Goal: Transaction & Acquisition: Book appointment/travel/reservation

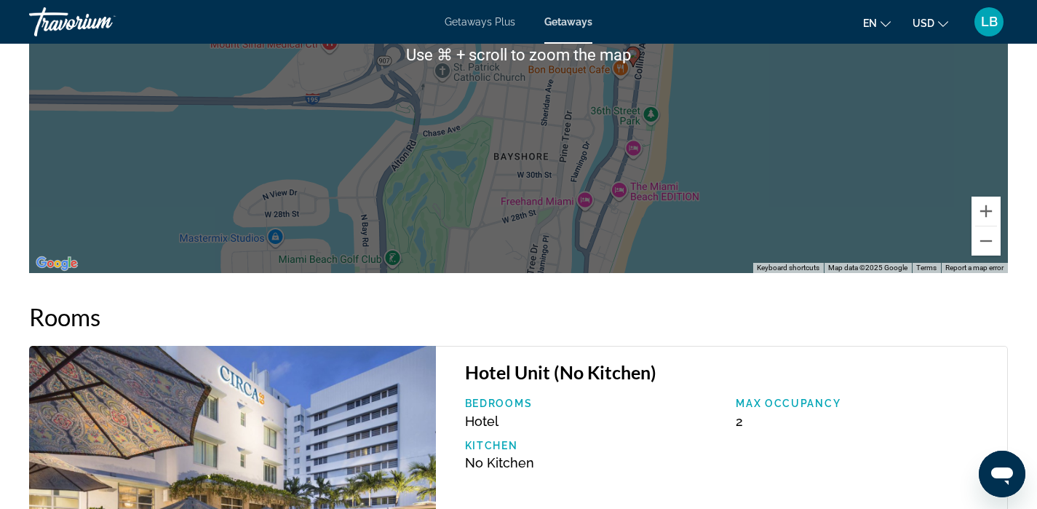
scroll to position [1881, 0]
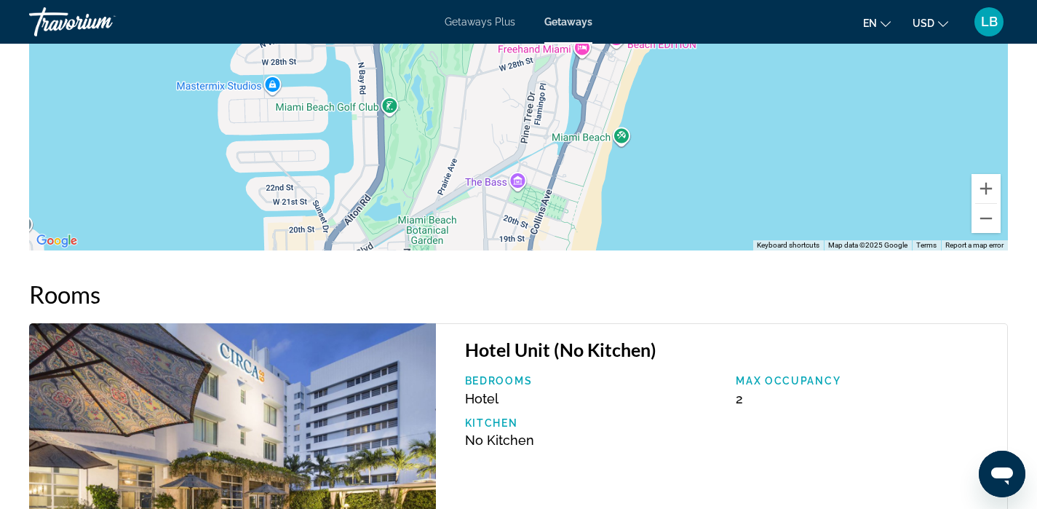
drag, startPoint x: 0, startPoint y: 0, endPoint x: 513, endPoint y: 88, distance: 520.7
click at [513, 87] on div "To activate drag with keyboard, press Alt + Enter. Once in keyboard drag state,…" at bounding box center [518, 32] width 979 height 437
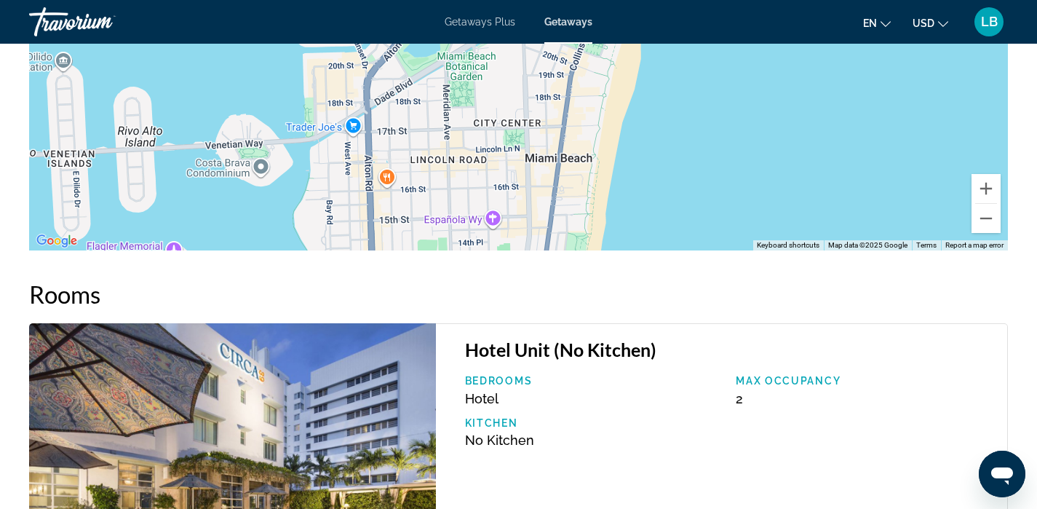
drag, startPoint x: 522, startPoint y: 198, endPoint x: 561, endPoint y: 31, distance: 171.3
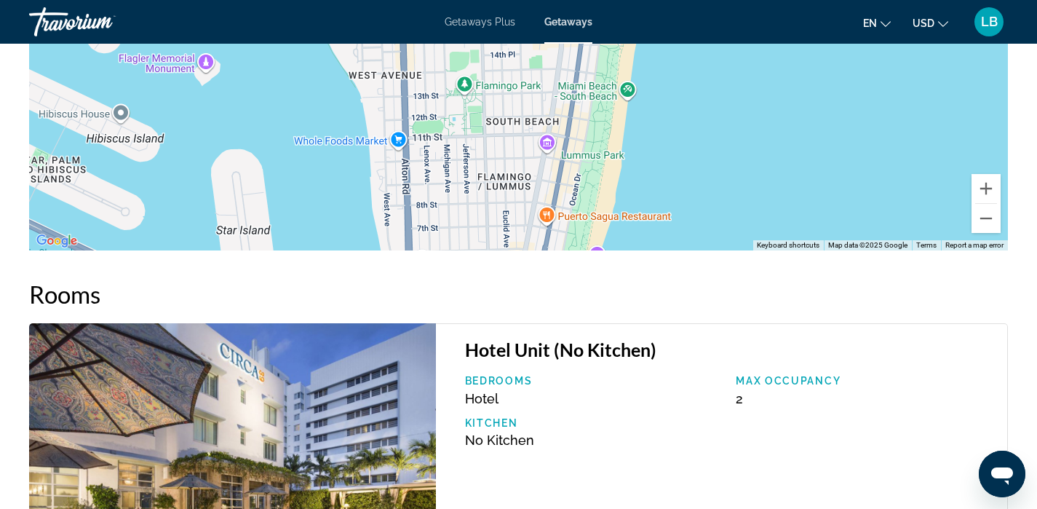
drag, startPoint x: 532, startPoint y: 226, endPoint x: 566, endPoint y: 36, distance: 192.9
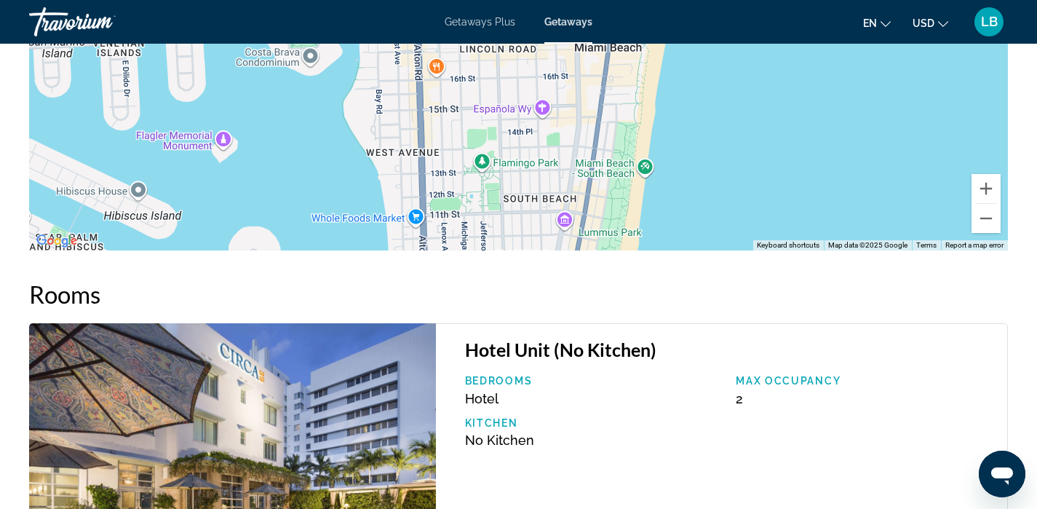
drag, startPoint x: 530, startPoint y: 220, endPoint x: 547, endPoint y: 296, distance: 77.7
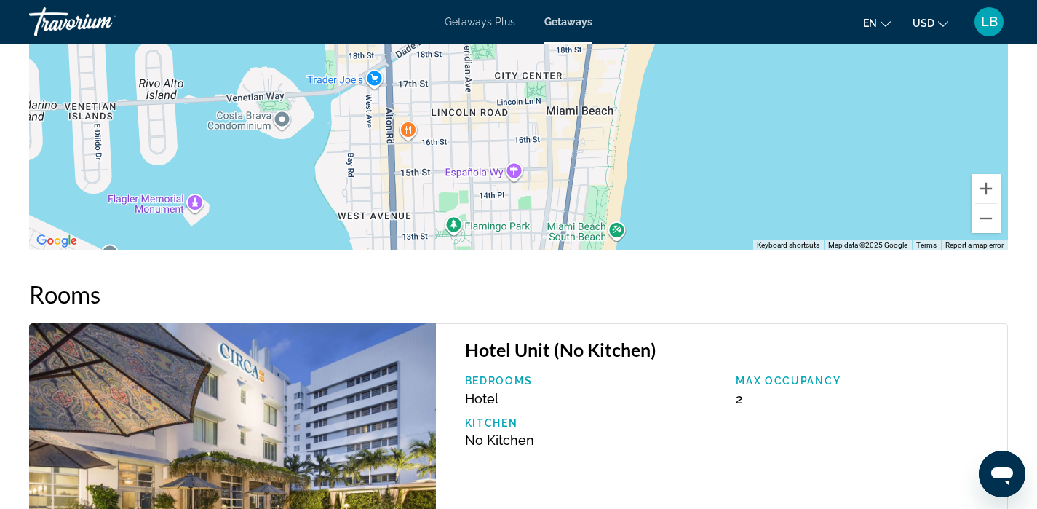
drag, startPoint x: 607, startPoint y: 186, endPoint x: 579, endPoint y: 250, distance: 70.1
click at [579, 250] on div "Main content" at bounding box center [518, 32] width 979 height 437
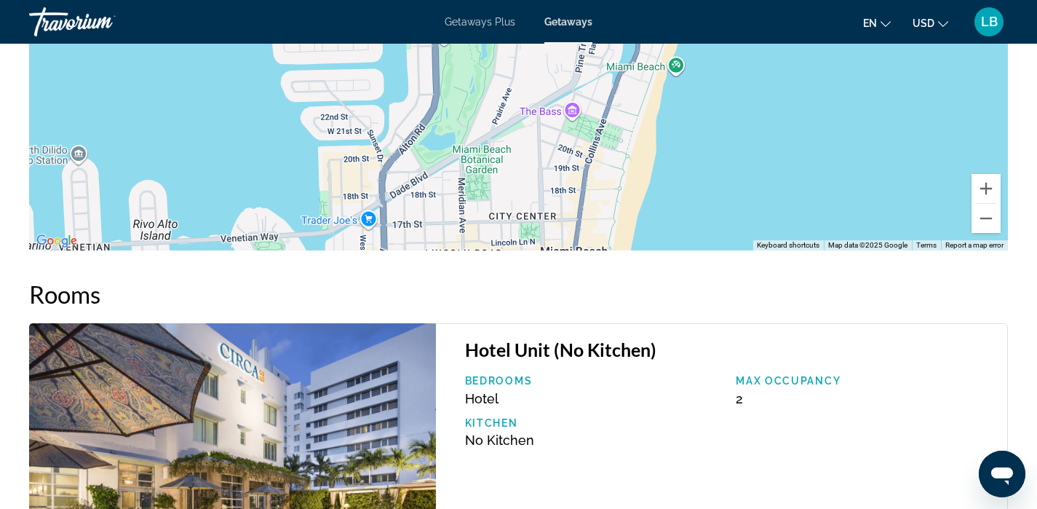
drag, startPoint x: 600, startPoint y: 119, endPoint x: 593, endPoint y: 259, distance: 140.7
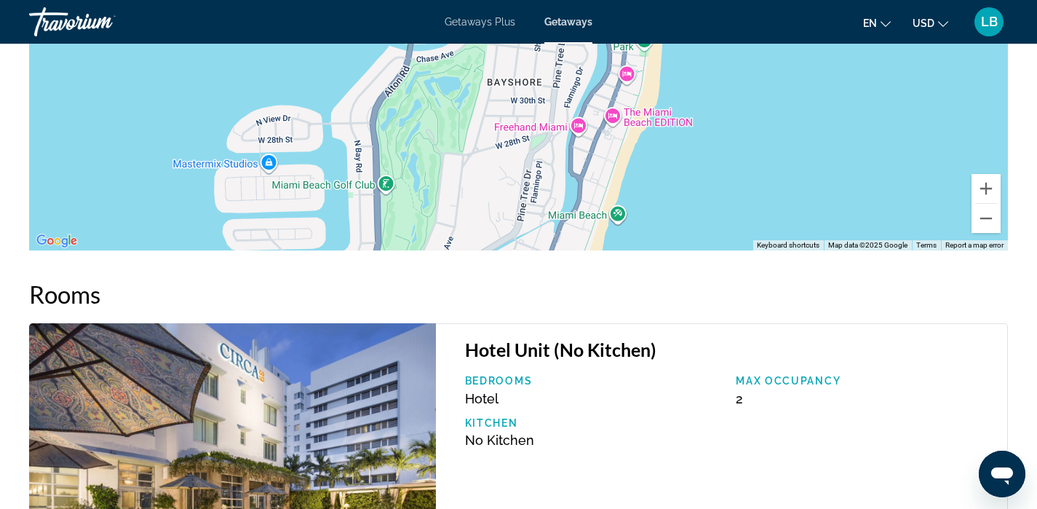
drag, startPoint x: 640, startPoint y: 124, endPoint x: 582, endPoint y: 272, distance: 158.6
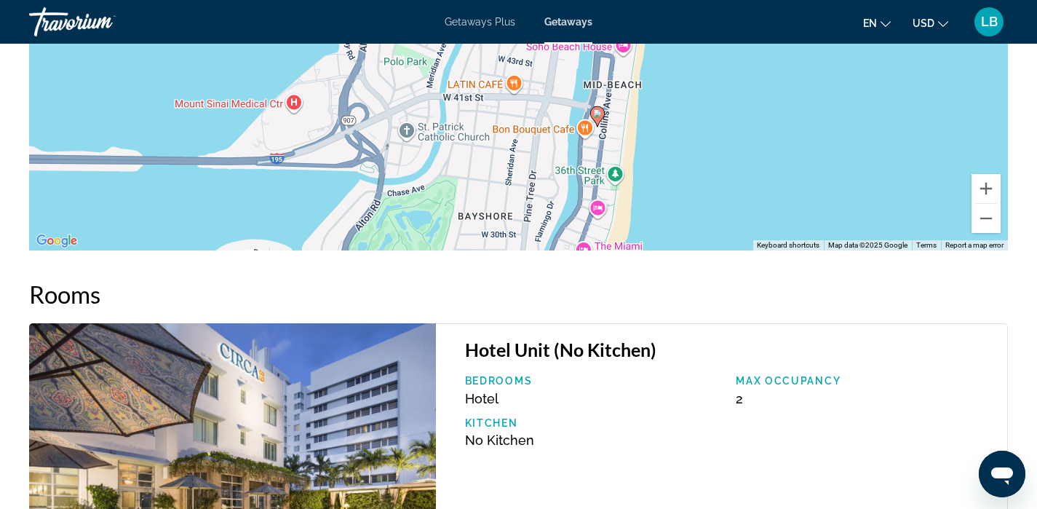
drag, startPoint x: 621, startPoint y: 127, endPoint x: 591, endPoint y: 266, distance: 141.5
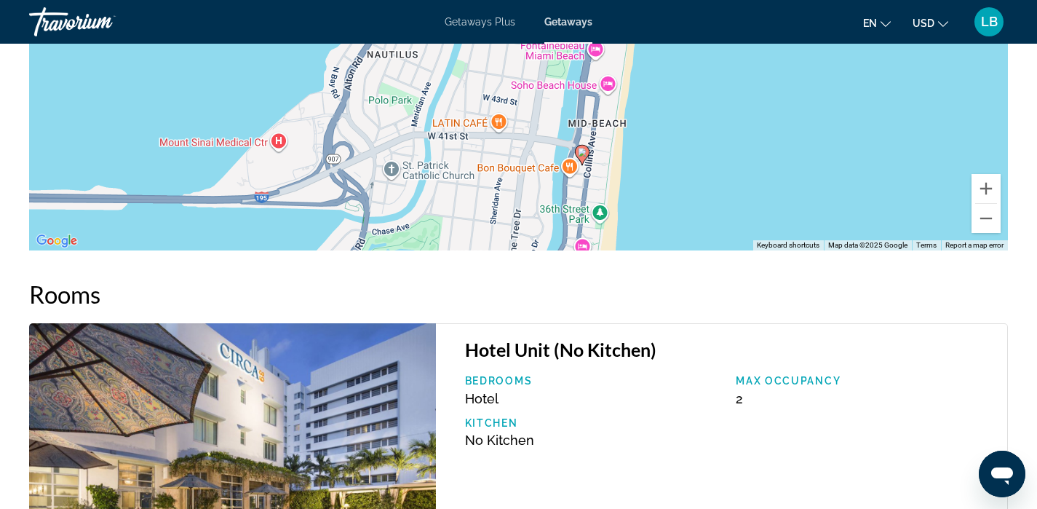
drag, startPoint x: 614, startPoint y: 104, endPoint x: 598, endPoint y: 144, distance: 43.4
click at [598, 144] on div "To activate drag with keyboard, press Alt + Enter. Once in keyboard drag state,…" at bounding box center [518, 32] width 979 height 437
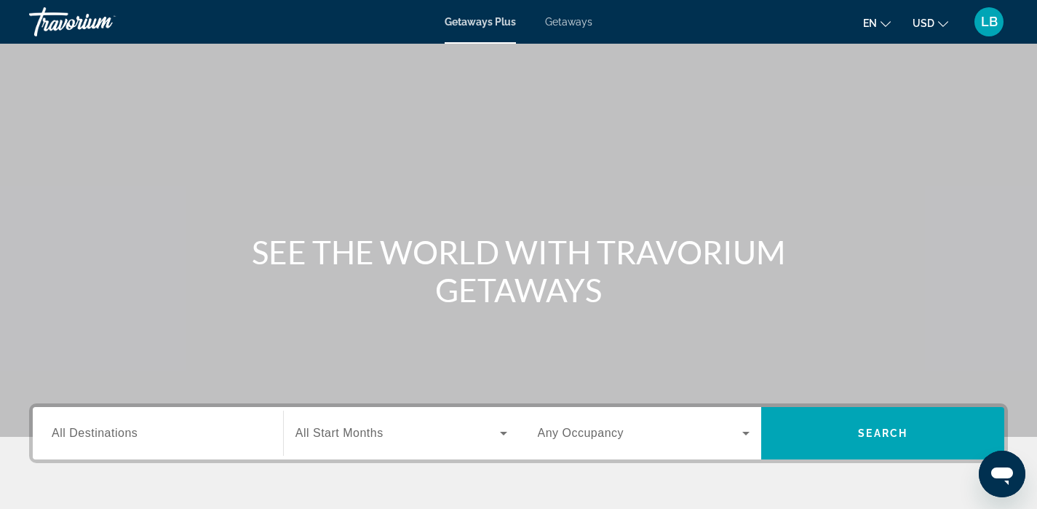
click at [569, 23] on span "Getaways" at bounding box center [568, 22] width 47 height 12
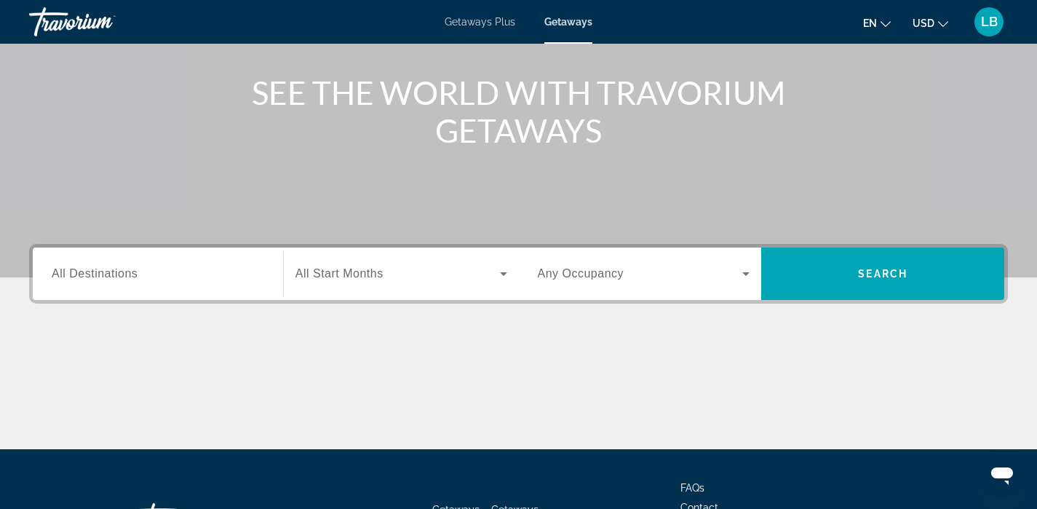
click at [147, 266] on input "Destination All Destinations" at bounding box center [158, 274] width 213 height 17
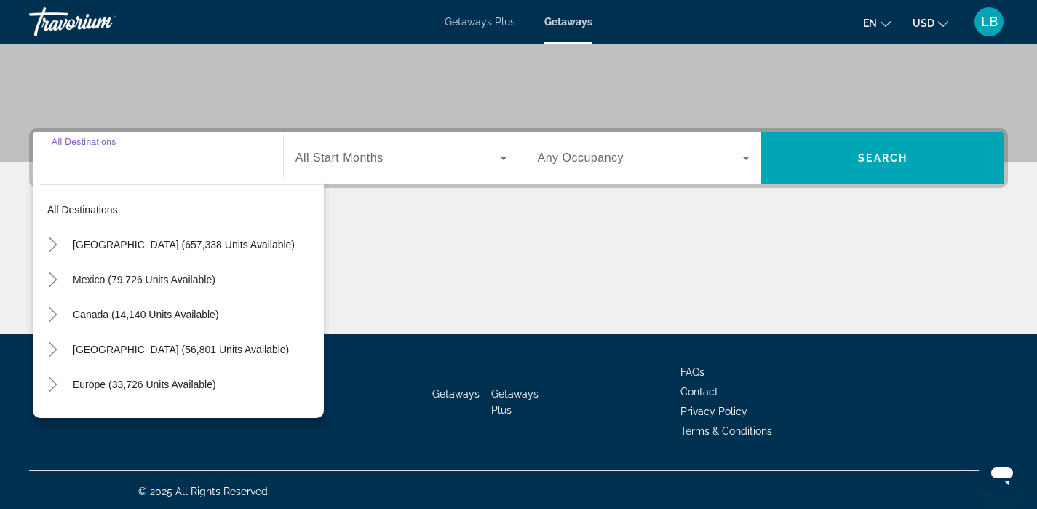
scroll to position [278, 0]
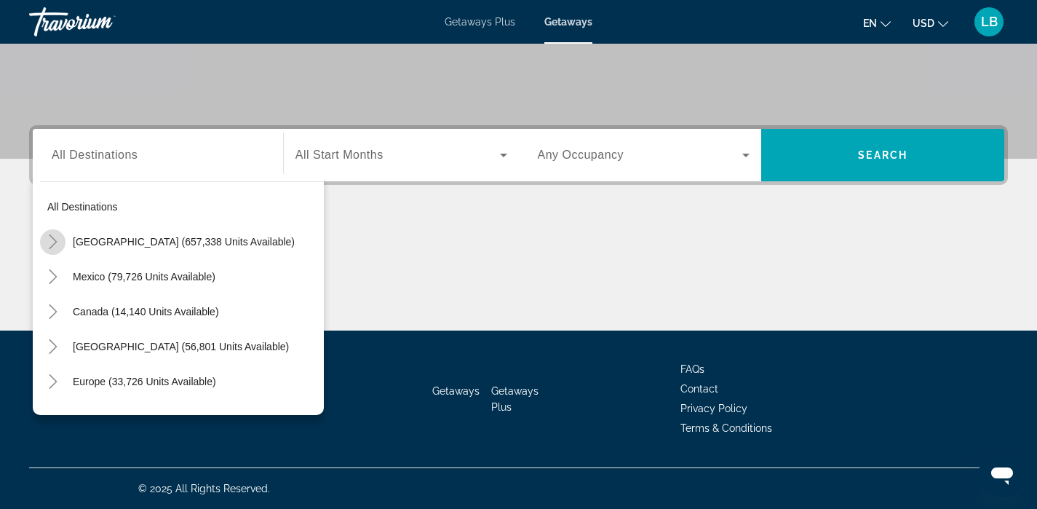
click at [55, 236] on icon "Toggle United States (657,338 units available)" at bounding box center [53, 241] width 15 height 15
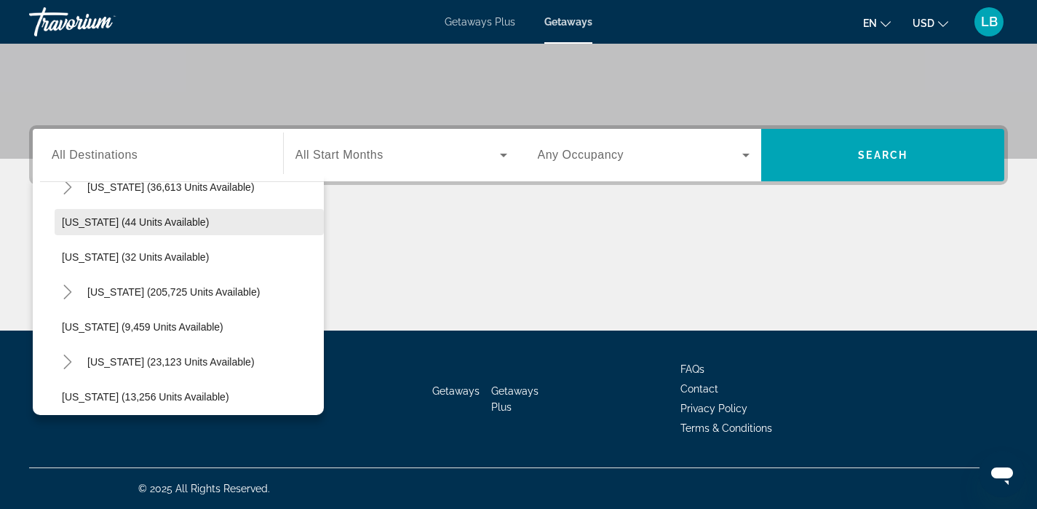
scroll to position [231, 0]
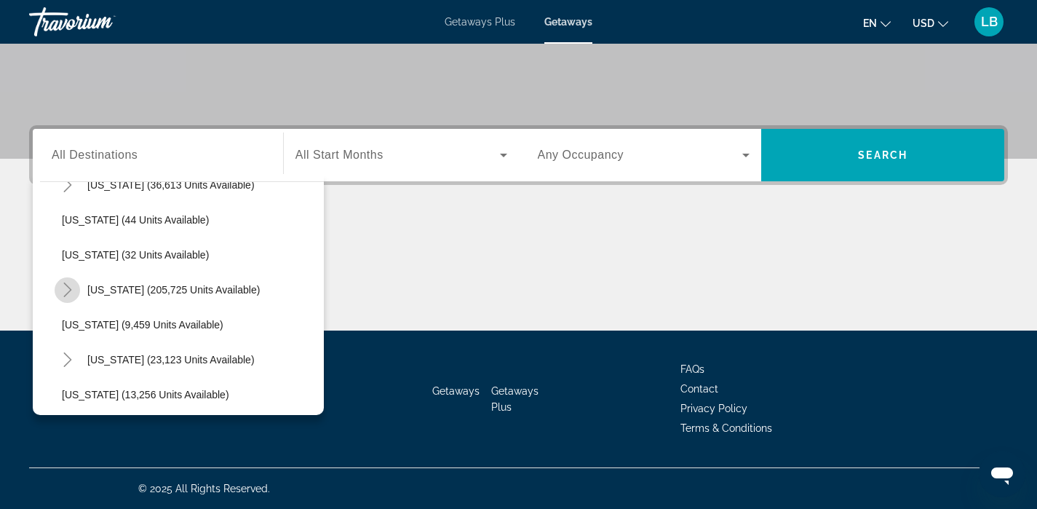
click at [66, 288] on icon "Toggle Florida (205,725 units available)" at bounding box center [67, 289] width 15 height 15
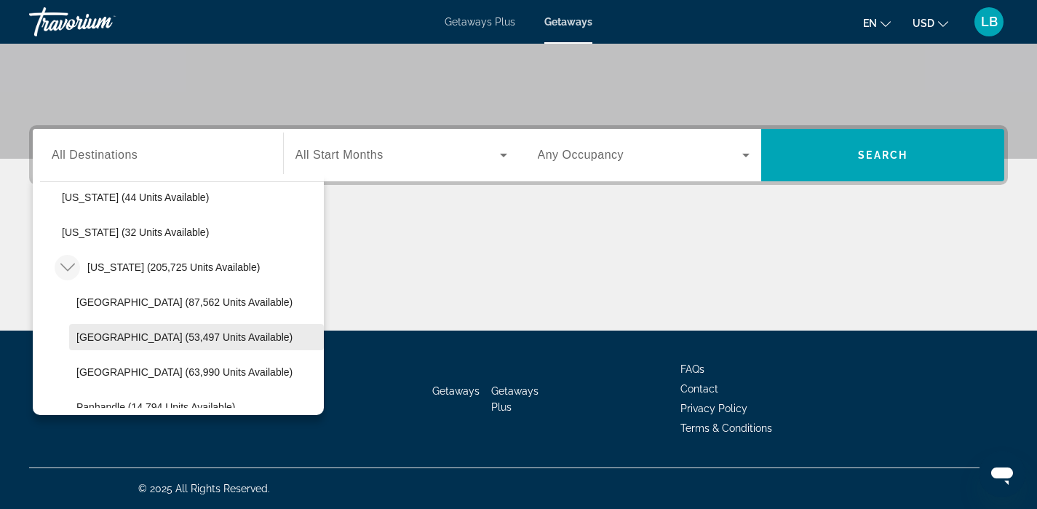
scroll to position [249, 0]
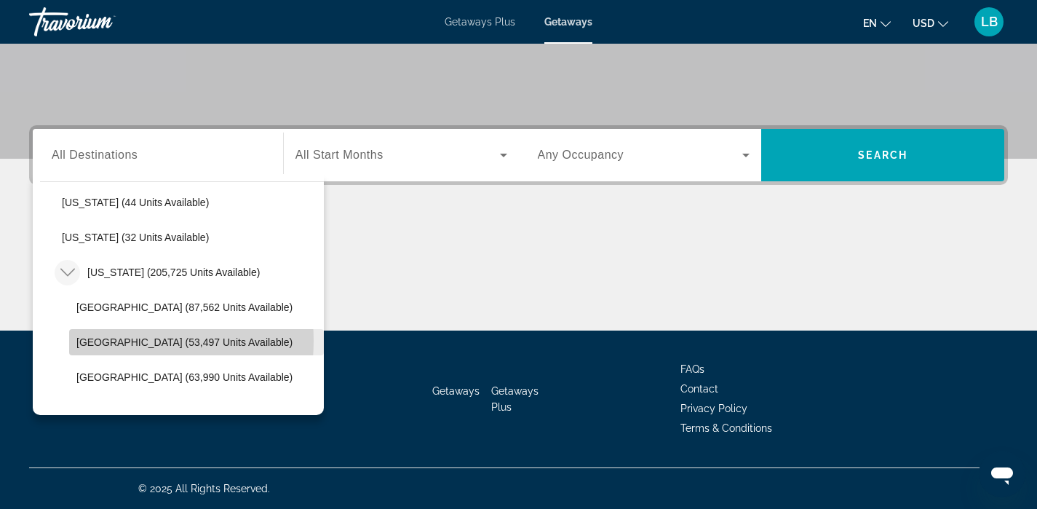
click at [104, 341] on span "[GEOGRAPHIC_DATA] (53,497 units available)" at bounding box center [184, 342] width 216 height 12
type input "**********"
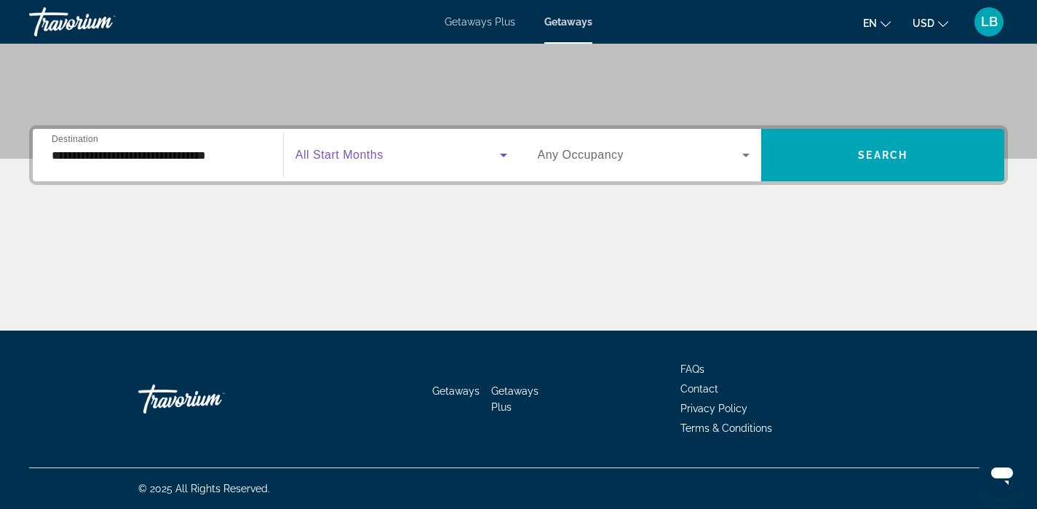
click at [502, 154] on icon "Search widget" at bounding box center [503, 156] width 7 height 4
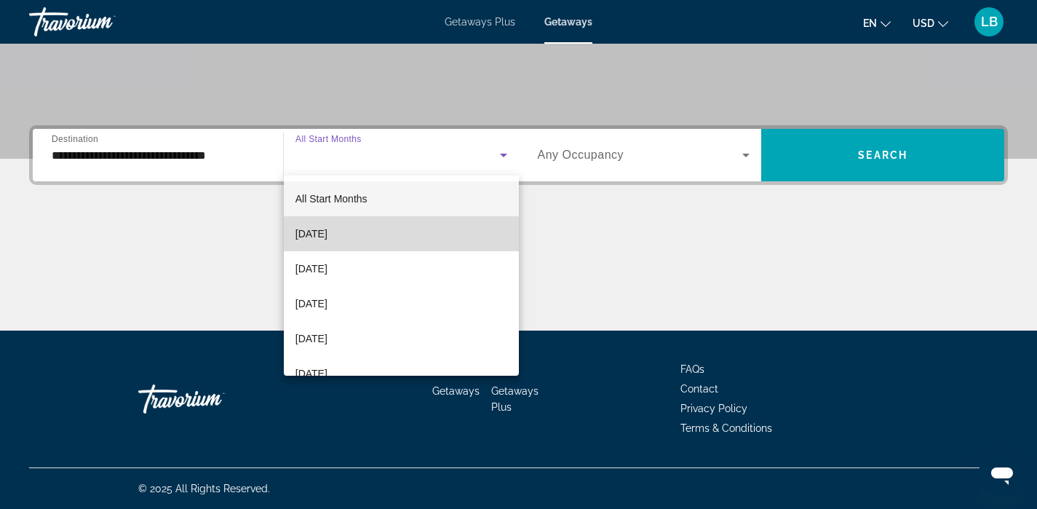
click at [418, 223] on mat-option "[DATE]" at bounding box center [401, 233] width 235 height 35
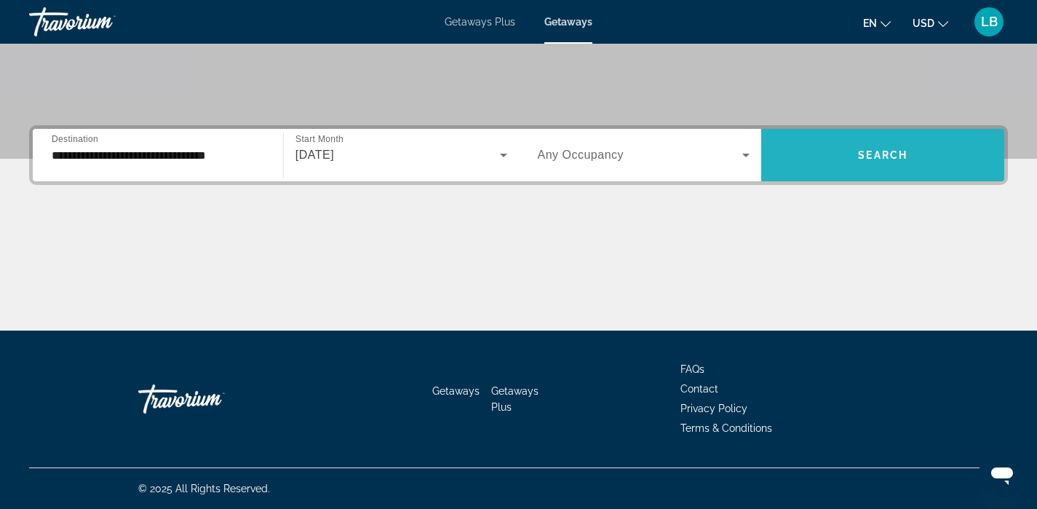
click at [879, 149] on span "Search" at bounding box center [883, 155] width 50 height 12
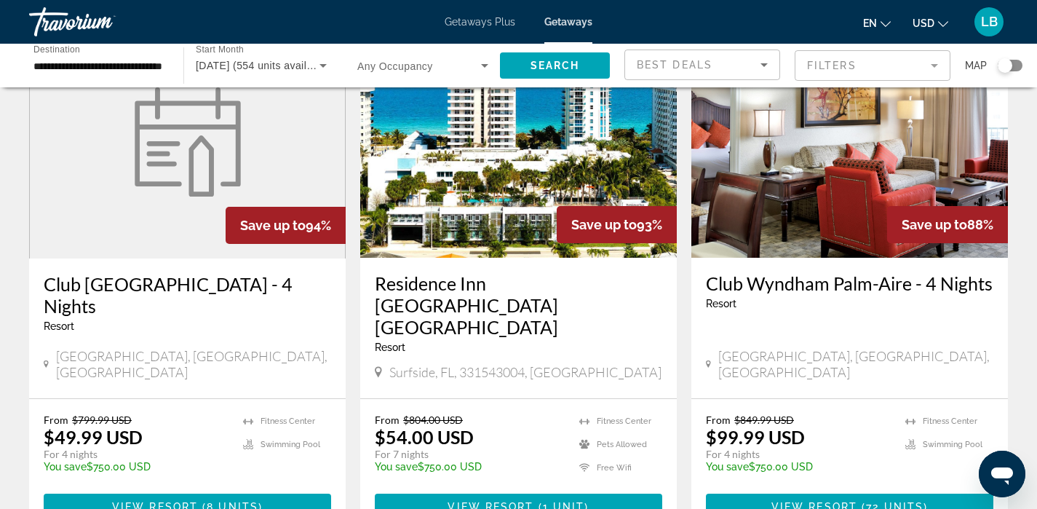
scroll to position [1693, 0]
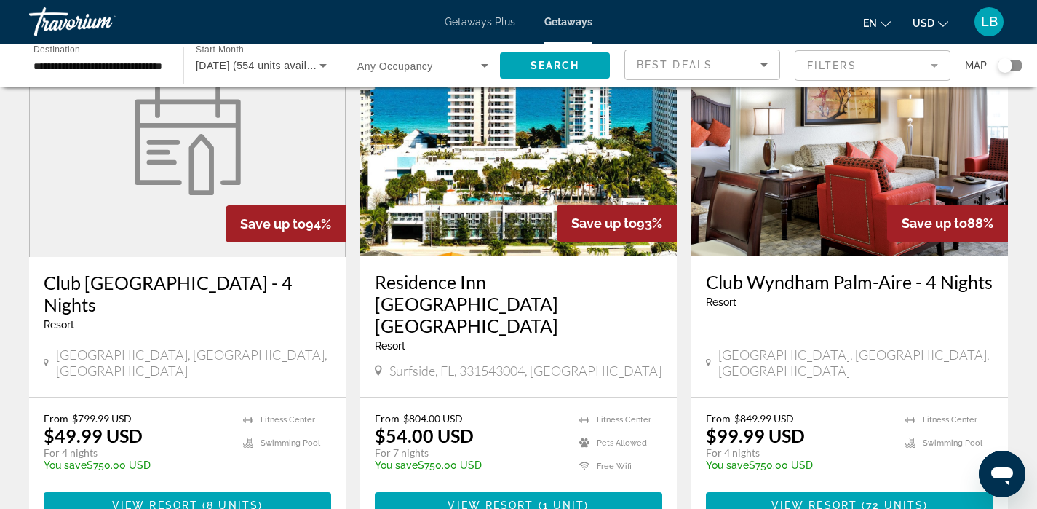
click at [567, 271] on h3 "Residence Inn Miami Beach Surfside" at bounding box center [519, 304] width 288 height 66
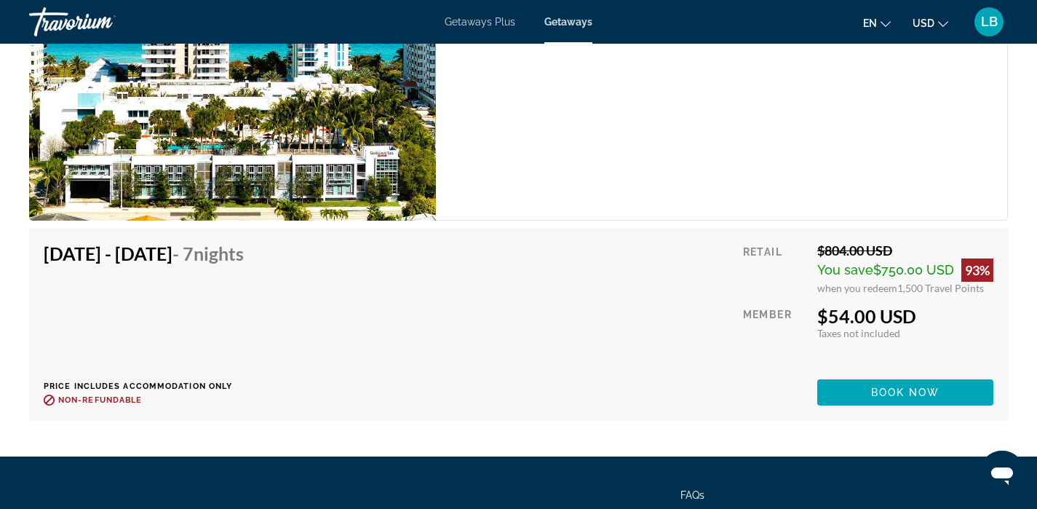
scroll to position [2681, 0]
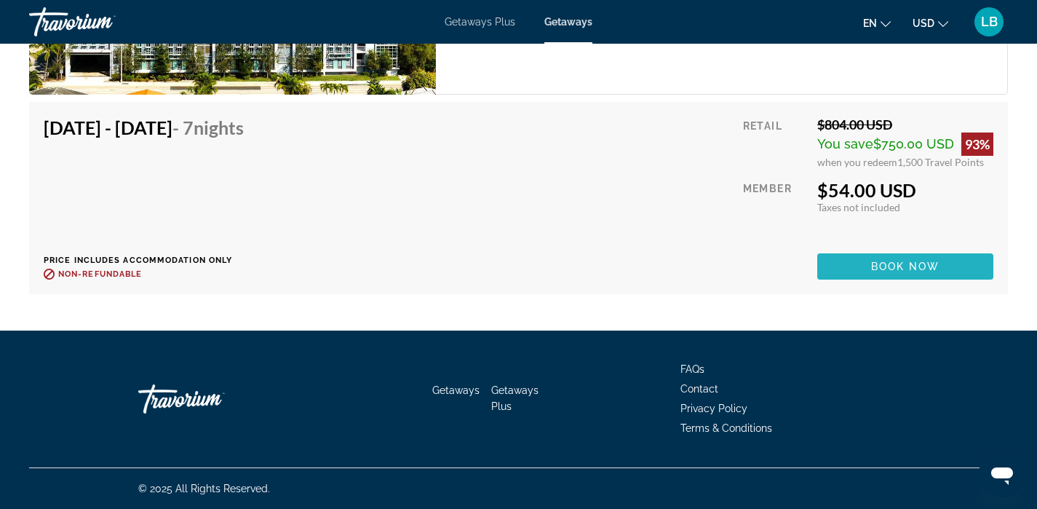
click at [897, 261] on span "Book now" at bounding box center [905, 267] width 69 height 12
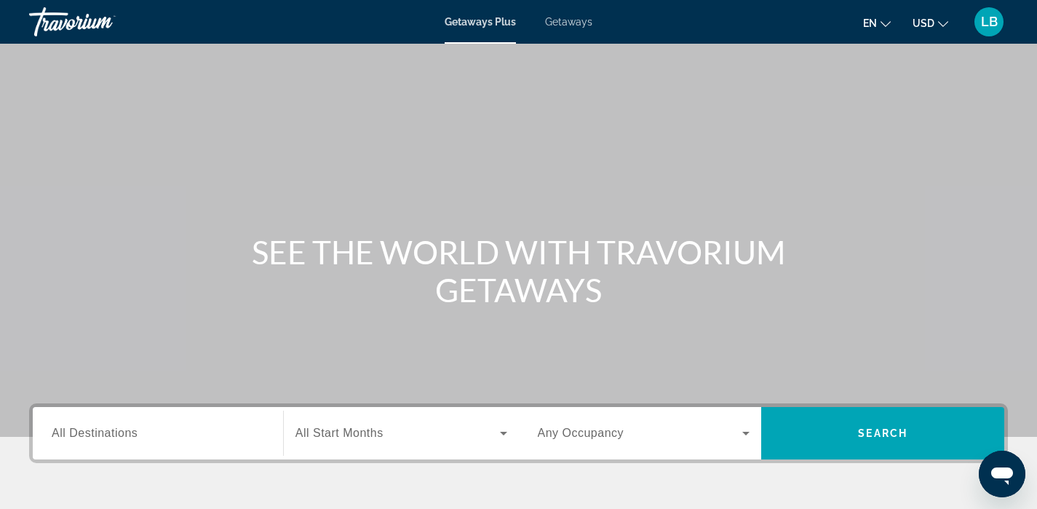
click at [188, 435] on input "Destination All Destinations" at bounding box center [158, 433] width 213 height 17
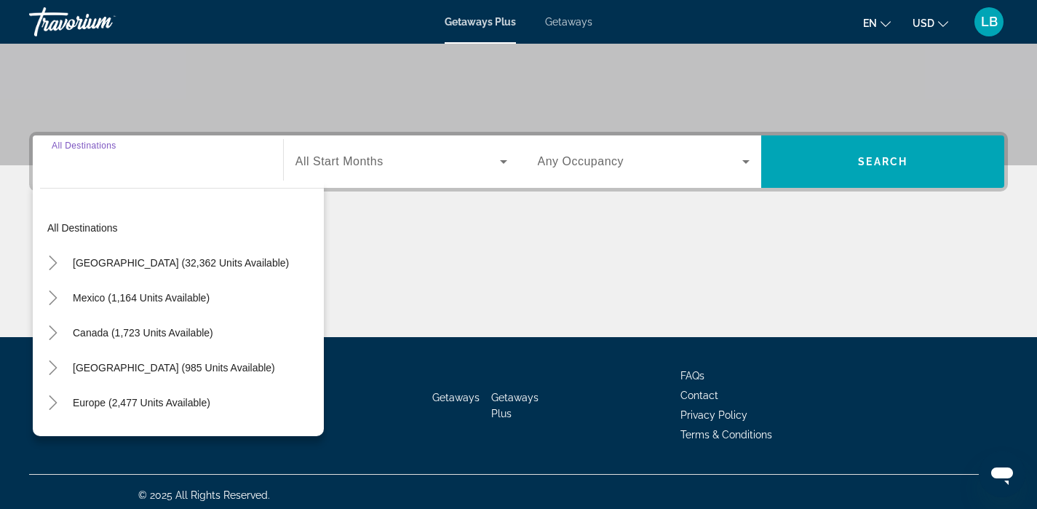
scroll to position [278, 0]
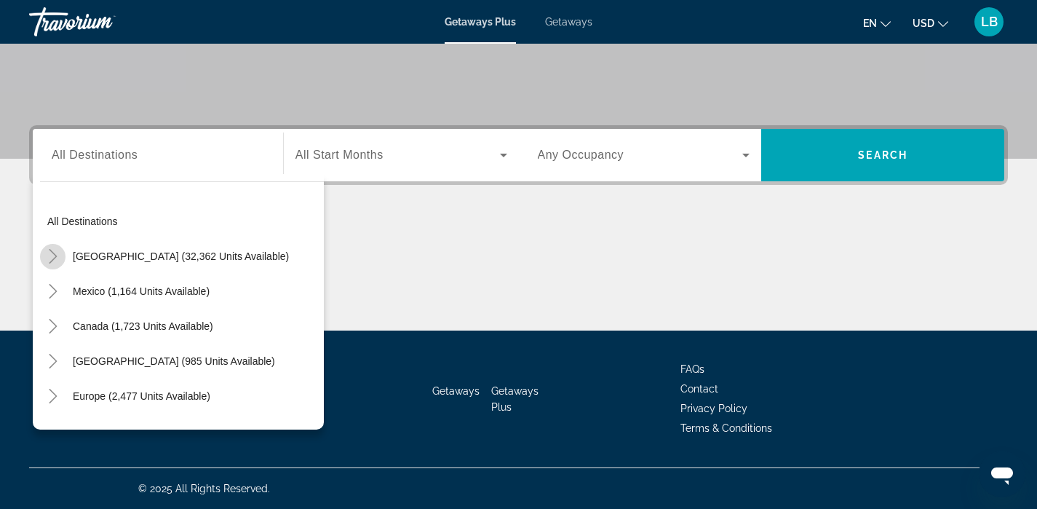
click at [54, 250] on icon "Toggle United States (32,362 units available)" at bounding box center [53, 256] width 15 height 15
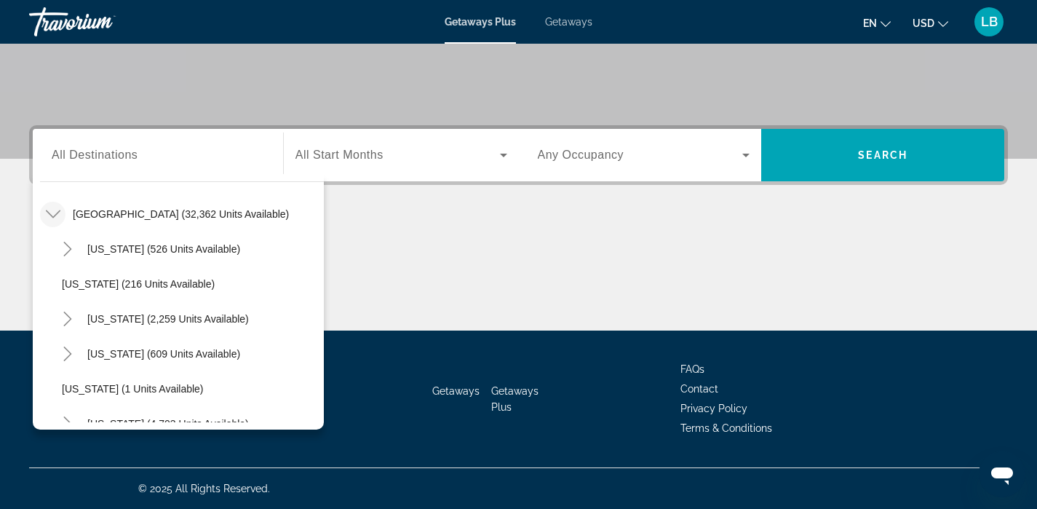
click at [579, 17] on span "Getaways" at bounding box center [568, 22] width 47 height 12
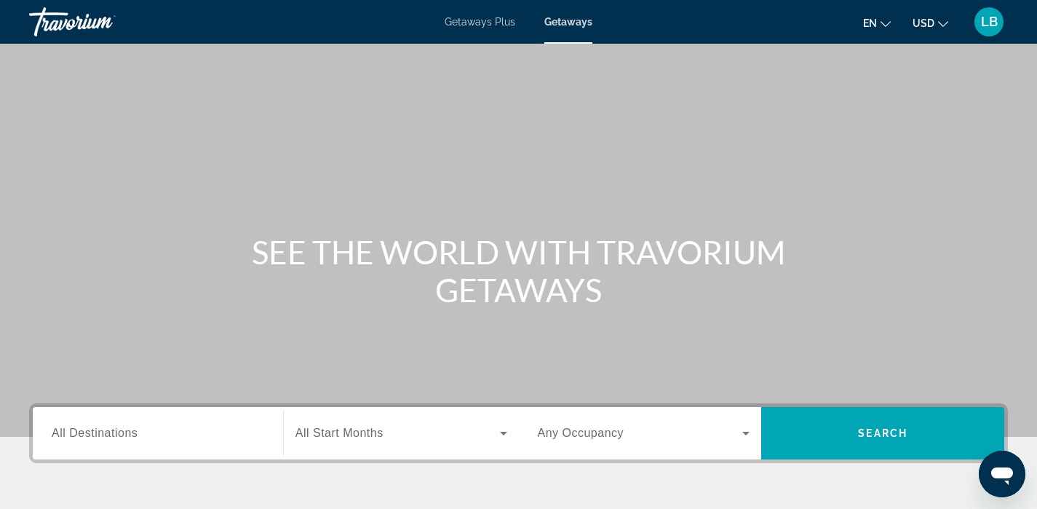
click at [90, 430] on span "All Destinations" at bounding box center [95, 433] width 86 height 12
click at [90, 430] on input "Destination All Destinations" at bounding box center [158, 433] width 213 height 17
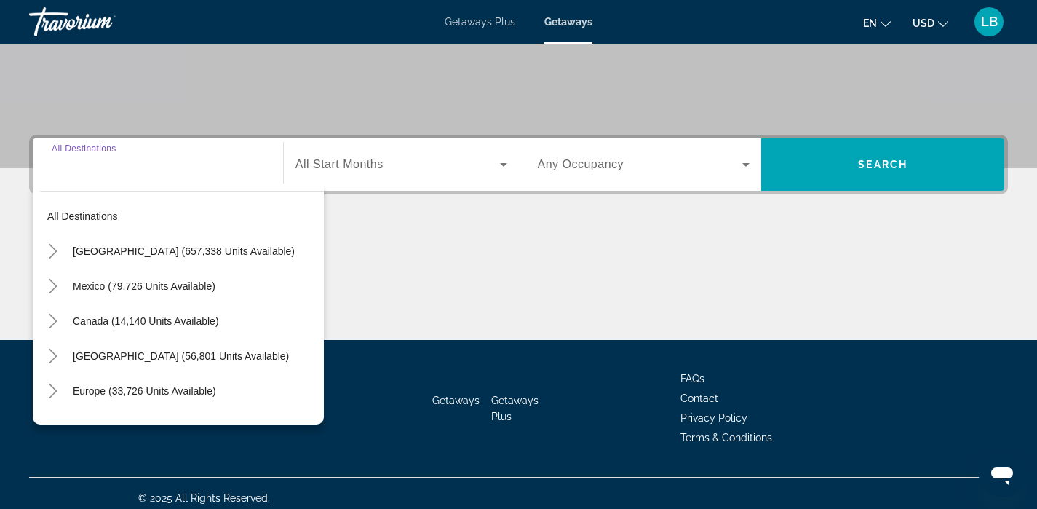
scroll to position [278, 0]
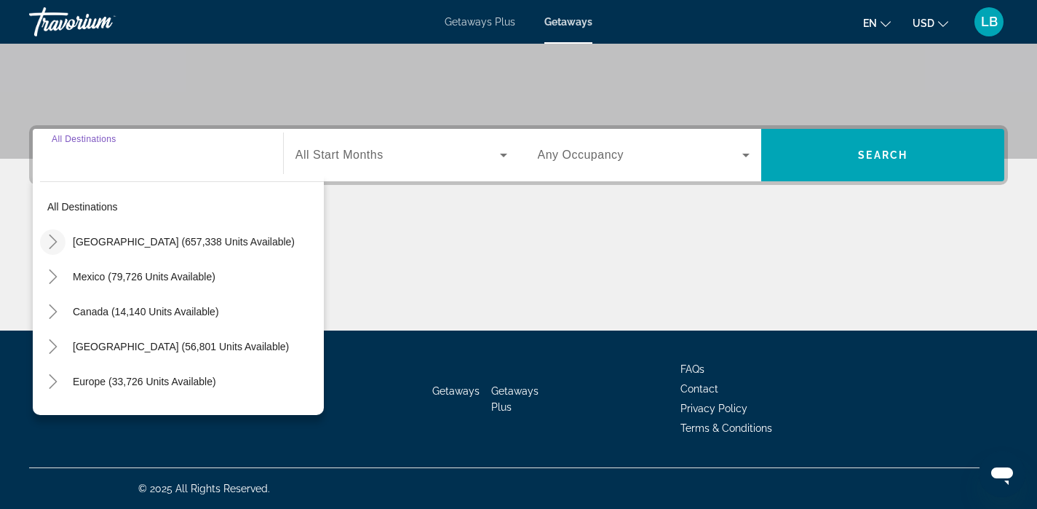
click at [53, 241] on icon "Toggle United States (657,338 units available)" at bounding box center [53, 241] width 15 height 15
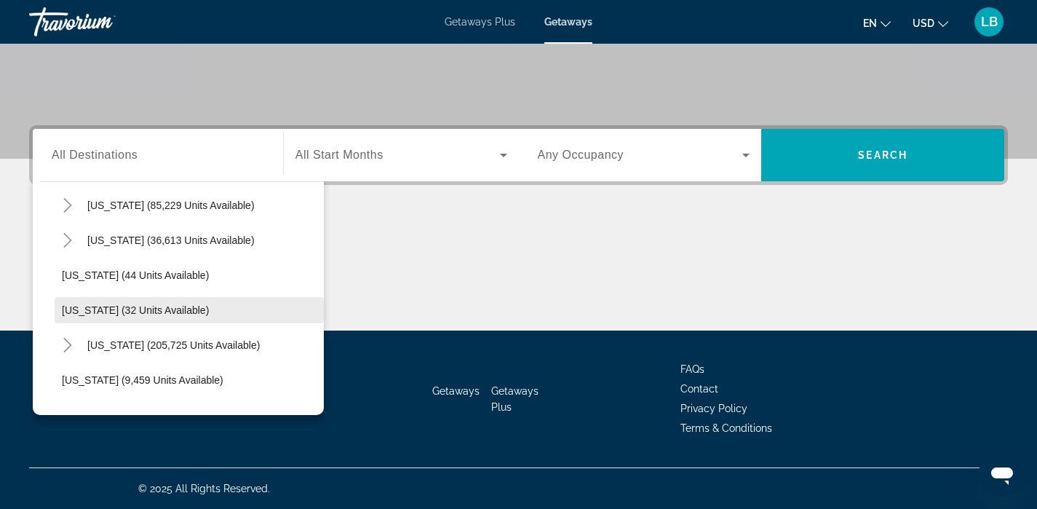
scroll to position [177, 0]
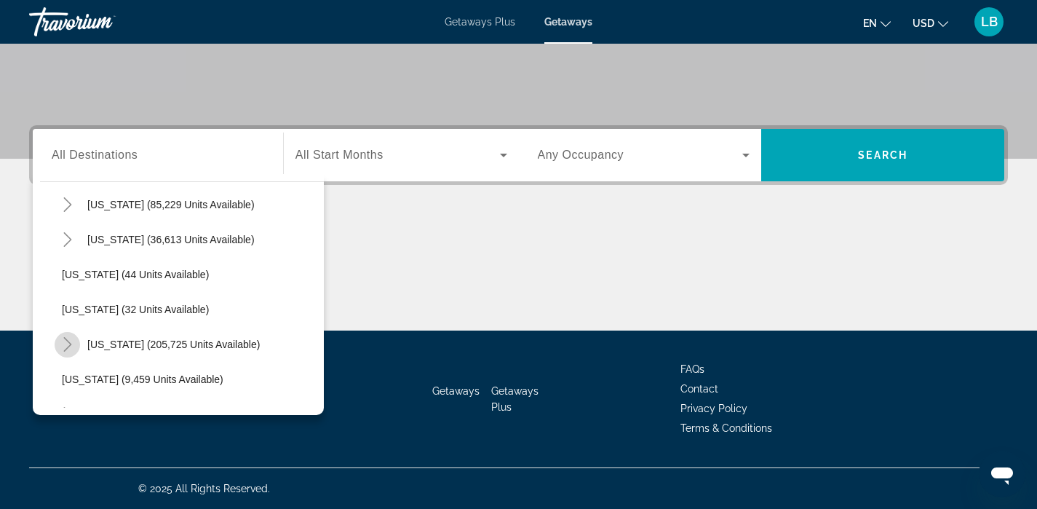
click at [69, 342] on icon "Toggle Florida (205,725 units available)" at bounding box center [67, 344] width 8 height 15
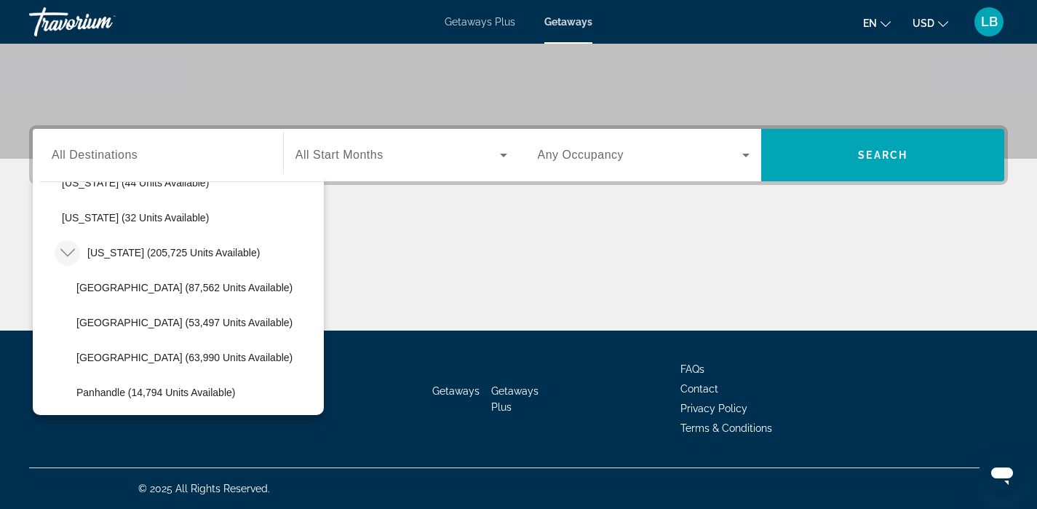
scroll to position [268, 0]
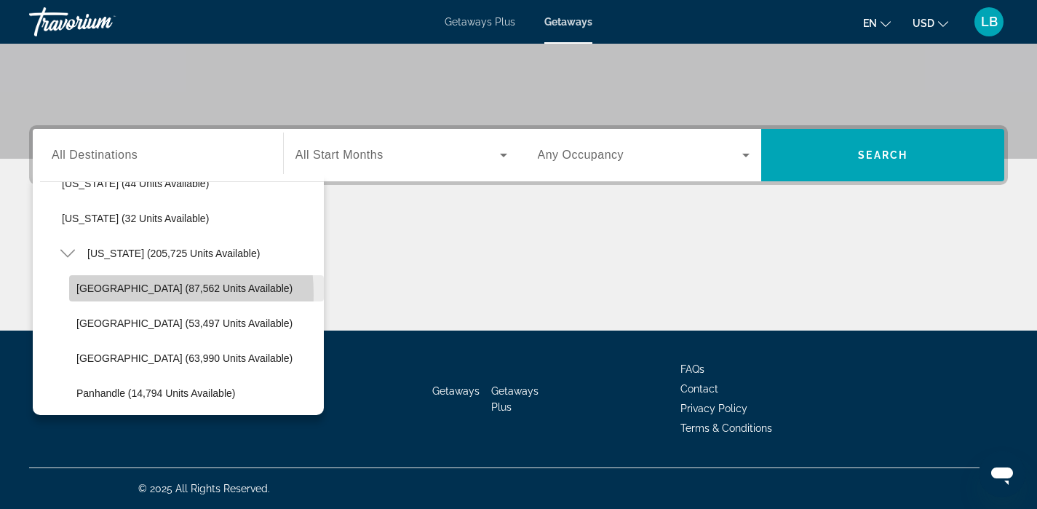
click at [87, 295] on span "Search widget" at bounding box center [196, 288] width 255 height 35
type input "**********"
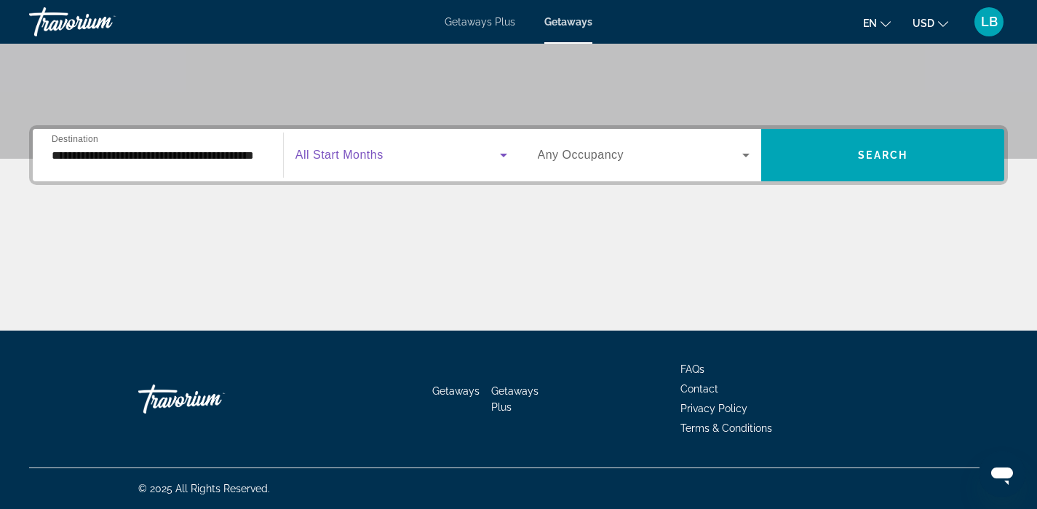
click at [470, 148] on span "Search widget" at bounding box center [398, 154] width 205 height 17
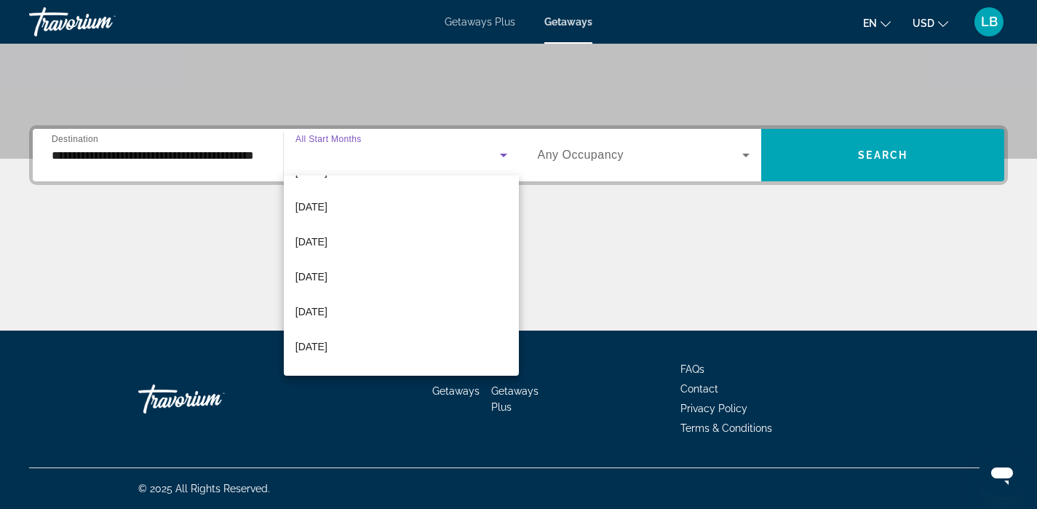
scroll to position [208, 0]
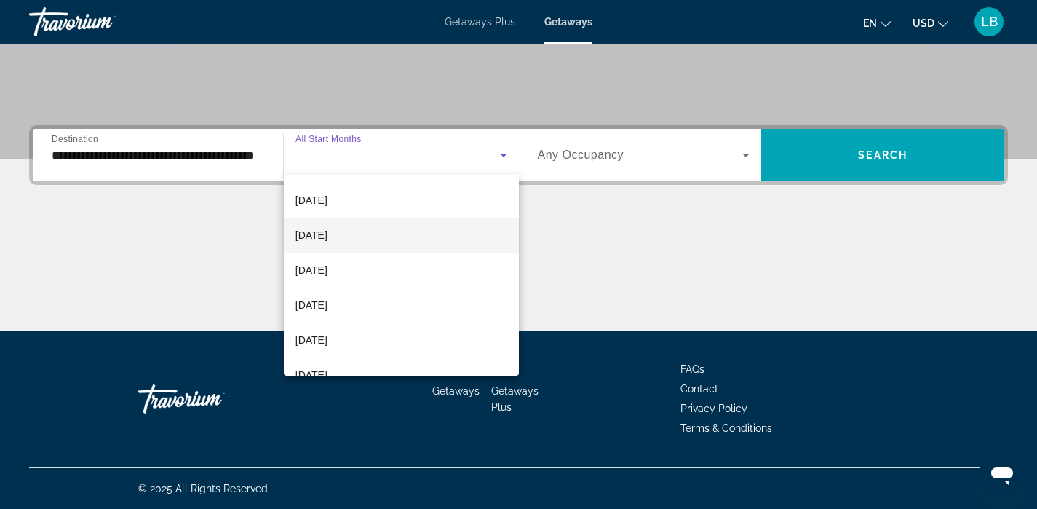
click at [356, 231] on mat-option "[DATE]" at bounding box center [401, 235] width 235 height 35
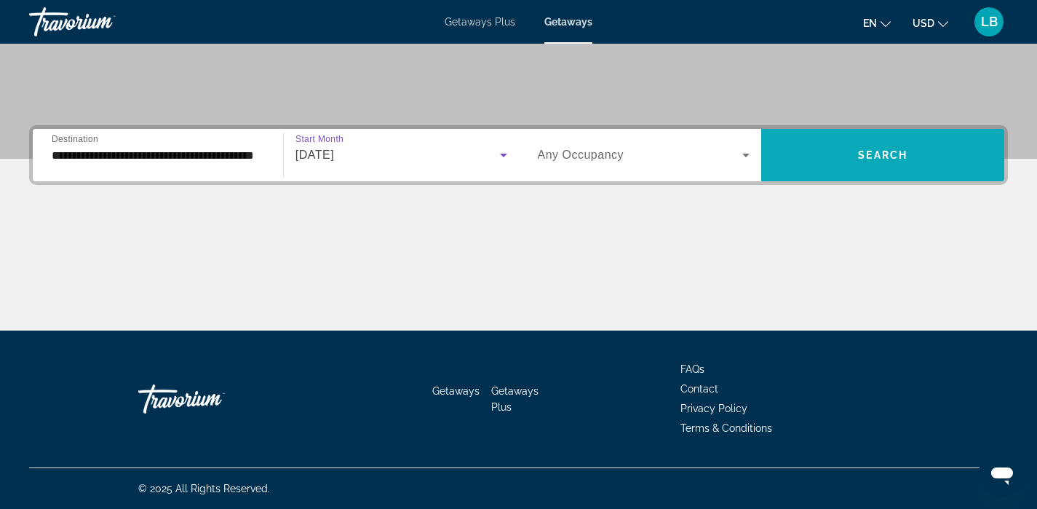
click at [879, 154] on span "Search" at bounding box center [883, 155] width 50 height 12
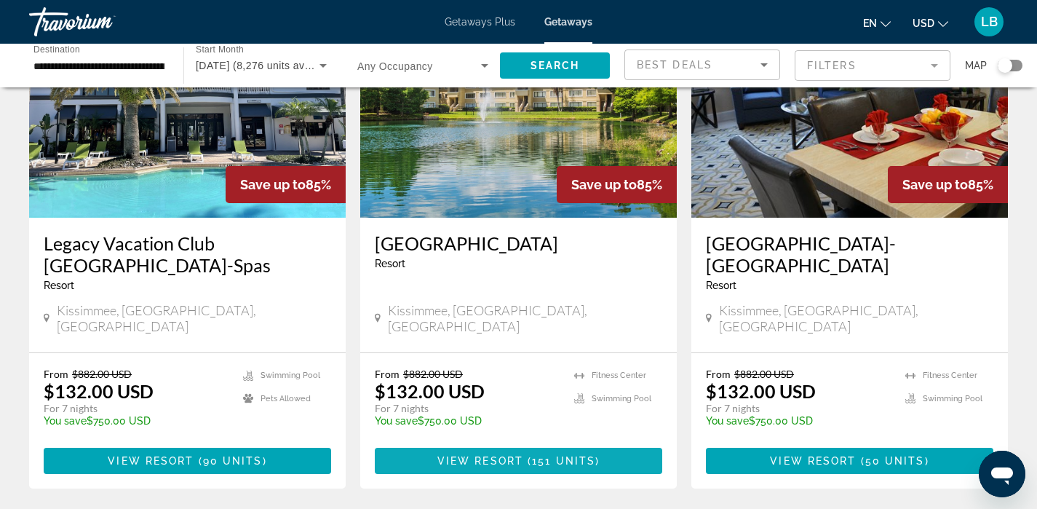
scroll to position [1216, 0]
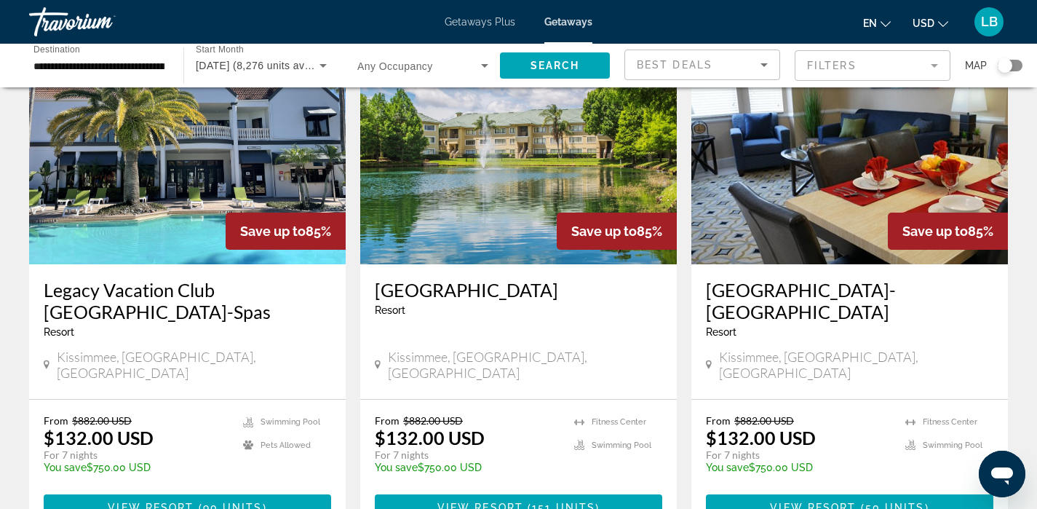
click at [1018, 60] on div "Search widget" at bounding box center [1010, 66] width 25 height 12
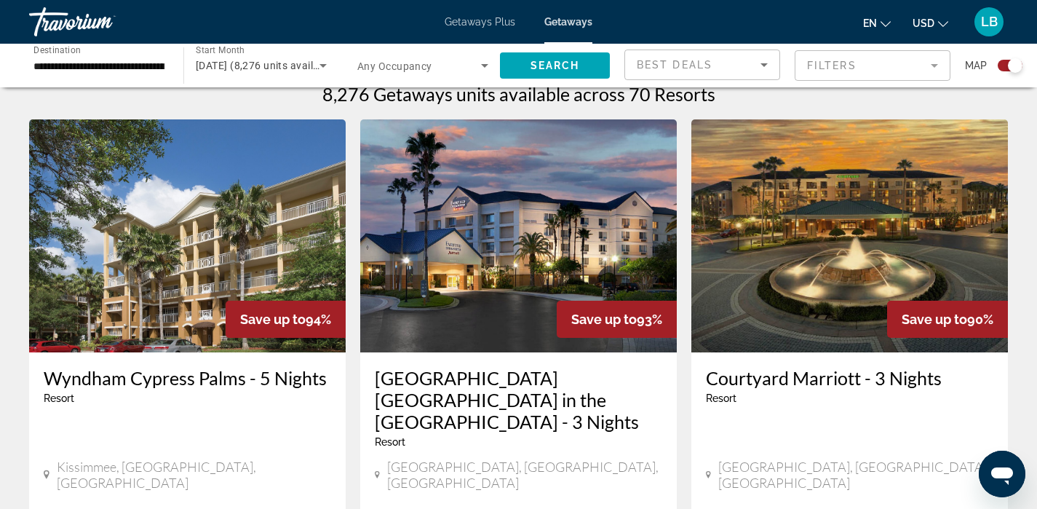
scroll to position [0, 0]
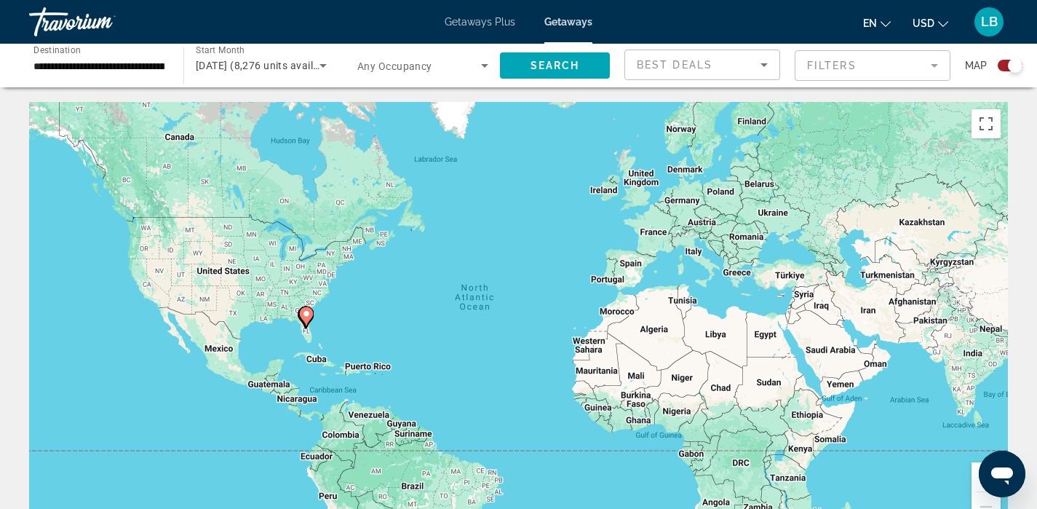
click at [301, 319] on icon "Main content" at bounding box center [305, 316] width 13 height 19
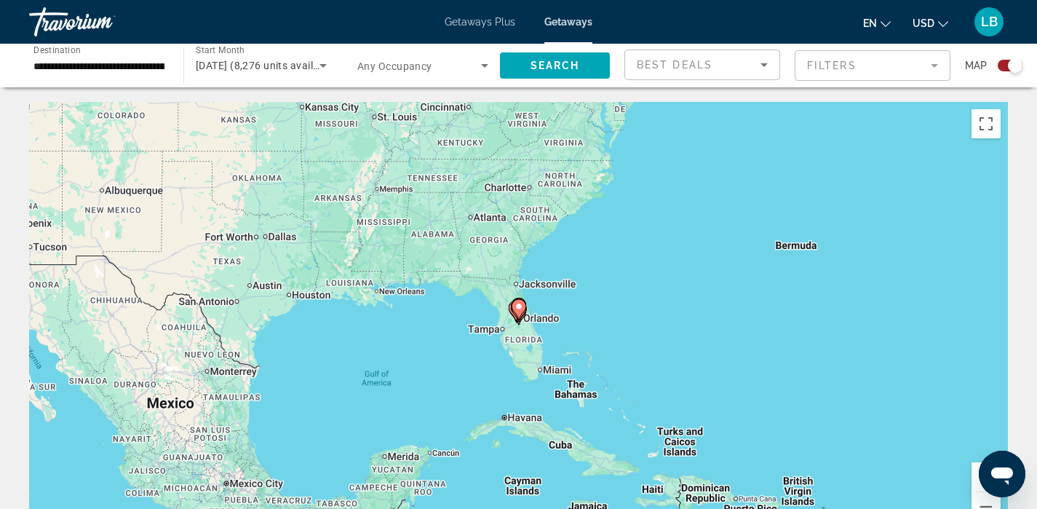
click at [520, 320] on gmp-advanced-marker "Main content" at bounding box center [519, 309] width 15 height 22
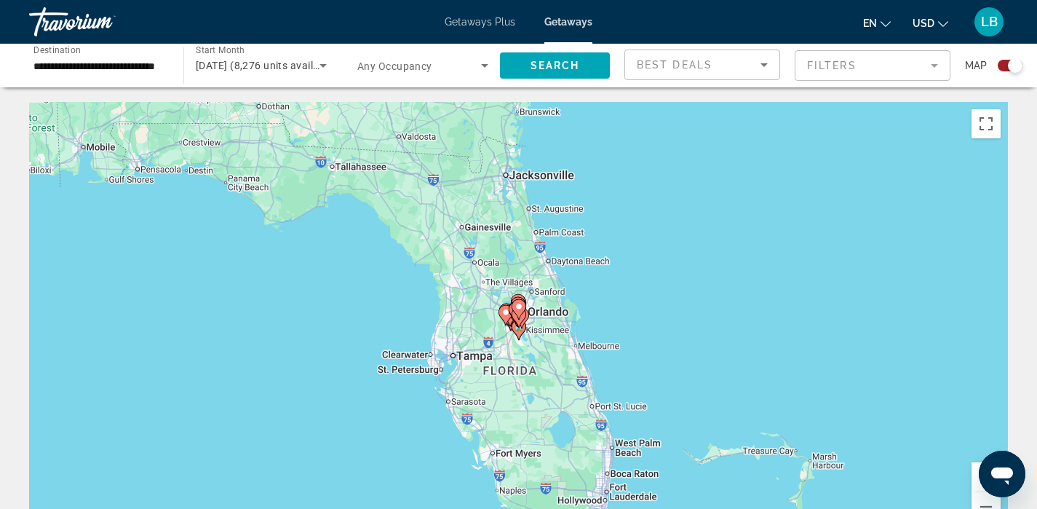
click at [518, 318] on icon "Main content" at bounding box center [518, 309] width 13 height 19
type input "**********"
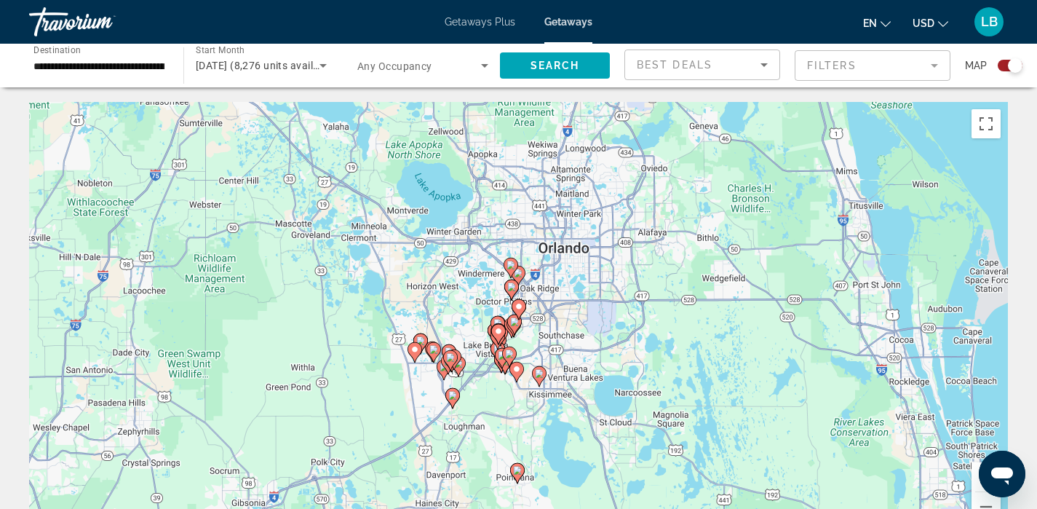
click at [518, 319] on icon "Main content" at bounding box center [519, 309] width 15 height 20
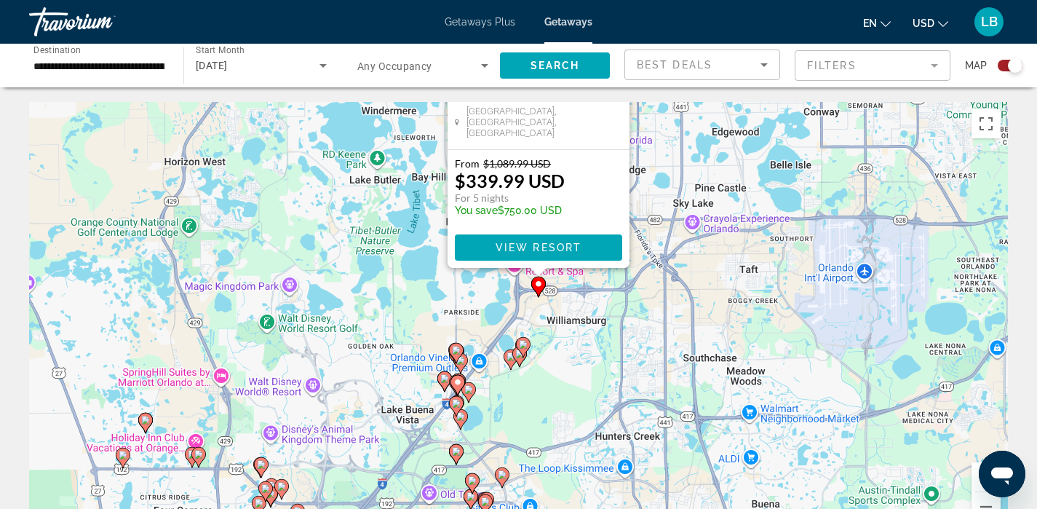
drag, startPoint x: 394, startPoint y: 402, endPoint x: 413, endPoint y: 179, distance: 223.6
click at [413, 179] on div "To activate drag with keyboard, press Alt + Enter. Once in keyboard drag state,…" at bounding box center [518, 320] width 979 height 437
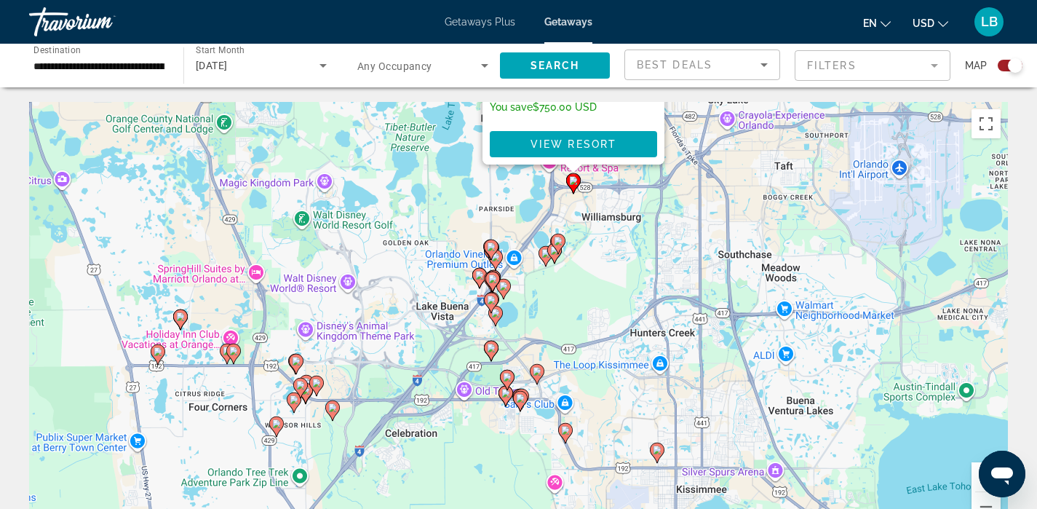
drag, startPoint x: 500, startPoint y: 397, endPoint x: 535, endPoint y: 290, distance: 111.9
click at [535, 290] on div "To activate drag with keyboard, press Alt + Enter. Once in keyboard drag state,…" at bounding box center [518, 320] width 979 height 437
drag, startPoint x: 445, startPoint y: 464, endPoint x: 467, endPoint y: 424, distance: 46.2
click at [456, 443] on div "To activate drag with keyboard, press Alt + Enter. Once in keyboard drag state,…" at bounding box center [518, 320] width 979 height 437
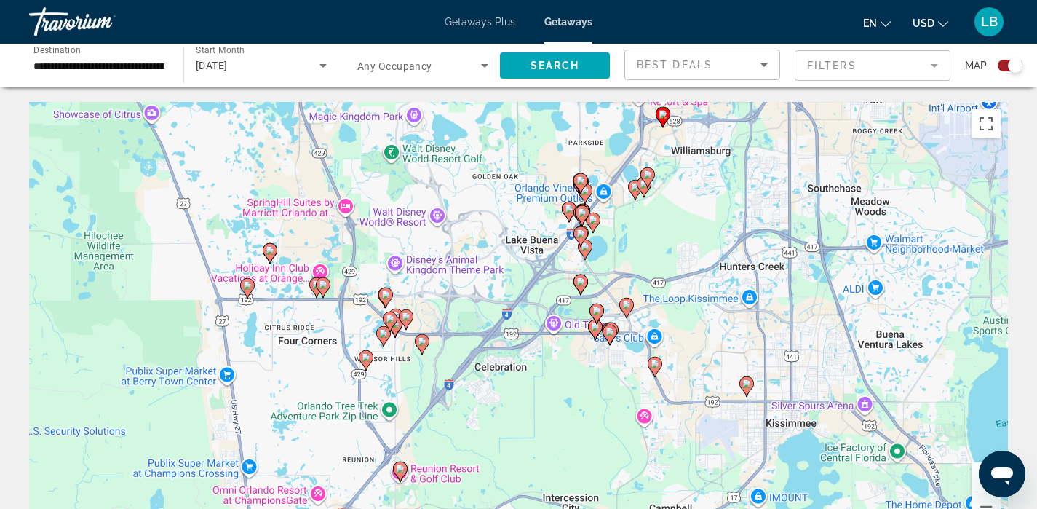
drag, startPoint x: 478, startPoint y: 379, endPoint x: 531, endPoint y: 372, distance: 54.3
click at [534, 373] on div "To activate drag with keyboard, press Alt + Enter. Once in keyboard drag state,…" at bounding box center [518, 320] width 979 height 437
click at [579, 360] on div "To activate drag with keyboard, press Alt + Enter. Once in keyboard drag state,…" at bounding box center [518, 320] width 979 height 437
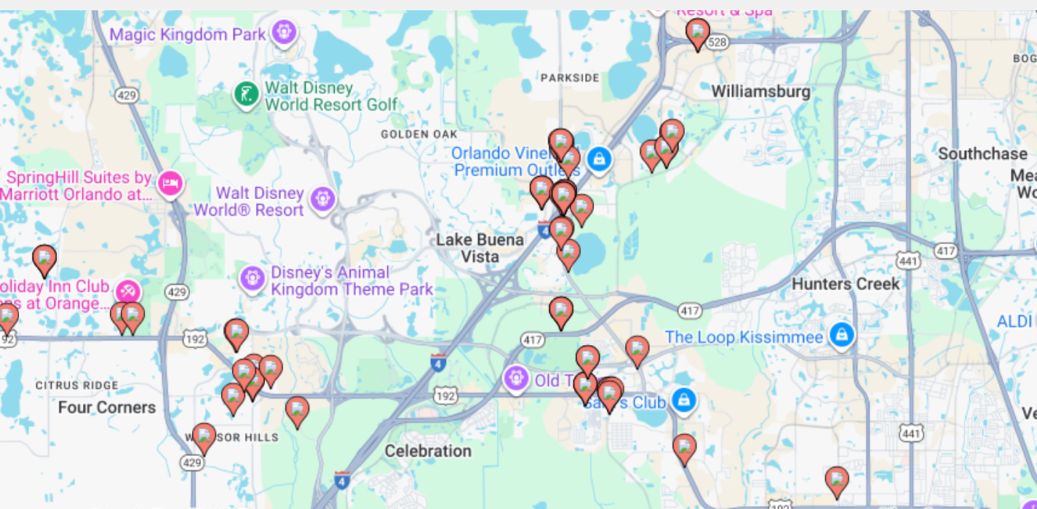
click at [604, 244] on div "To activate drag with keyboard, press Alt + Enter. Once in keyboard drag state,…" at bounding box center [518, 320] width 979 height 437
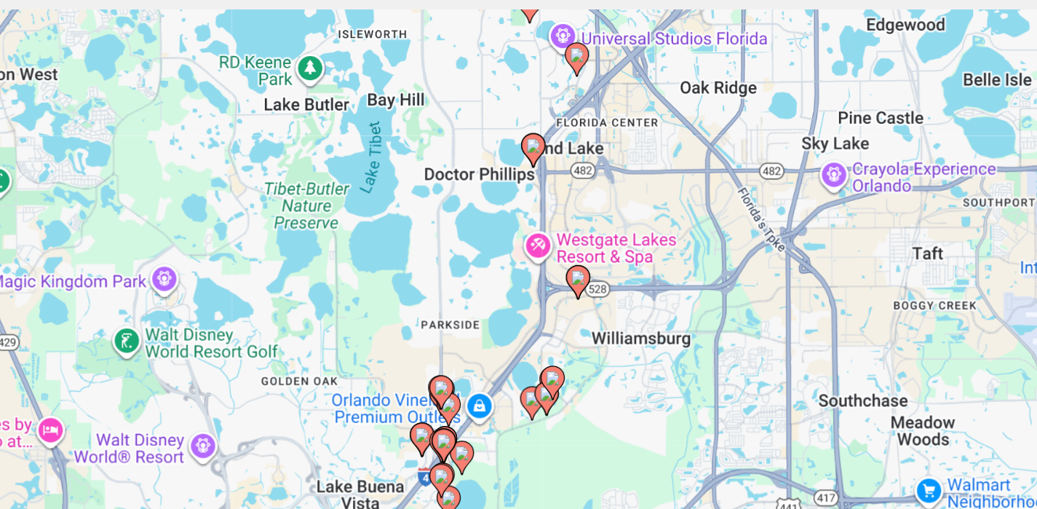
drag, startPoint x: 667, startPoint y: 197, endPoint x: 594, endPoint y: 346, distance: 166.0
click at [595, 347] on div "To activate drag with keyboard, press Alt + Enter. Once in keyboard drag state,…" at bounding box center [518, 320] width 979 height 437
click at [592, 258] on image "Main content" at bounding box center [590, 262] width 9 height 9
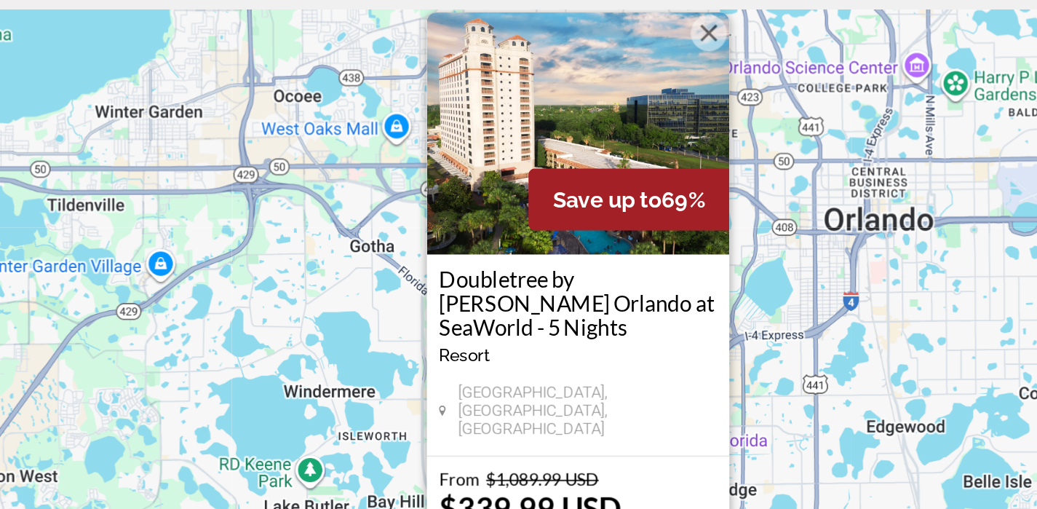
click at [718, 304] on div "To activate drag with keyboard, press Alt + Enter. Once in keyboard drag state,…" at bounding box center [518, 320] width 979 height 437
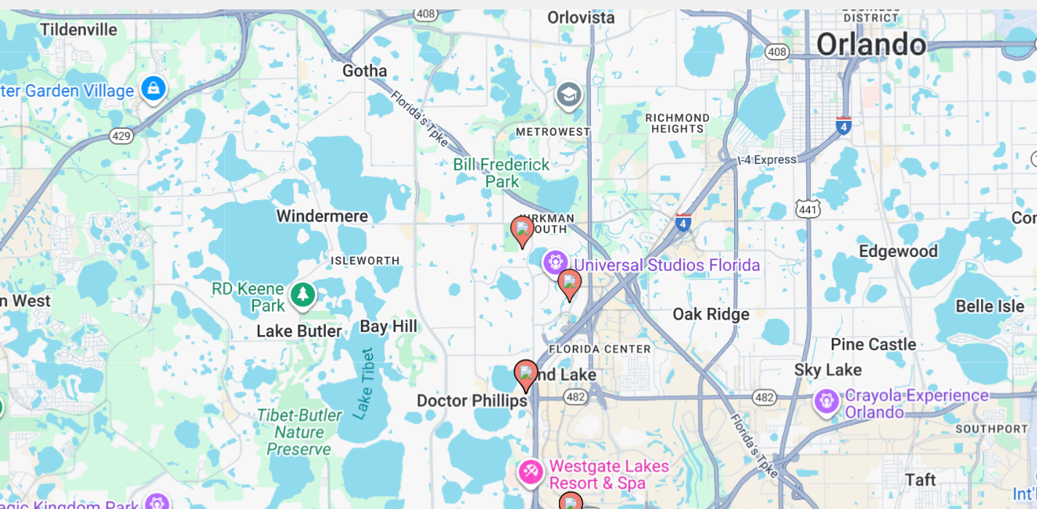
drag, startPoint x: 661, startPoint y: 315, endPoint x: 657, endPoint y: 207, distance: 107.8
click at [657, 207] on div "To activate drag with keyboard, press Alt + Enter. Once in keyboard drag state,…" at bounding box center [518, 320] width 979 height 437
click at [587, 264] on image "Main content" at bounding box center [585, 265] width 9 height 9
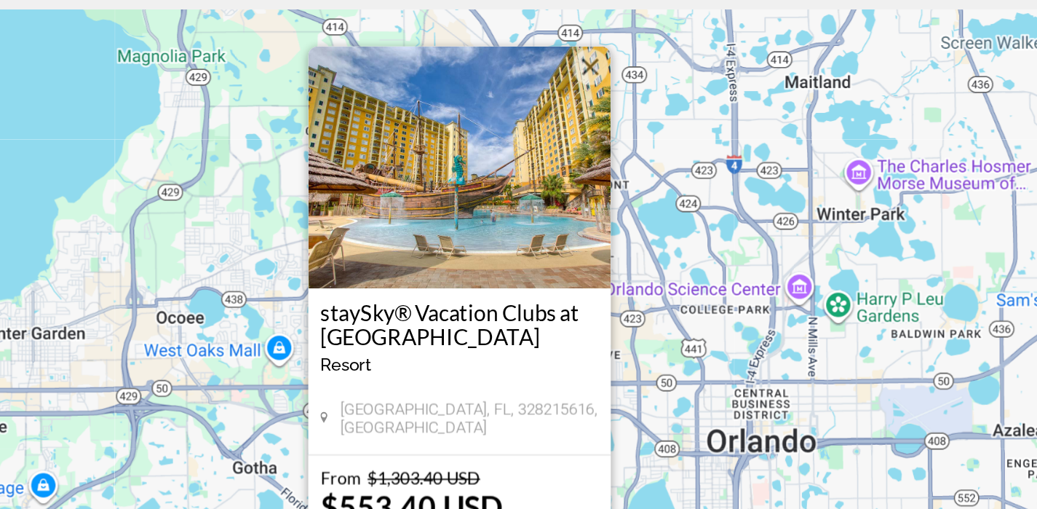
click at [599, 133] on button "Close" at bounding box center [598, 136] width 22 height 22
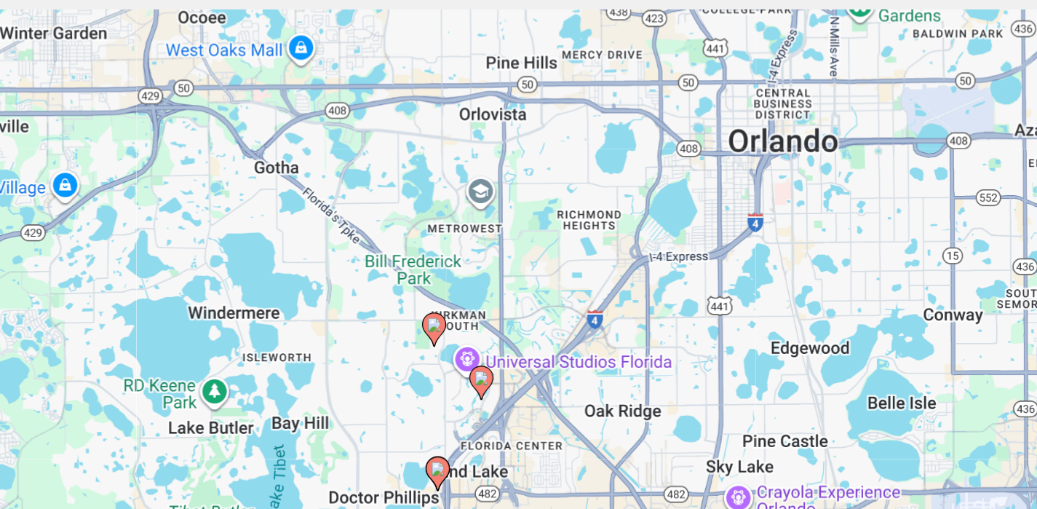
drag, startPoint x: 587, startPoint y: 307, endPoint x: 601, endPoint y: 122, distance: 185.4
click at [601, 122] on div "To activate drag with keyboard, press Alt + Enter. Once in keyboard drag state,…" at bounding box center [518, 320] width 979 height 437
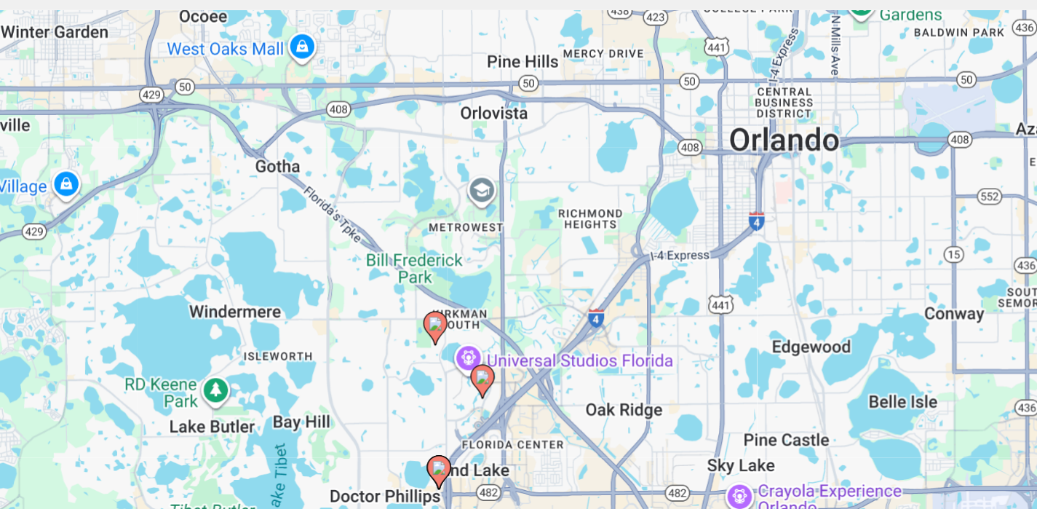
click at [504, 293] on image "Main content" at bounding box center [504, 290] width 9 height 9
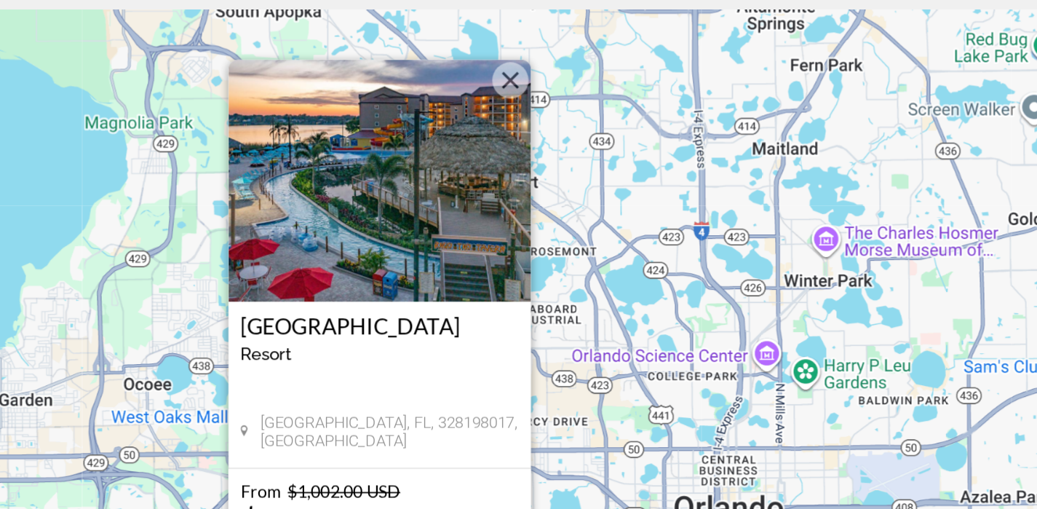
drag, startPoint x: 658, startPoint y: 289, endPoint x: 609, endPoint y: 294, distance: 49.0
click at [609, 294] on div "To activate drag with keyboard, press Alt + Enter. Once in keyboard drag state,…" at bounding box center [518, 320] width 979 height 437
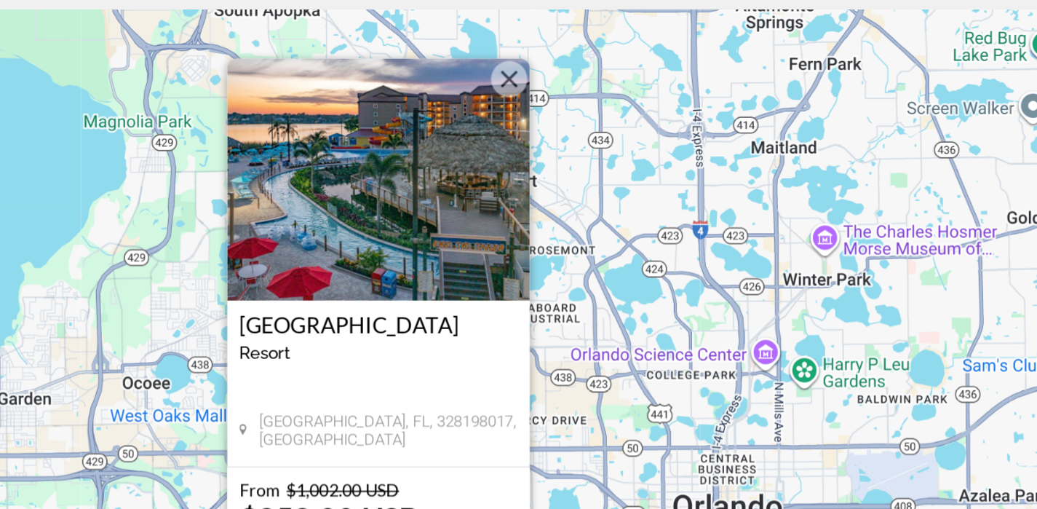
click at [550, 141] on button "Close" at bounding box center [549, 143] width 22 height 22
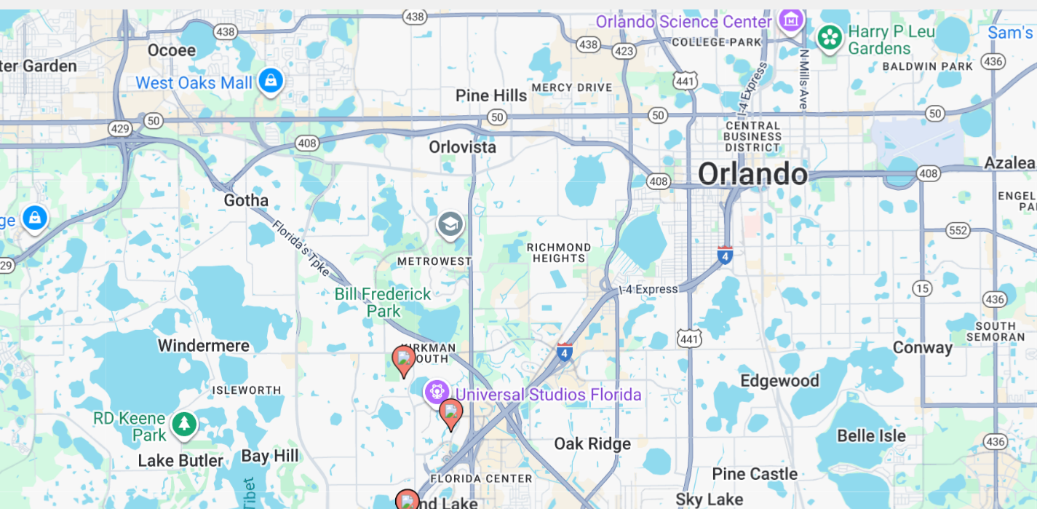
drag, startPoint x: 587, startPoint y: 360, endPoint x: 602, endPoint y: 157, distance: 203.7
click at [602, 157] on div "To activate drag with keyboard, press Alt + Enter. Once in keyboard drag state,…" at bounding box center [518, 320] width 979 height 437
click at [513, 347] on icon "Main content" at bounding box center [513, 345] width 13 height 19
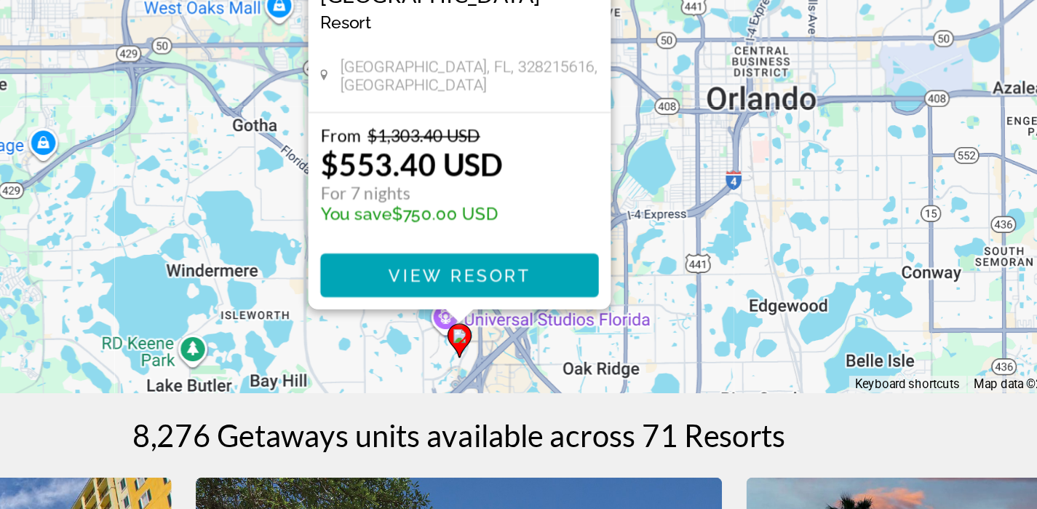
scroll to position [100, 0]
click at [637, 403] on div "To activate drag with keyboard, press Alt + Enter. Once in keyboard drag state,…" at bounding box center [518, 219] width 979 height 437
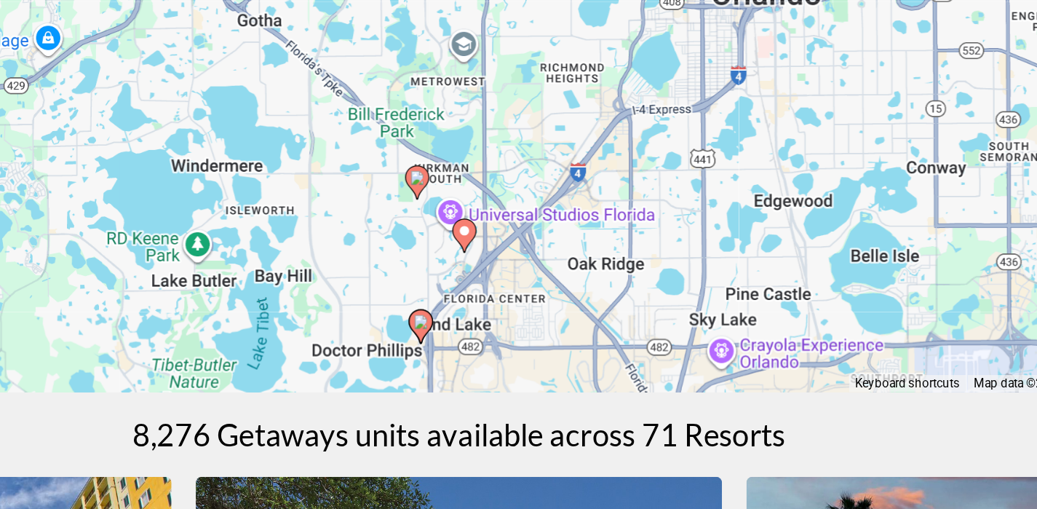
drag, startPoint x: 637, startPoint y: 403, endPoint x: 640, endPoint y: 339, distance: 64.9
click at [640, 339] on div "To activate drag with keyboard, press Alt + Enter. Once in keyboard drag state,…" at bounding box center [518, 219] width 979 height 437
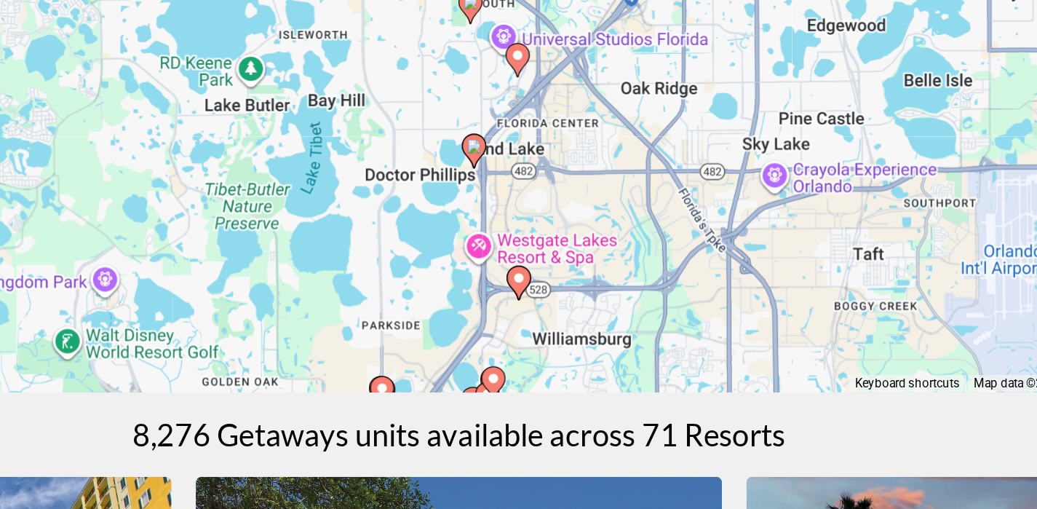
drag, startPoint x: 561, startPoint y: 394, endPoint x: 593, endPoint y: 288, distance: 111.0
click at [593, 288] on div "To activate drag with keyboard, press Alt + Enter. Once in keyboard drag state,…" at bounding box center [518, 219] width 979 height 437
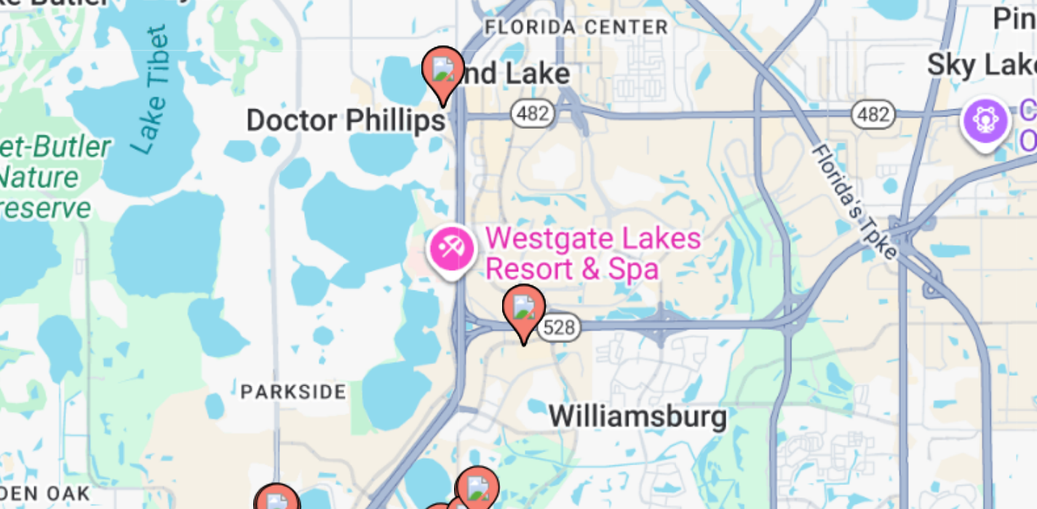
click at [557, 349] on div "To activate drag with keyboard, press Alt + Enter. Once in keyboard drag state,…" at bounding box center [518, 219] width 979 height 437
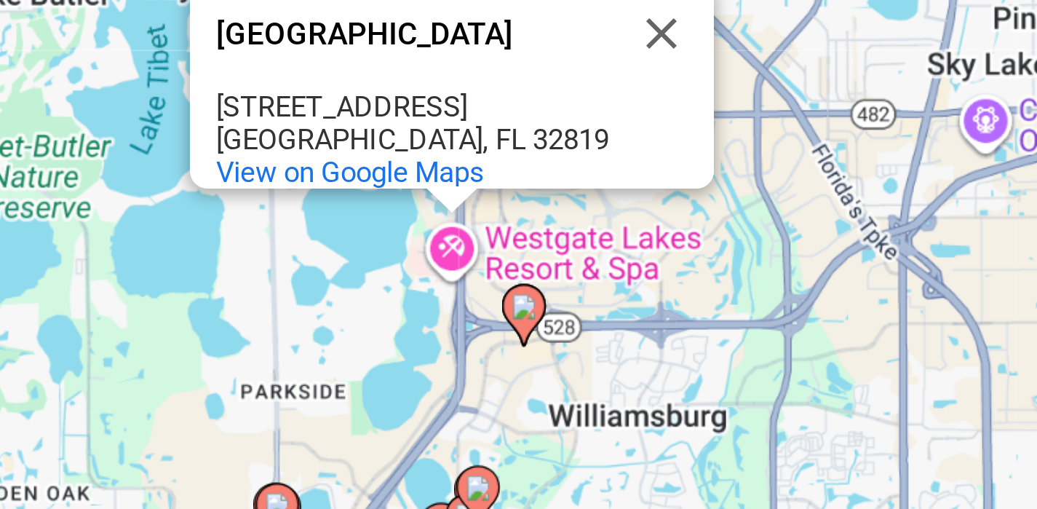
click at [579, 352] on div "To activate drag with keyboard, press Alt + Enter. Once in keyboard drag state,…" at bounding box center [518, 219] width 979 height 437
click at [554, 367] on image "Main content" at bounding box center [554, 370] width 9 height 9
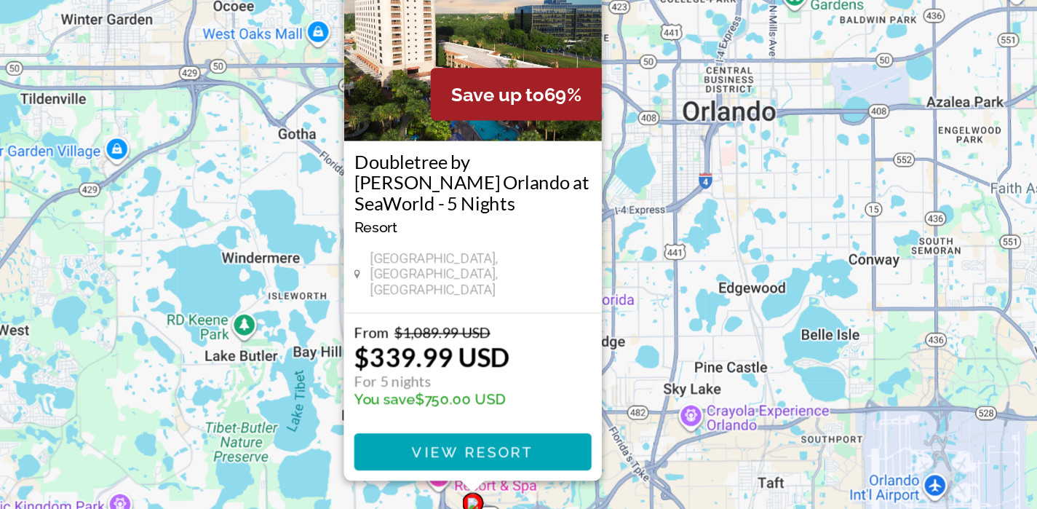
scroll to position [0, 0]
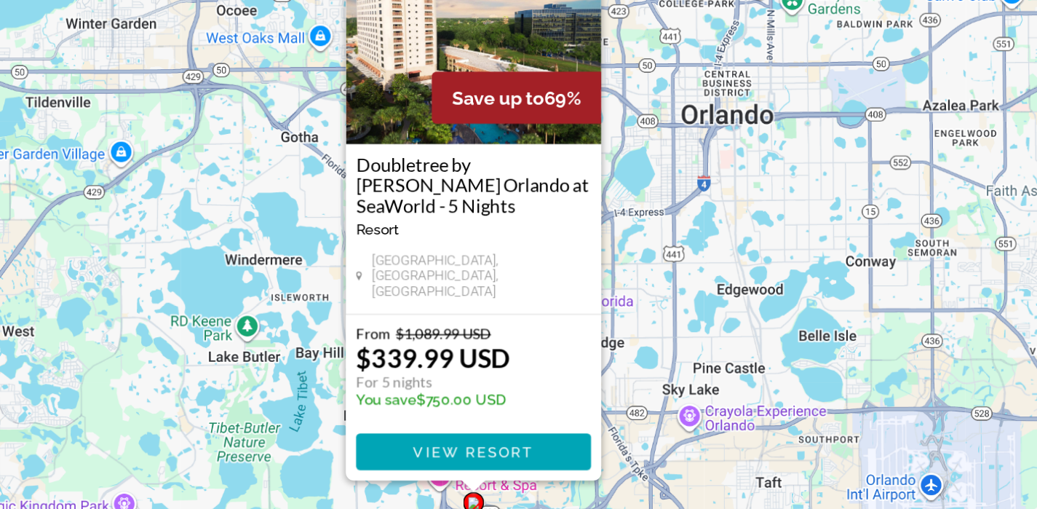
click at [644, 388] on div "To activate drag with keyboard, press Alt + Enter. Once in keyboard drag state,…" at bounding box center [518, 320] width 979 height 437
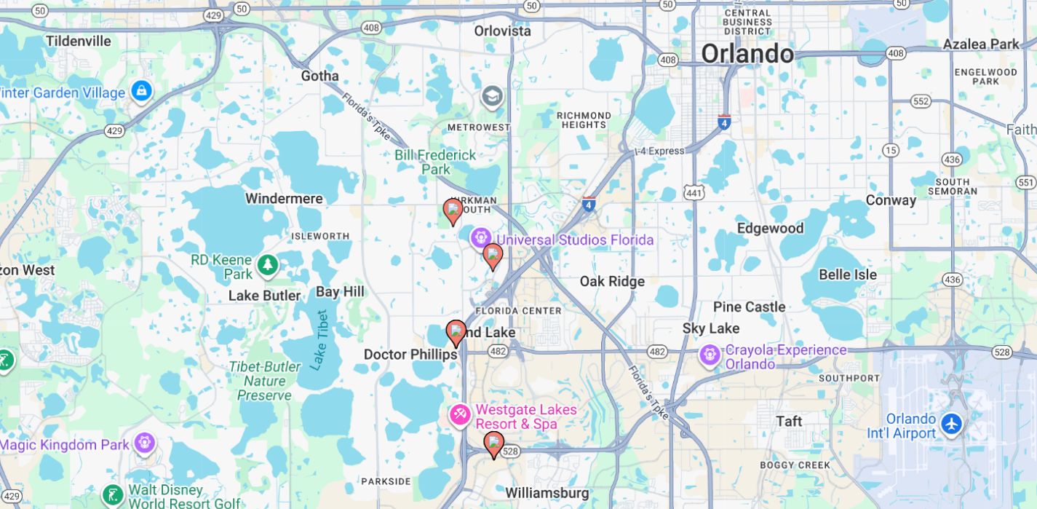
drag, startPoint x: 562, startPoint y: 407, endPoint x: 577, endPoint y: 361, distance: 48.1
click at [577, 361] on div "To activate drag with keyboard, press Alt + Enter. Once in keyboard drag state,…" at bounding box center [518, 320] width 979 height 437
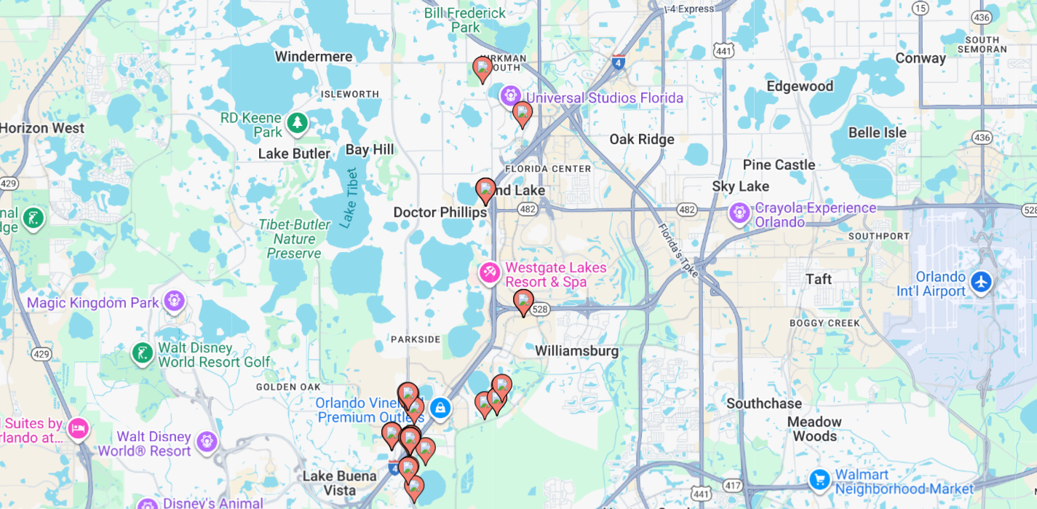
drag, startPoint x: 600, startPoint y: 424, endPoint x: 621, endPoint y: 320, distance: 105.5
click at [621, 320] on div "To activate drag with keyboard, press Alt + Enter. Once in keyboard drag state,…" at bounding box center [518, 320] width 979 height 437
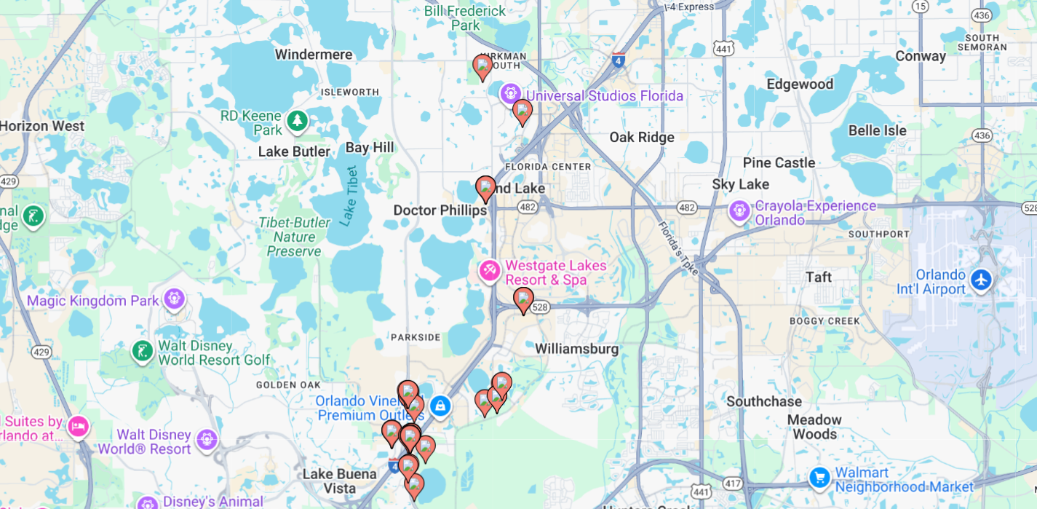
click at [555, 355] on image "Main content" at bounding box center [554, 358] width 9 height 9
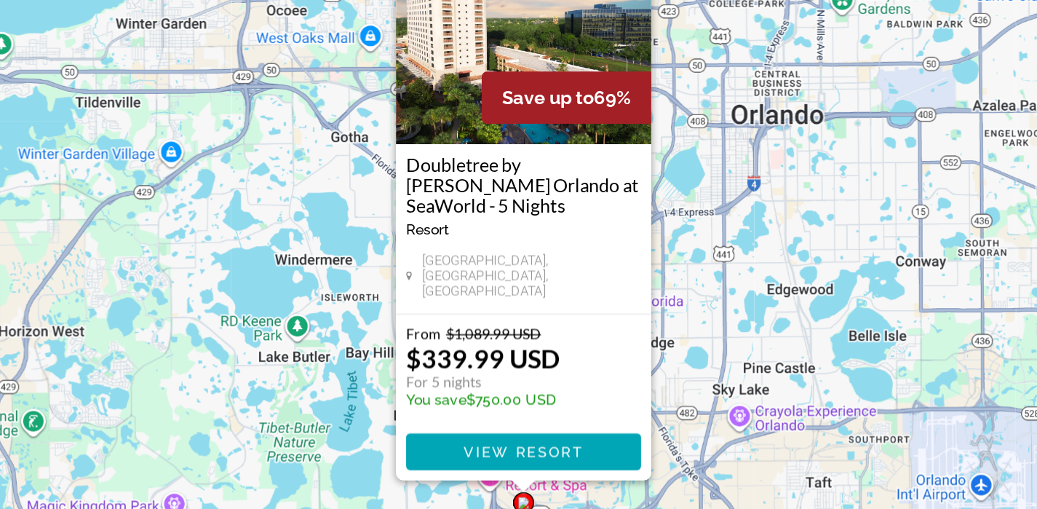
click at [681, 323] on div "To activate drag with keyboard, press Alt + Enter. Once in keyboard drag state,…" at bounding box center [518, 320] width 979 height 437
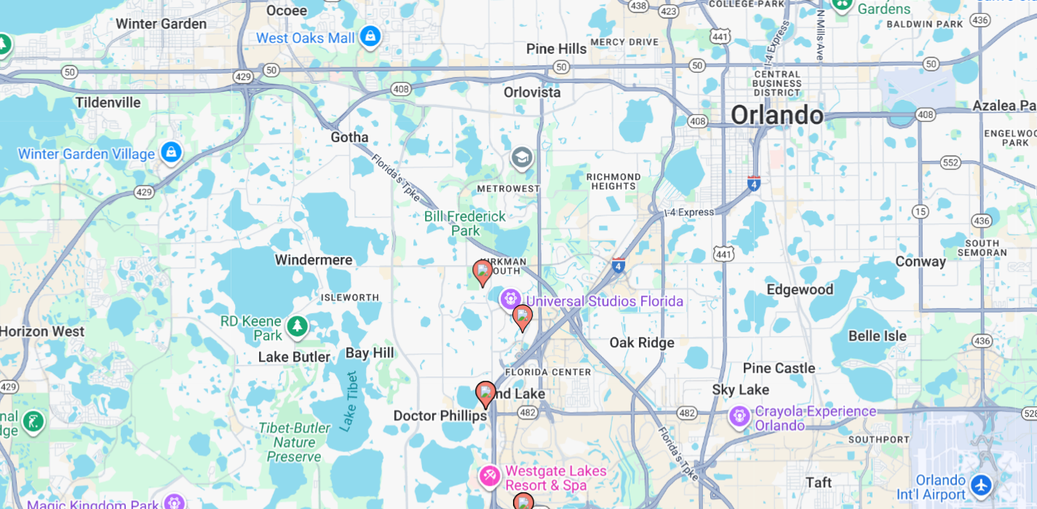
click at [553, 366] on image "Main content" at bounding box center [554, 370] width 9 height 9
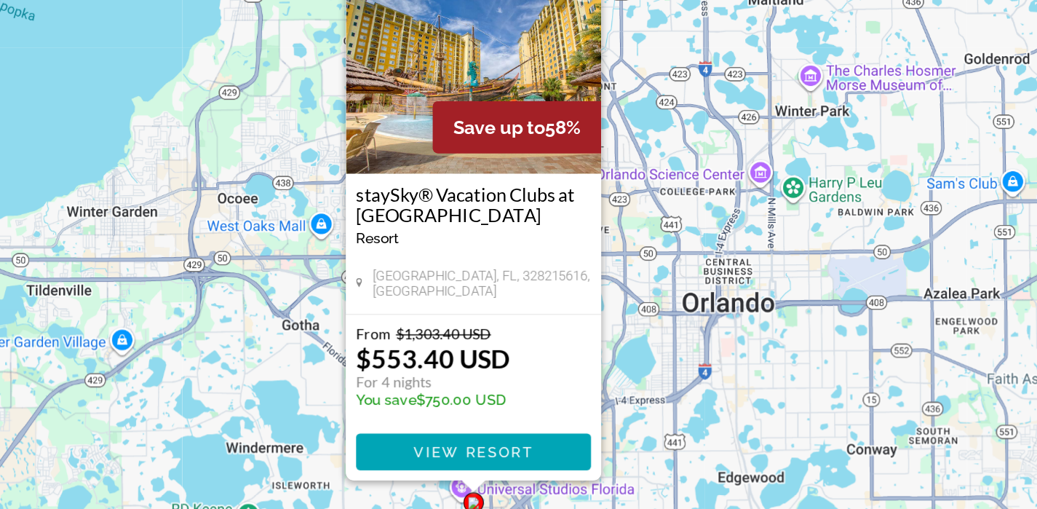
click at [633, 410] on div "To activate drag with keyboard, press Alt + Enter. Once in keyboard drag state,…" at bounding box center [518, 320] width 979 height 437
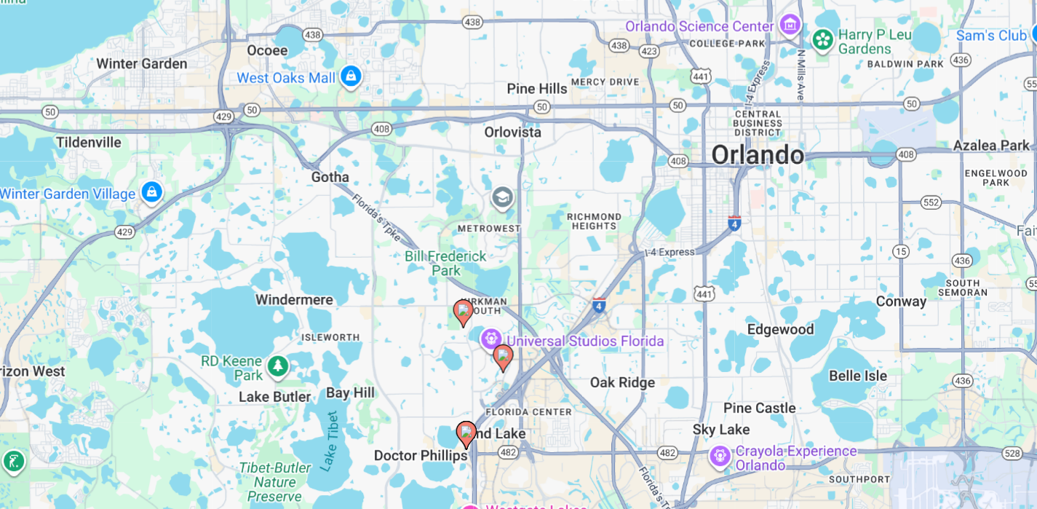
drag, startPoint x: 633, startPoint y: 410, endPoint x: 653, endPoint y: 301, distance: 111.1
click at [653, 301] on div "To activate drag with keyboard, press Alt + Enter. Once in keyboard drag state,…" at bounding box center [518, 320] width 979 height 437
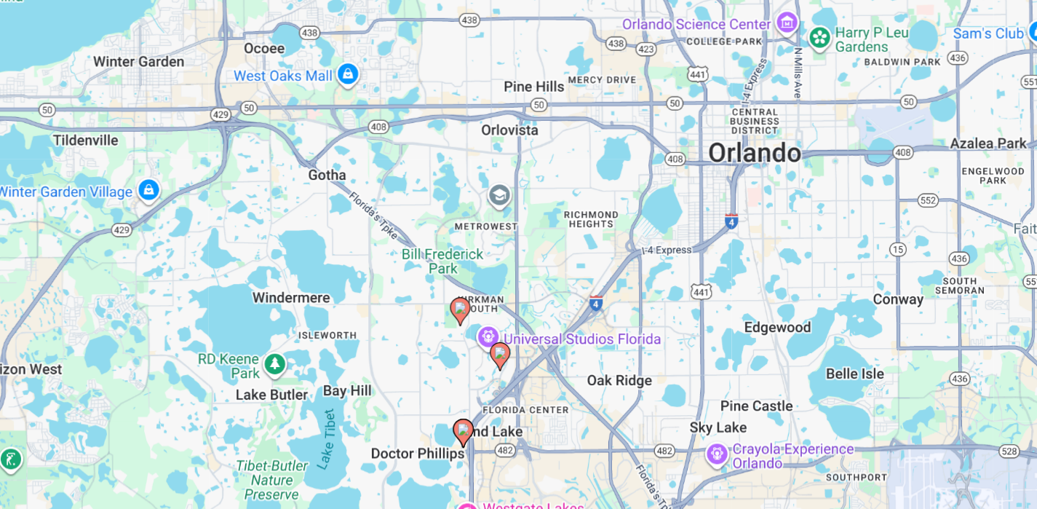
click at [512, 363] on image "Main content" at bounding box center [509, 365] width 9 height 9
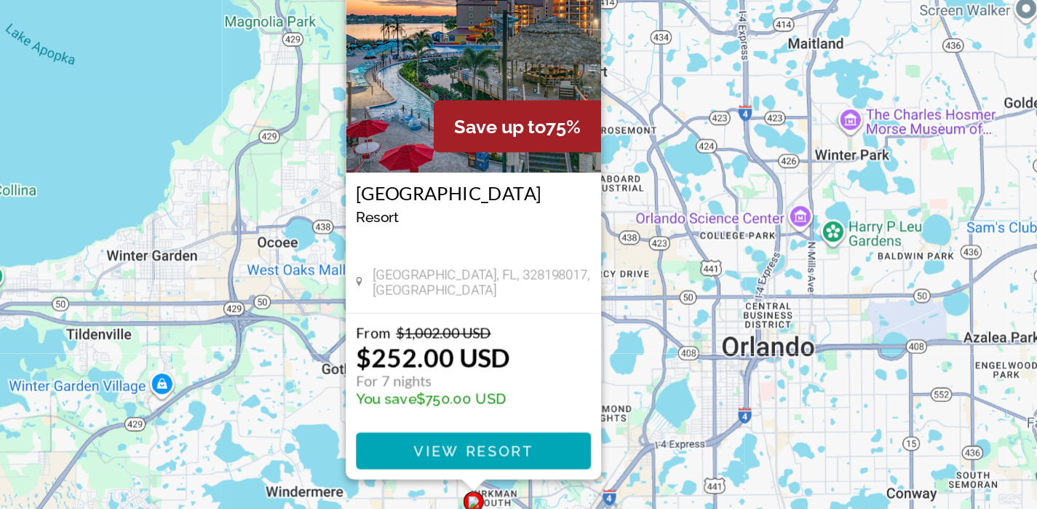
click at [642, 312] on div "To activate drag with keyboard, press Alt + Enter. Once in keyboard drag state,…" at bounding box center [518, 320] width 979 height 437
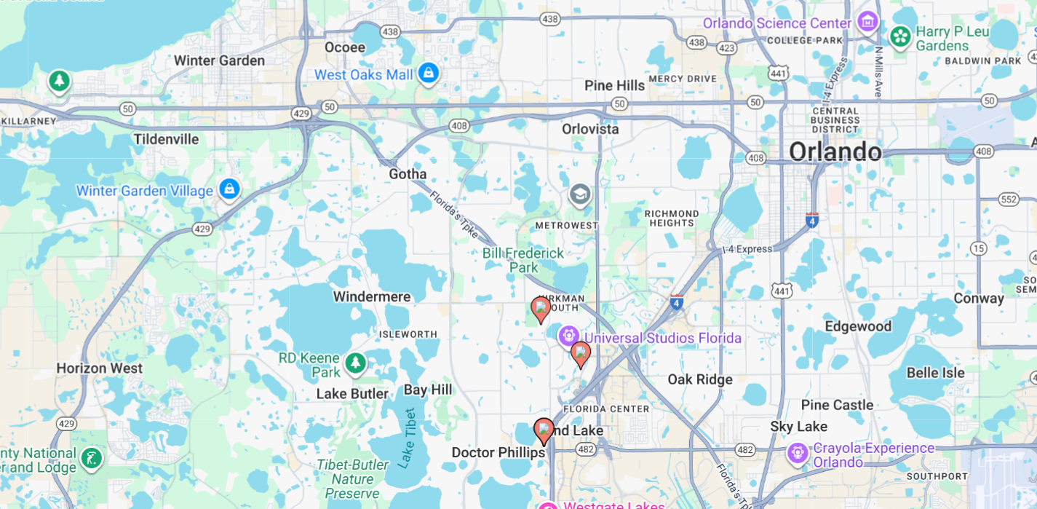
drag, startPoint x: 644, startPoint y: 435, endPoint x: 692, endPoint y: 293, distance: 149.9
click at [692, 293] on div "To activate drag with keyboard, press Alt + Enter. Once in keyboard drag state,…" at bounding box center [518, 320] width 979 height 437
click at [571, 450] on image "Main content" at bounding box center [569, 450] width 9 height 9
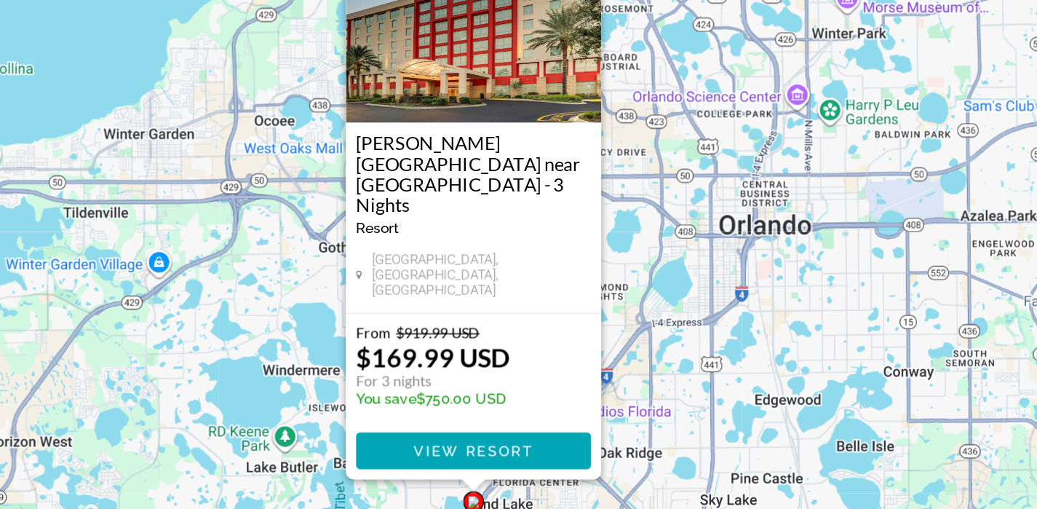
click at [693, 363] on div "To activate drag with keyboard, press Alt + Enter. Once in keyboard drag state,…" at bounding box center [518, 320] width 979 height 437
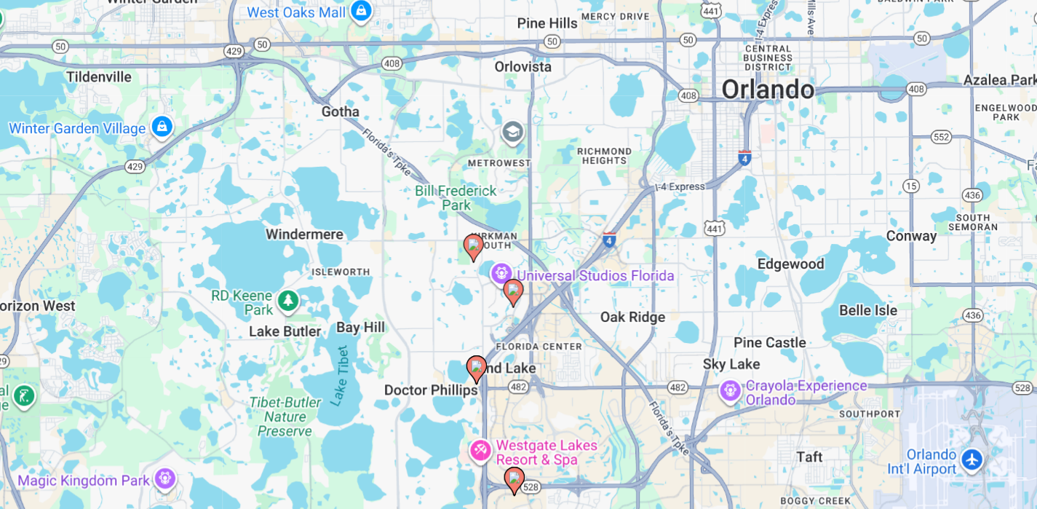
drag, startPoint x: 693, startPoint y: 363, endPoint x: 695, endPoint y: 263, distance: 100.5
click at [695, 263] on div "To activate drag with keyboard, press Alt + Enter. Once in keyboard drag state,…" at bounding box center [518, 320] width 979 height 437
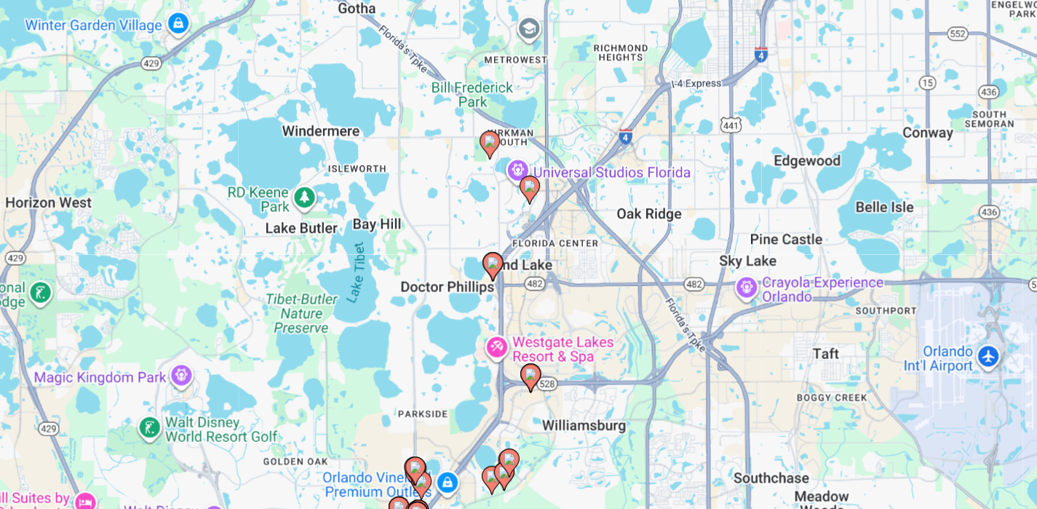
drag, startPoint x: 634, startPoint y: 395, endPoint x: 646, endPoint y: 319, distance: 77.3
click at [646, 319] on div "To activate drag with keyboard, press Alt + Enter. Once in keyboard drag state,…" at bounding box center [518, 320] width 979 height 437
click at [540, 390] on div "To activate drag with keyboard, press Alt + Enter. Once in keyboard drag state,…" at bounding box center [518, 320] width 979 height 437
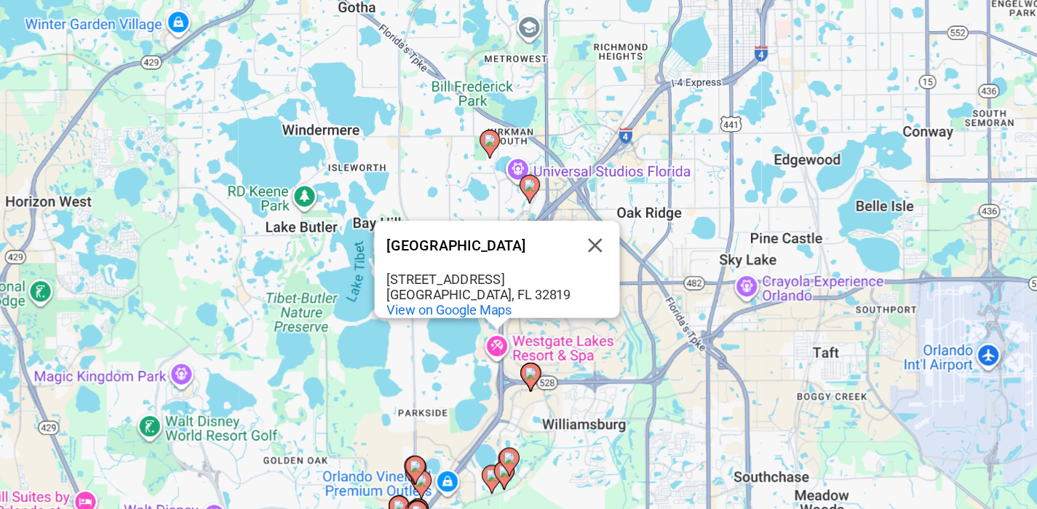
click at [562, 411] on image "Main content" at bounding box center [559, 412] width 9 height 9
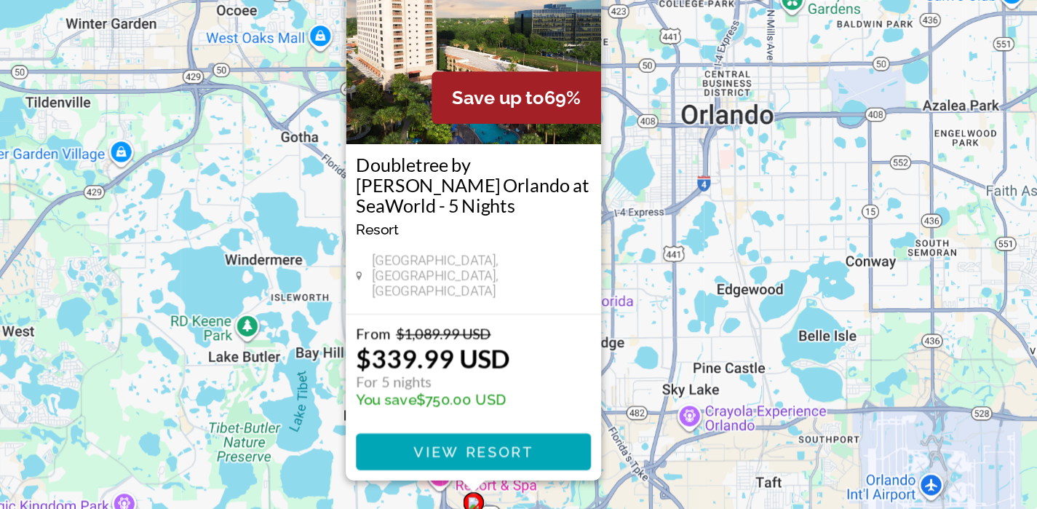
click at [663, 395] on div "To activate drag with keyboard, press Alt + Enter. Once in keyboard drag state,…" at bounding box center [518, 320] width 979 height 437
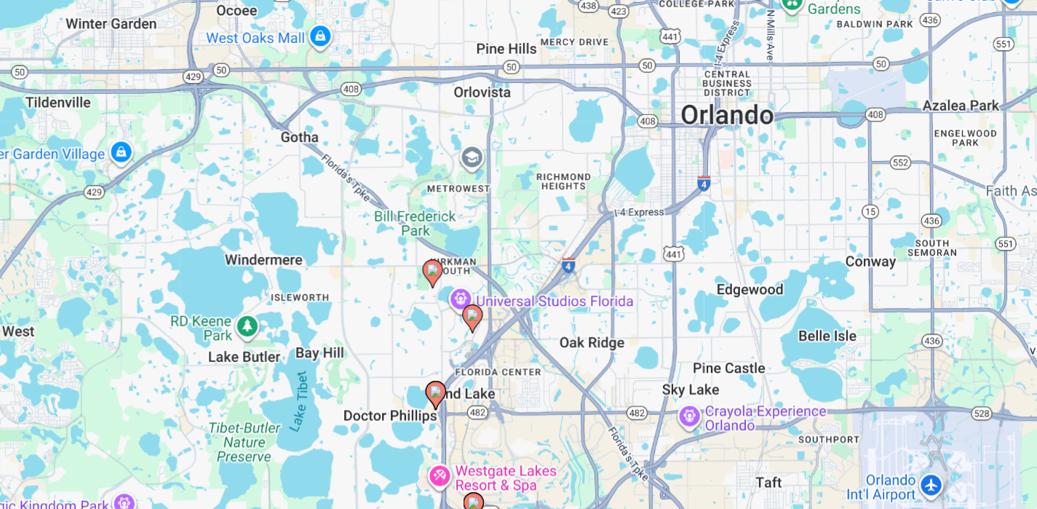
click at [493, 339] on image "Main content" at bounding box center [490, 338] width 9 height 9
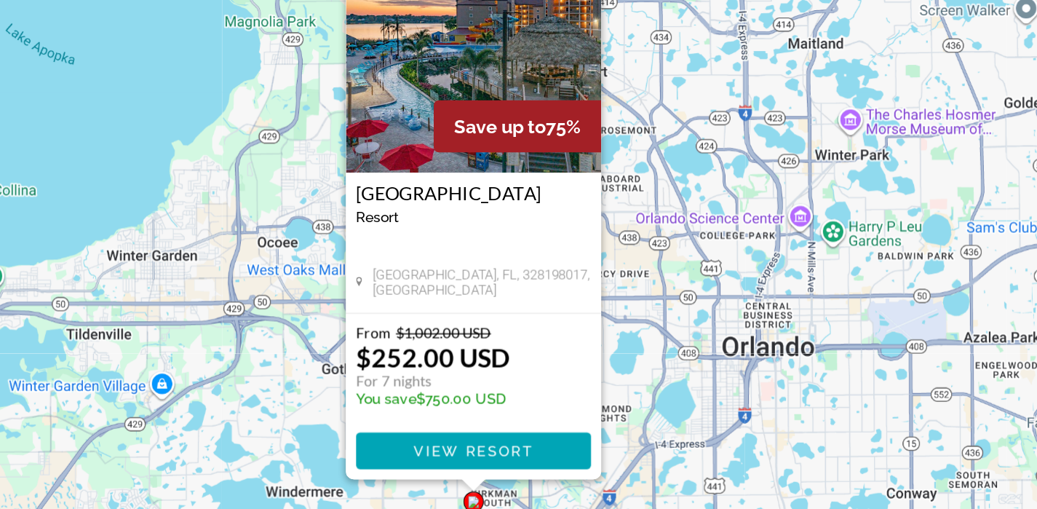
click at [625, 420] on div "To activate drag with keyboard, press Alt + Enter. Once in keyboard drag state,…" at bounding box center [518, 320] width 979 height 437
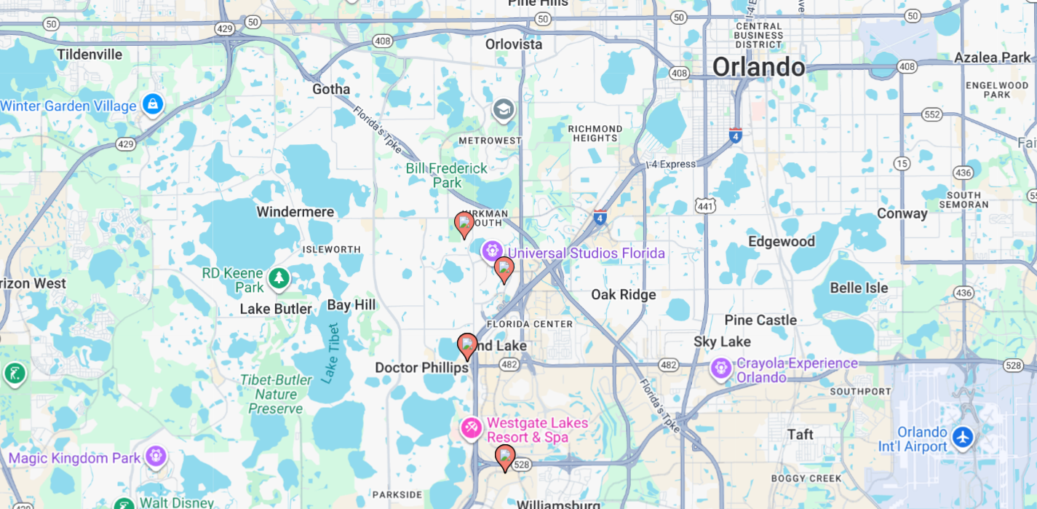
drag, startPoint x: 623, startPoint y: 417, endPoint x: 617, endPoint y: 215, distance: 202.5
click at [617, 215] on div "To activate drag with keyboard, press Alt + Enter. Once in keyboard drag state,…" at bounding box center [518, 320] width 979 height 437
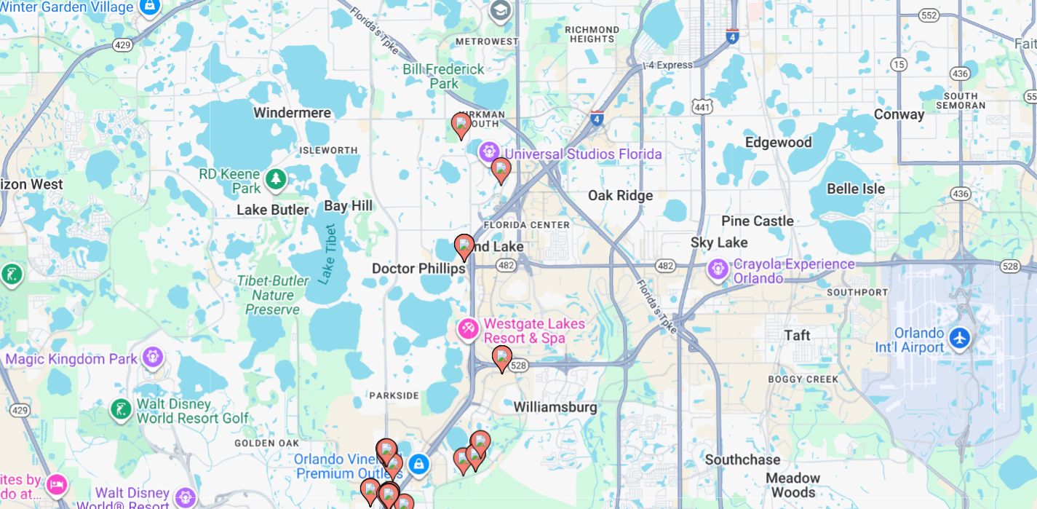
drag, startPoint x: 601, startPoint y: 372, endPoint x: 599, endPoint y: 300, distance: 72.1
click at [599, 300] on div "To activate drag with keyboard, press Alt + Enter. Once in keyboard drag state,…" at bounding box center [518, 320] width 979 height 437
click at [541, 397] on image "Main content" at bounding box center [539, 399] width 9 height 9
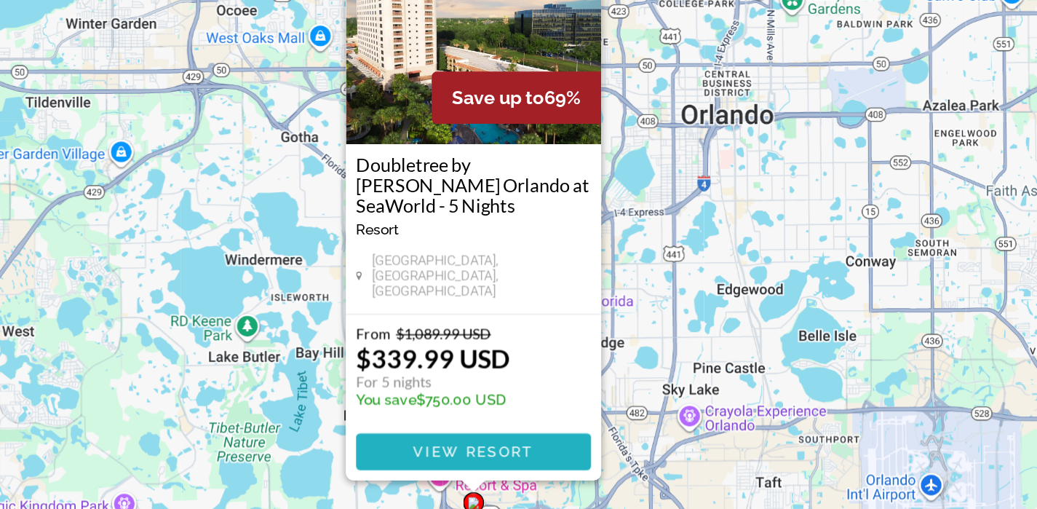
click at [515, 470] on span "View Resort" at bounding box center [518, 468] width 86 height 12
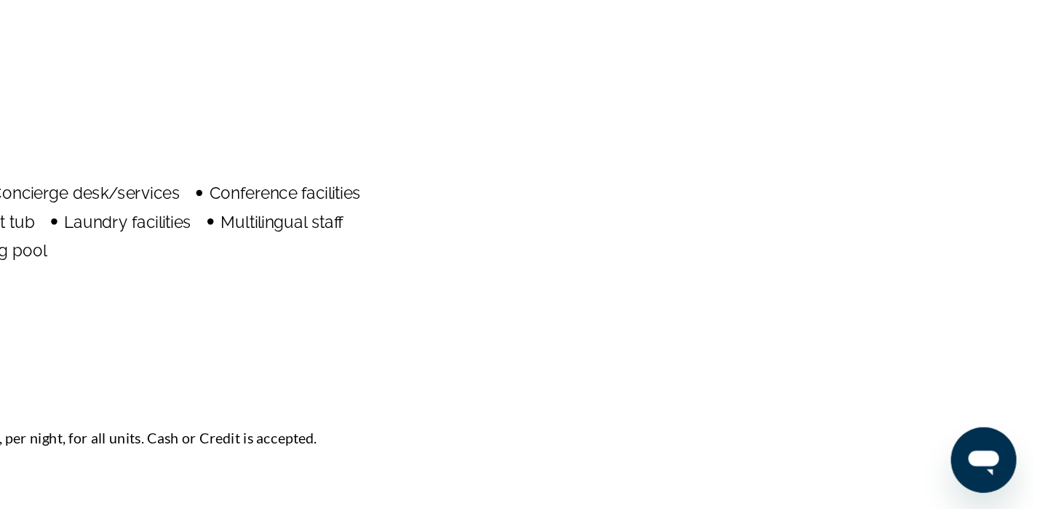
scroll to position [1074, 0]
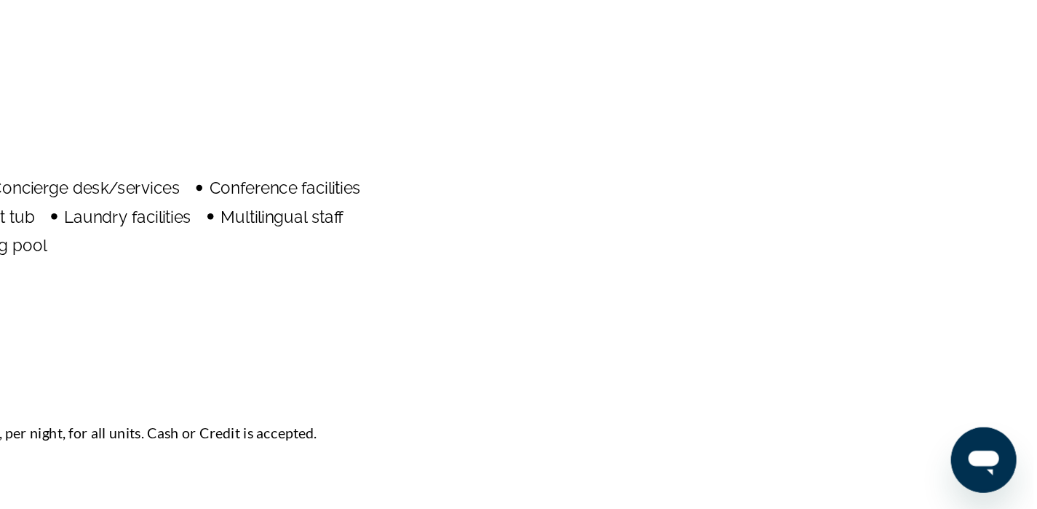
click at [633, 470] on td "Mandatory amenities fee is 10.00 USD - United States Dollar, per night, for all…" at bounding box center [519, 461] width 976 height 26
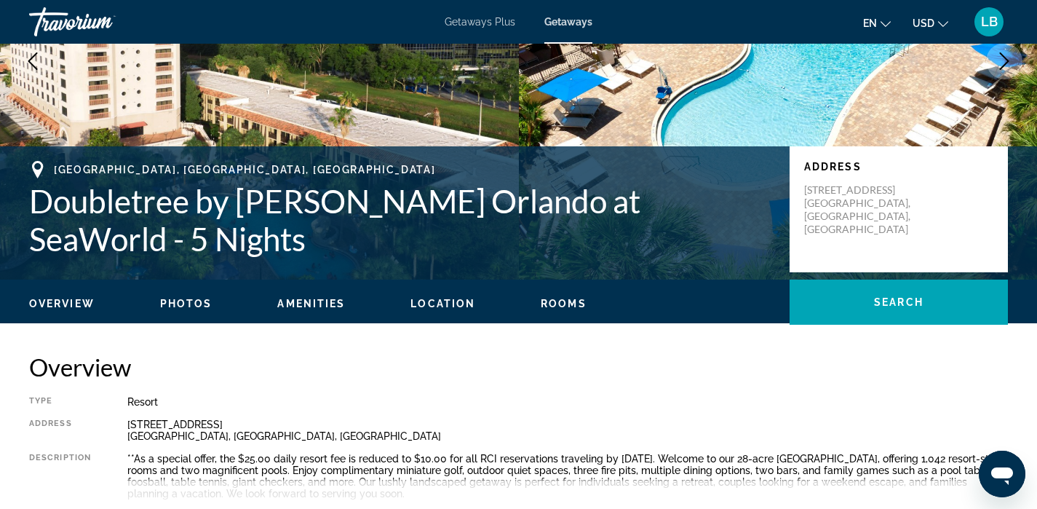
scroll to position [202, 0]
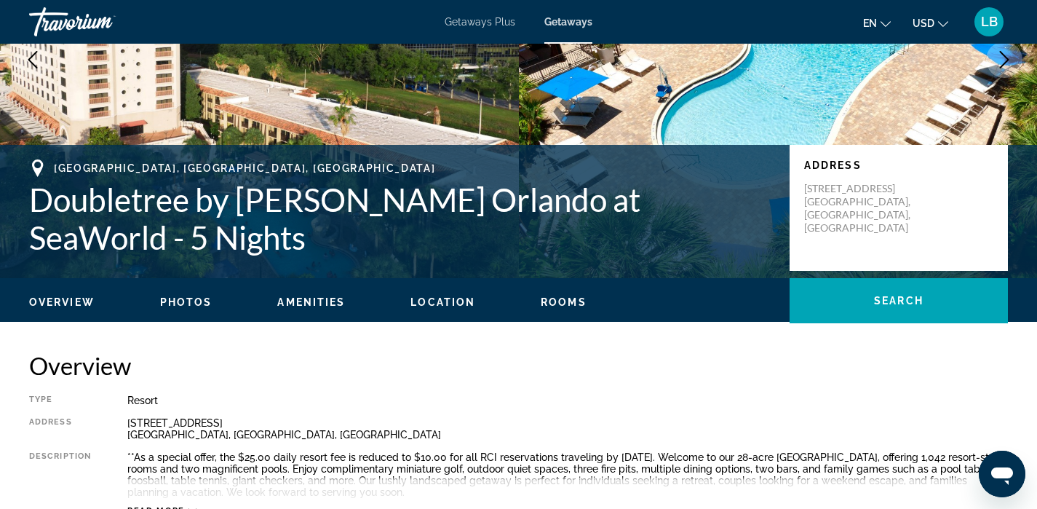
click at [565, 304] on span "Rooms" at bounding box center [564, 302] width 46 height 12
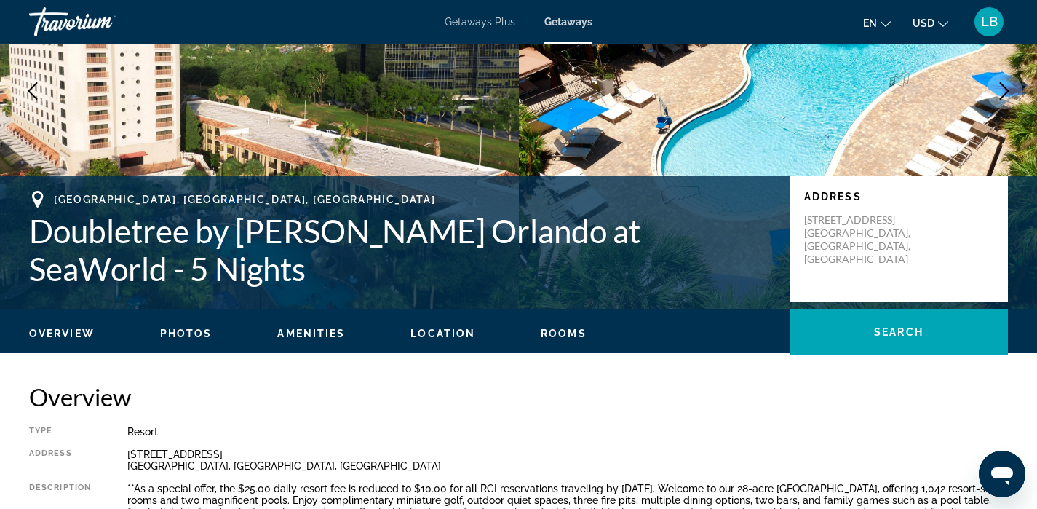
scroll to position [174, 0]
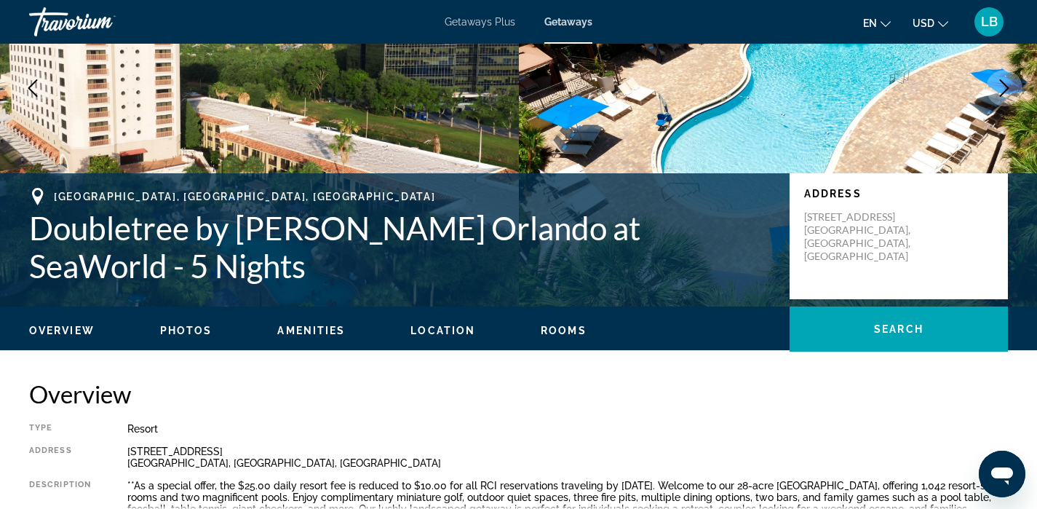
click at [175, 325] on span "Photos" at bounding box center [186, 331] width 52 height 12
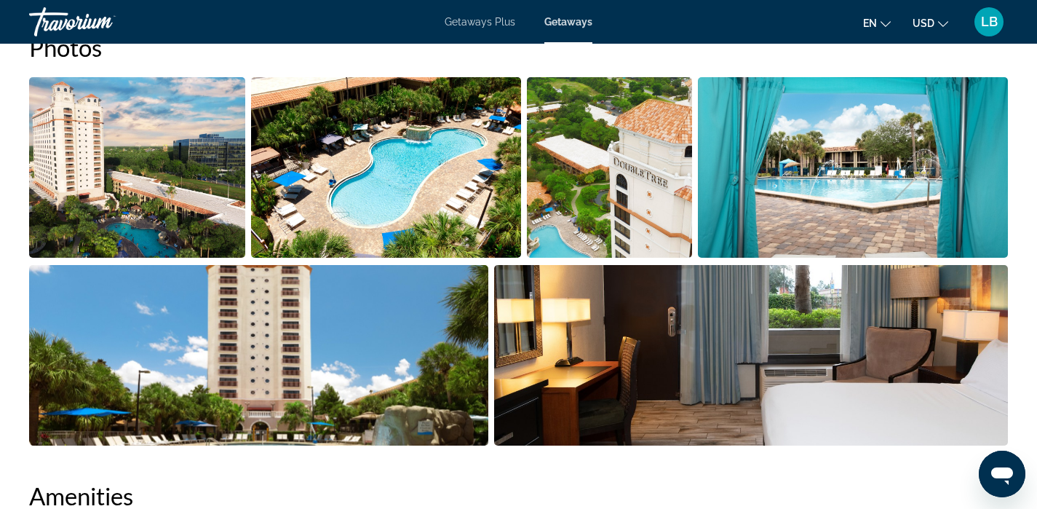
scroll to position [713, 0]
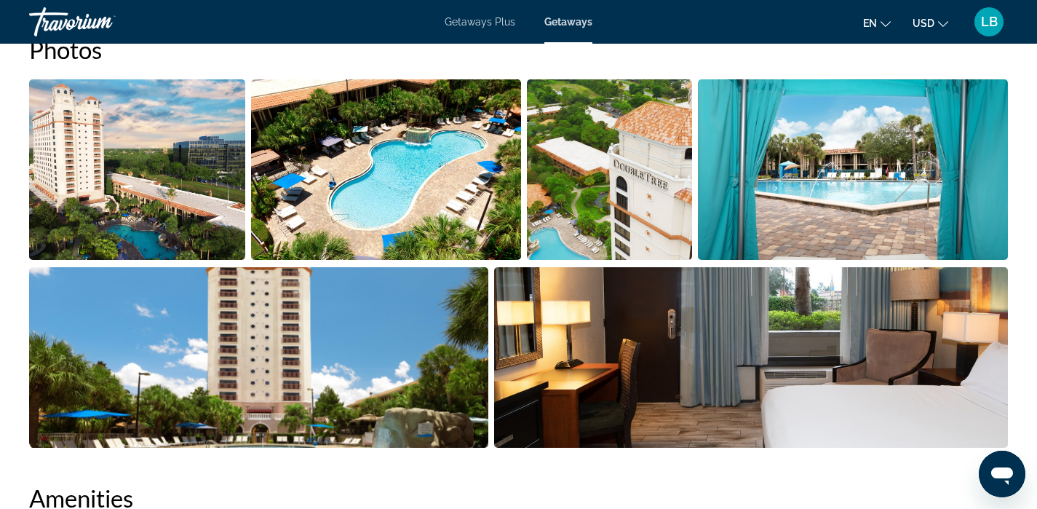
click at [145, 217] on img "Open full-screen image slider" at bounding box center [137, 169] width 216 height 181
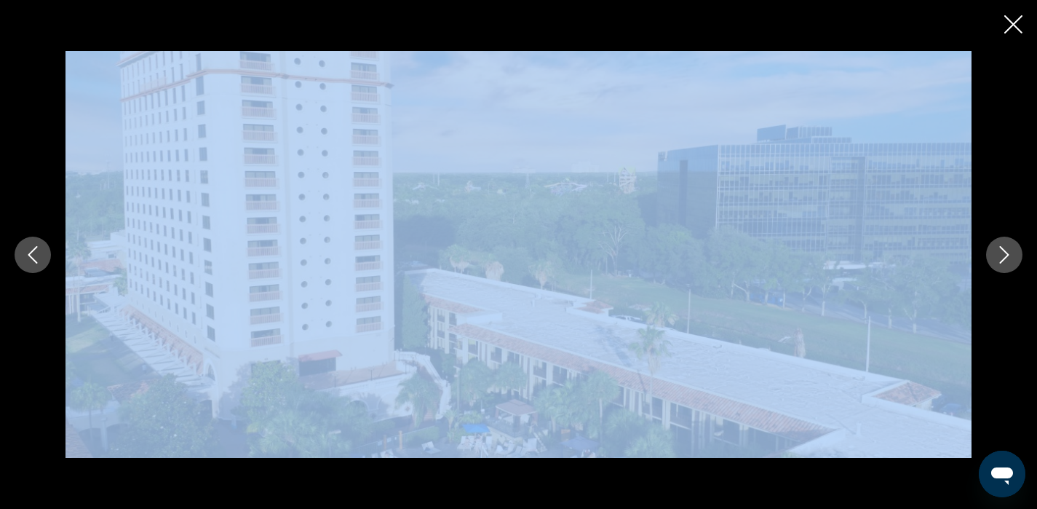
drag, startPoint x: 998, startPoint y: 234, endPoint x: 1004, endPoint y: 250, distance: 17.0
click at [1004, 250] on div "prev next" at bounding box center [518, 254] width 1037 height 407
click at [1008, 249] on icon "Next image" at bounding box center [1004, 254] width 17 height 17
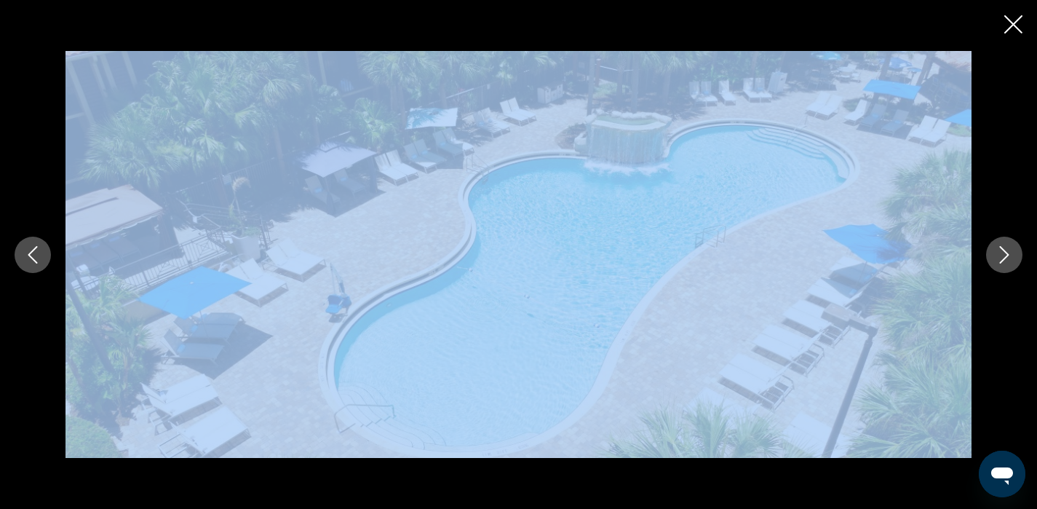
click at [923, 269] on img "Main content" at bounding box center [519, 254] width 906 height 407
click at [68, 247] on img "Main content" at bounding box center [519, 254] width 906 height 407
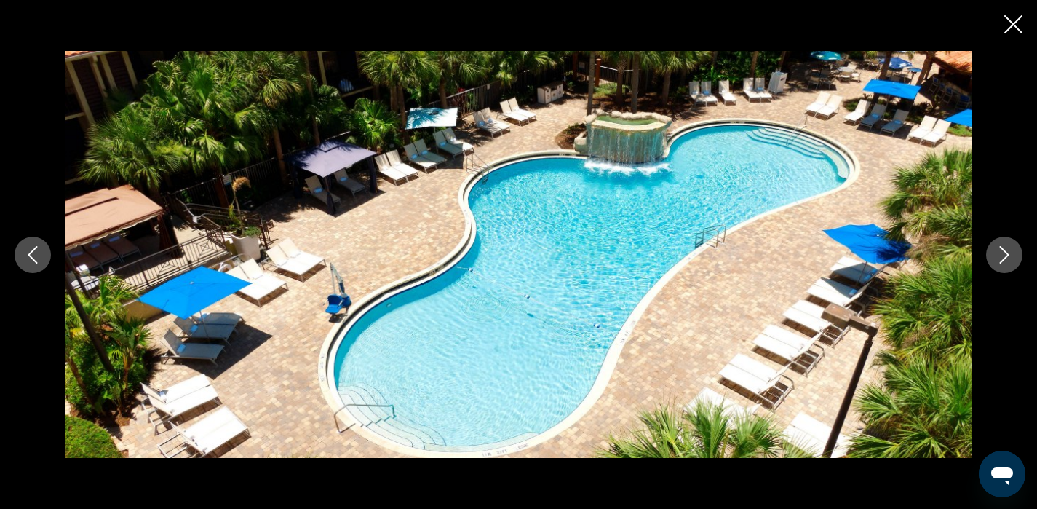
click at [4, 251] on div "prev next" at bounding box center [518, 254] width 1037 height 407
click at [1008, 251] on icon "Next image" at bounding box center [1004, 254] width 17 height 17
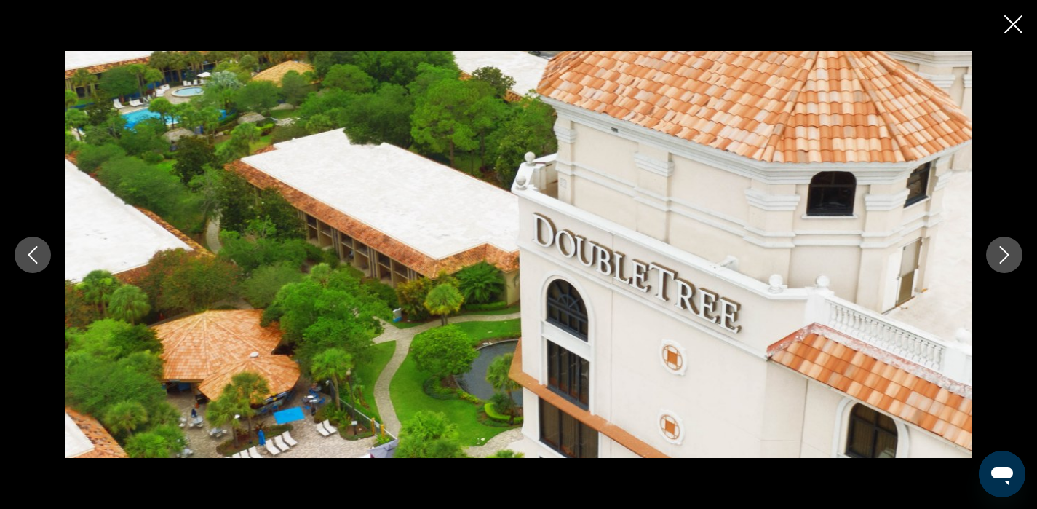
click at [1008, 251] on icon "Next image" at bounding box center [1004, 254] width 17 height 17
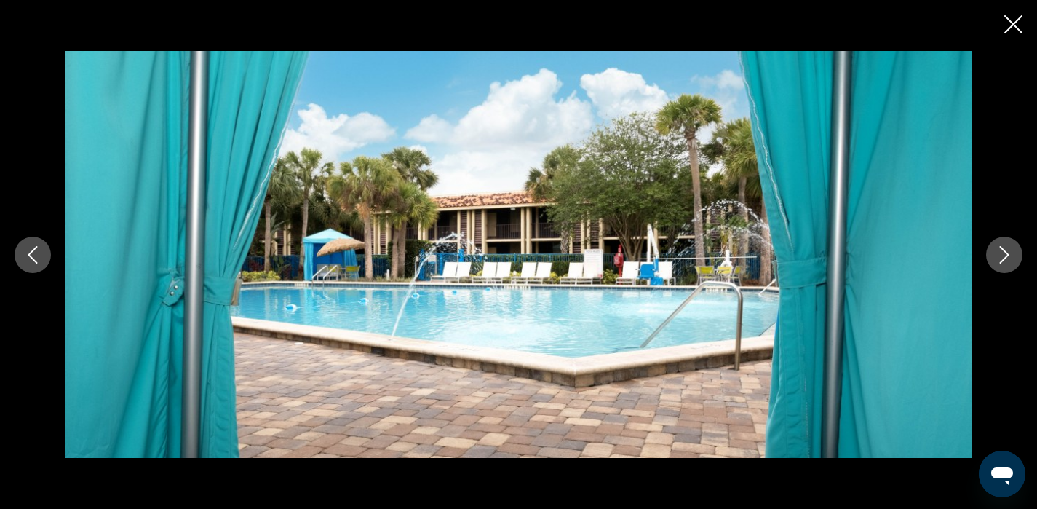
click at [1008, 251] on icon "Next image" at bounding box center [1004, 254] width 17 height 17
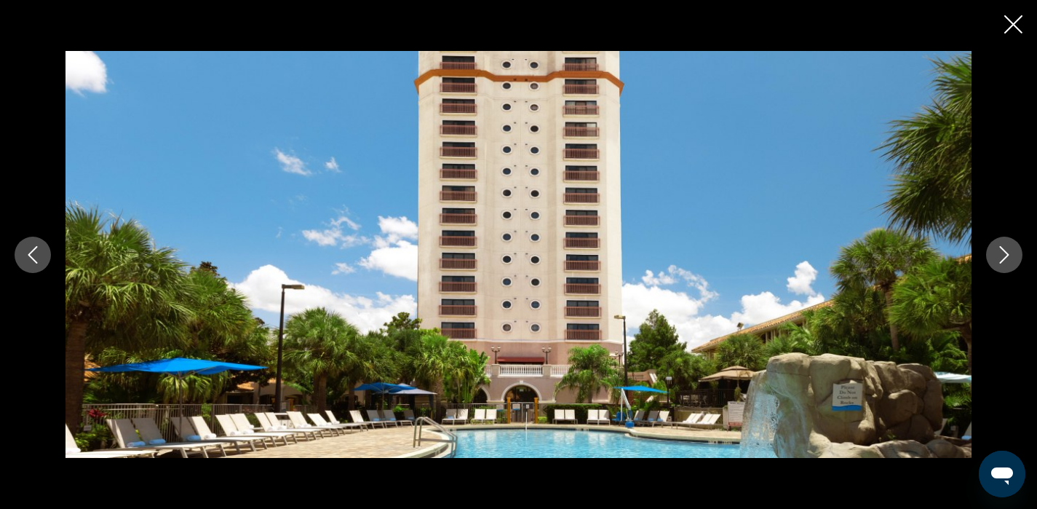
click at [1008, 251] on icon "Next image" at bounding box center [1004, 254] width 17 height 17
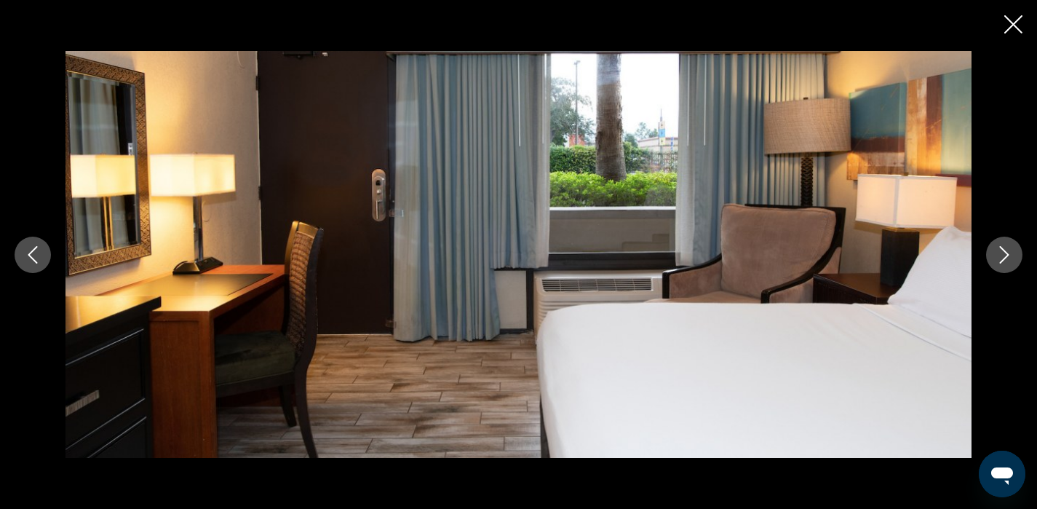
click at [1008, 251] on icon "Next image" at bounding box center [1004, 254] width 17 height 17
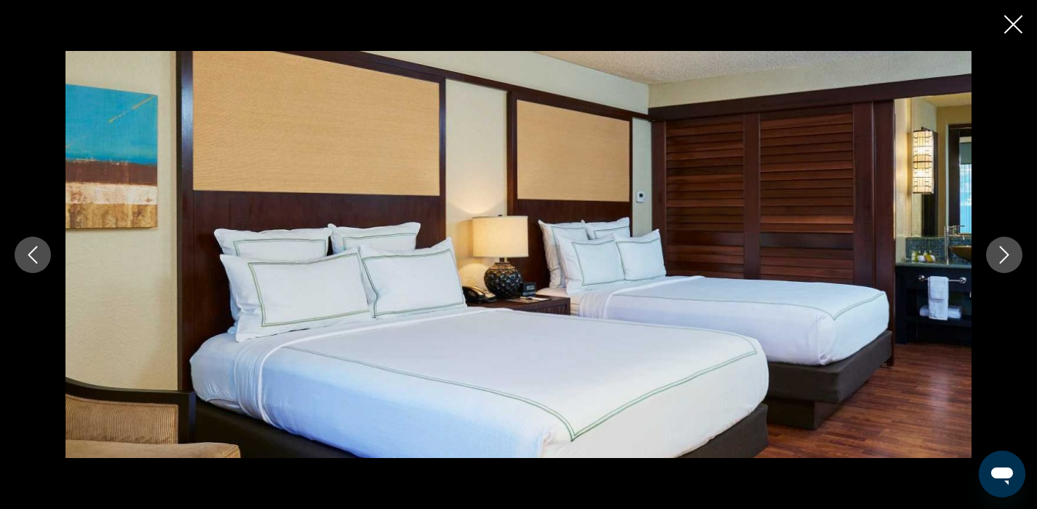
click at [1008, 251] on icon "Next image" at bounding box center [1004, 254] width 17 height 17
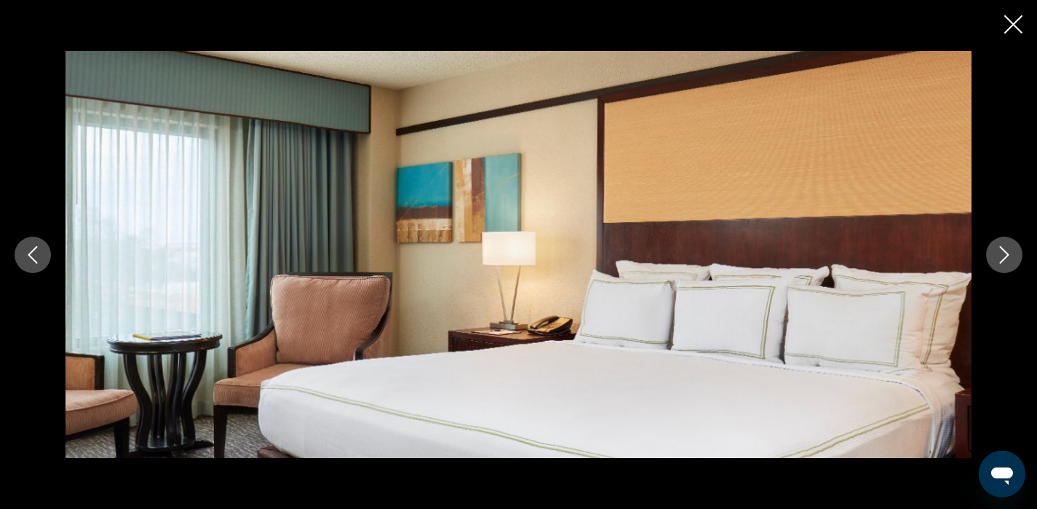
click at [1008, 252] on icon "Next image" at bounding box center [1004, 254] width 17 height 17
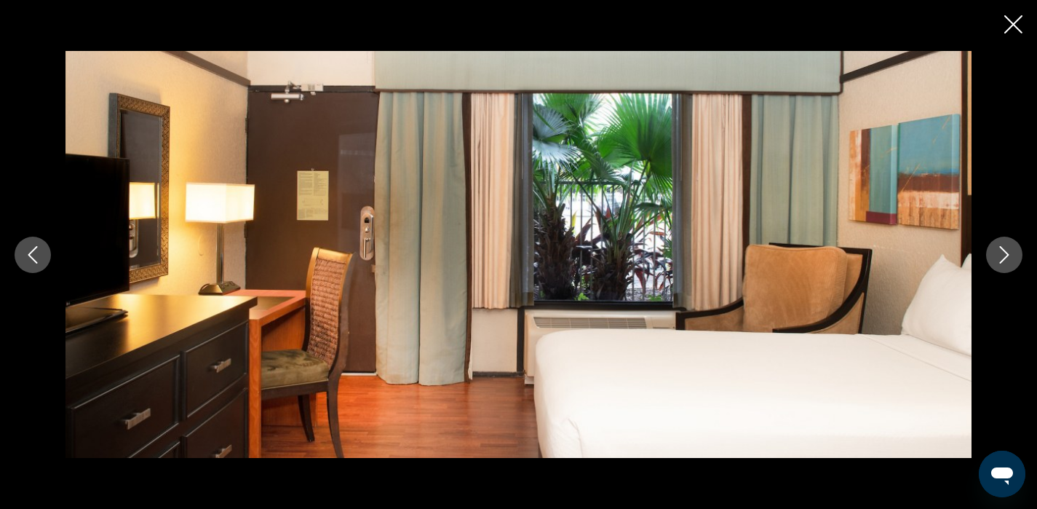
click at [1008, 252] on icon "Next image" at bounding box center [1004, 254] width 17 height 17
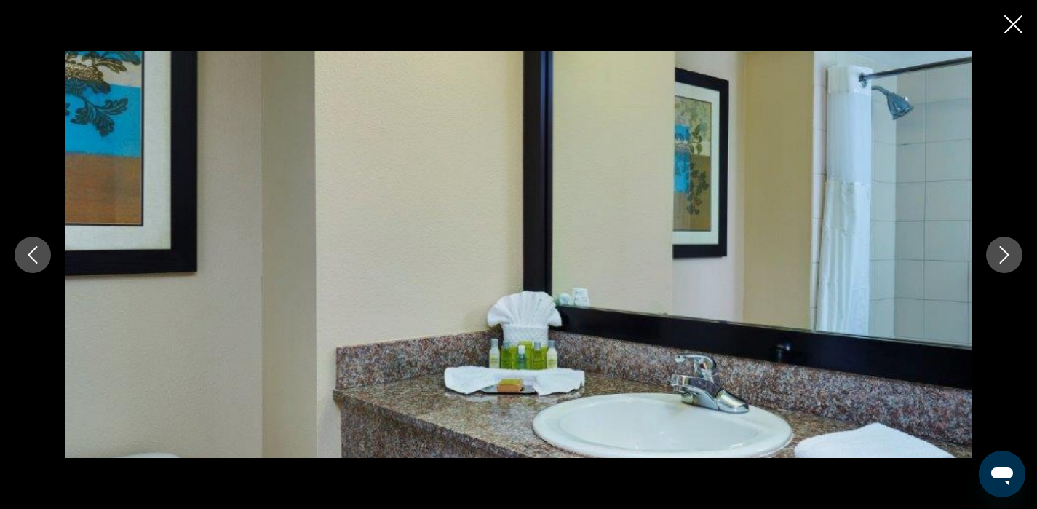
click at [30, 261] on icon "Previous image" at bounding box center [32, 254] width 17 height 17
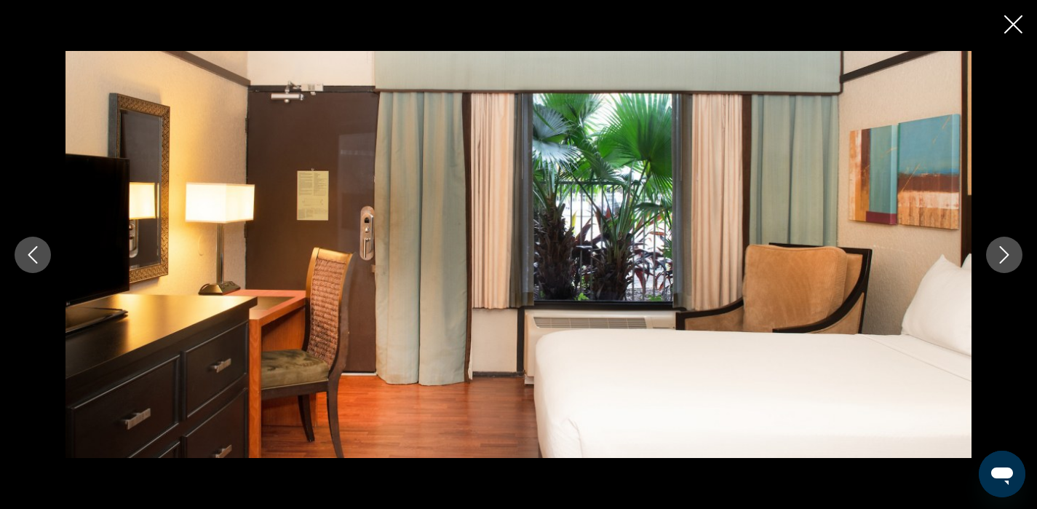
click at [1007, 255] on icon "Next image" at bounding box center [1004, 254] width 9 height 17
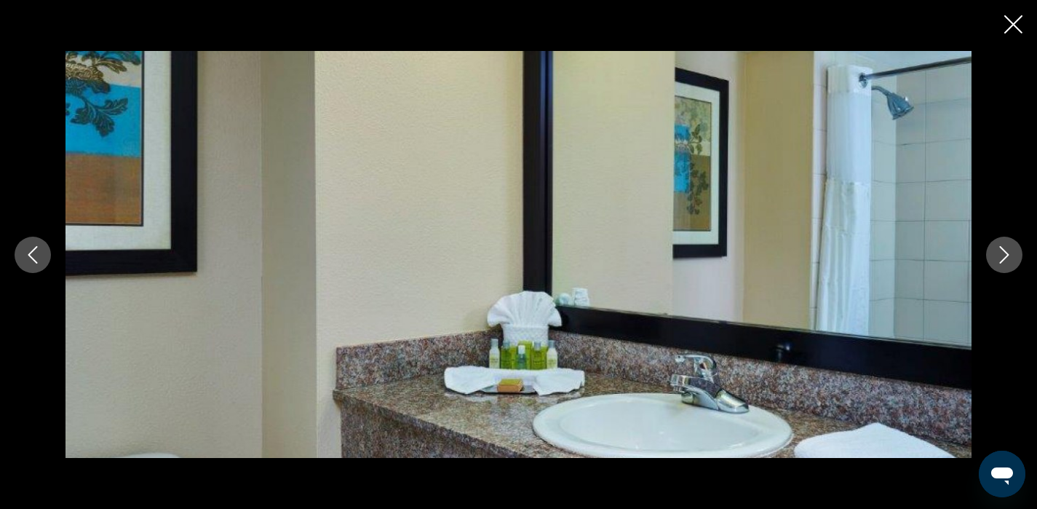
click at [1007, 255] on icon "Next image" at bounding box center [1004, 254] width 9 height 17
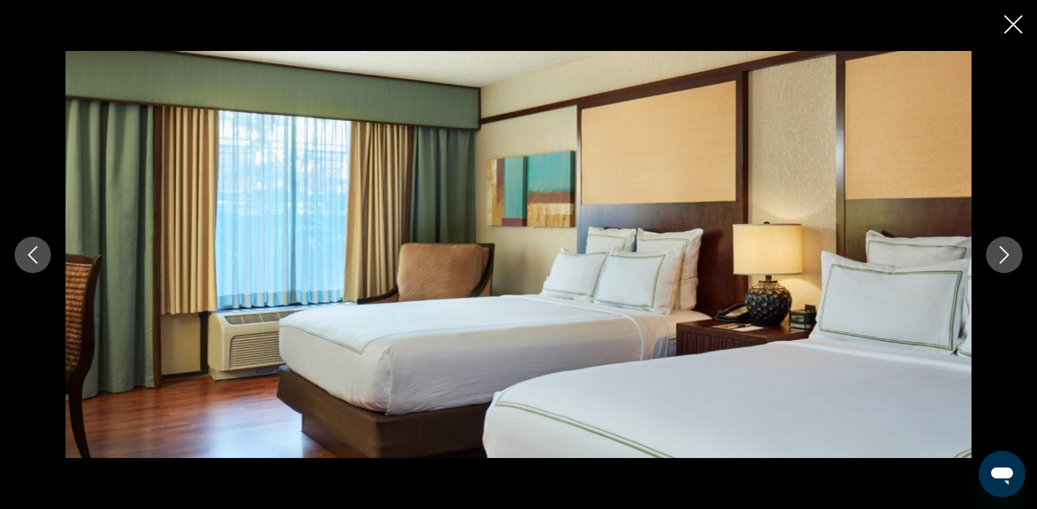
click at [1007, 255] on icon "Next image" at bounding box center [1004, 254] width 9 height 17
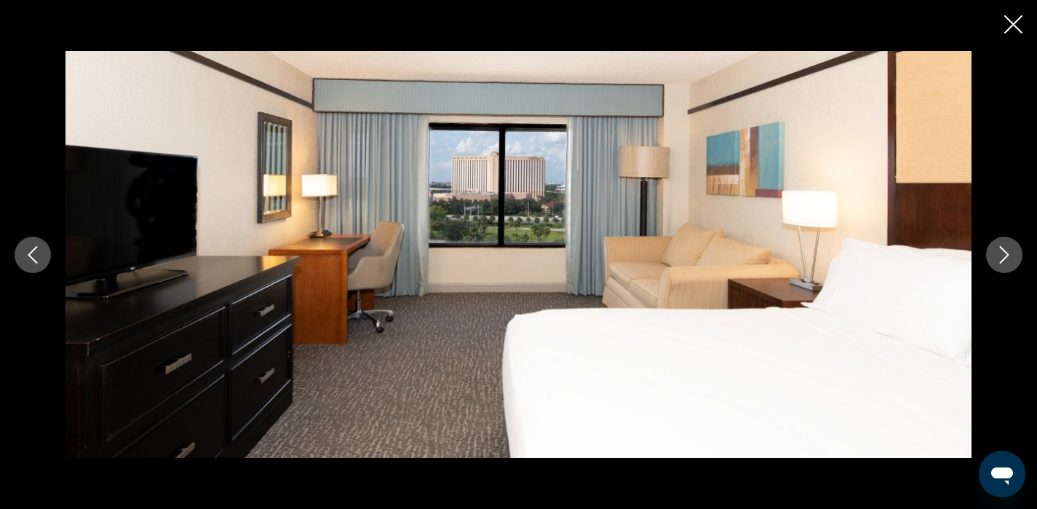
click at [1007, 255] on icon "Next image" at bounding box center [1004, 254] width 9 height 17
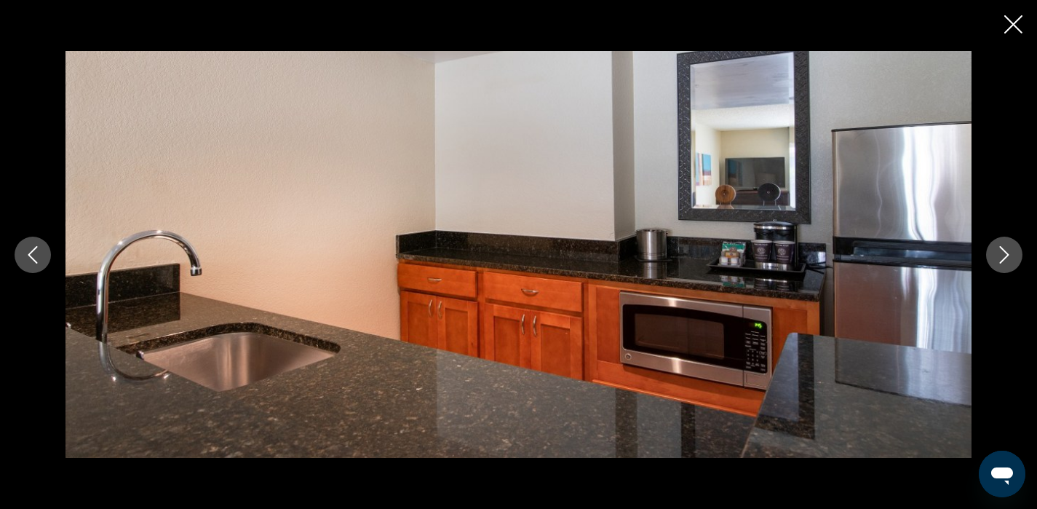
click at [1007, 255] on icon "Next image" at bounding box center [1004, 254] width 9 height 17
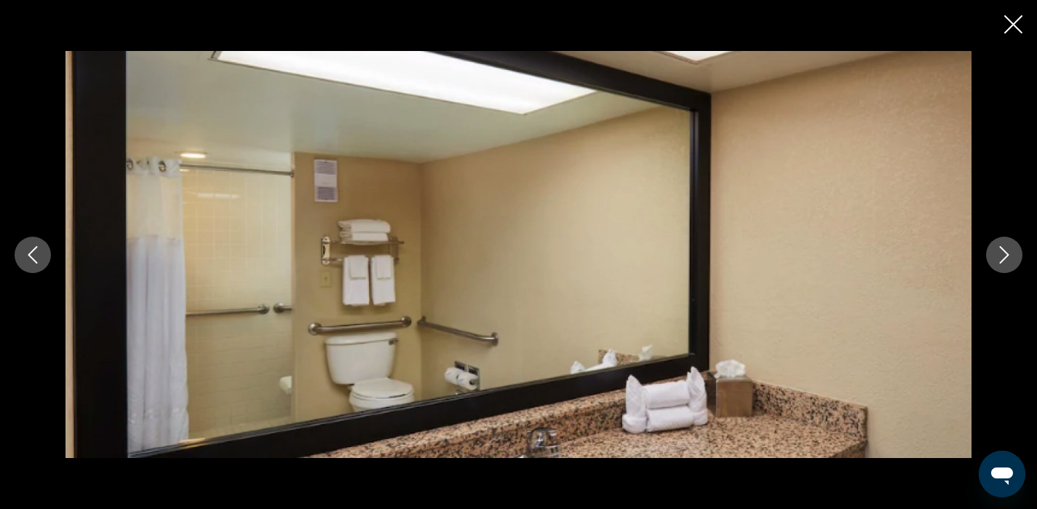
click at [1007, 255] on icon "Next image" at bounding box center [1004, 254] width 9 height 17
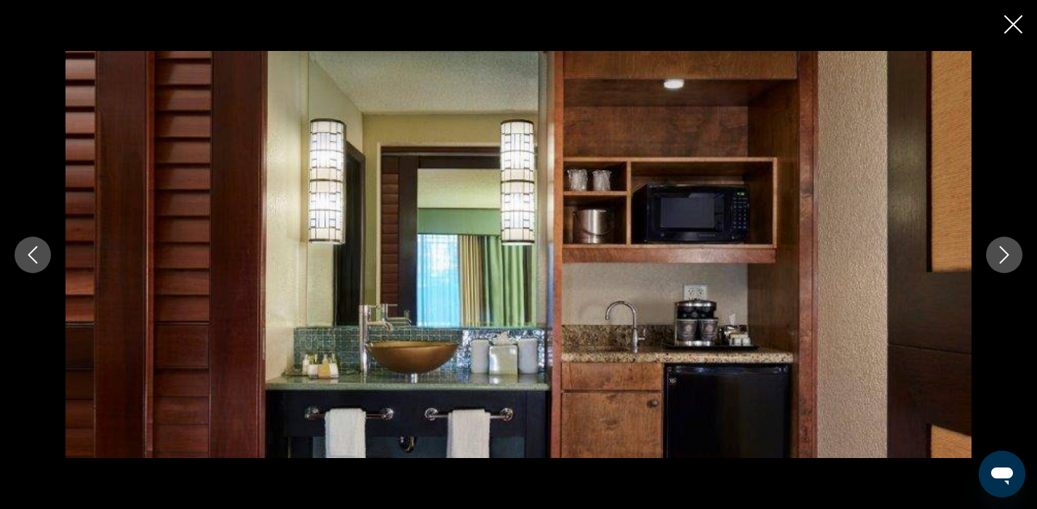
click at [1007, 255] on icon "Next image" at bounding box center [1004, 254] width 9 height 17
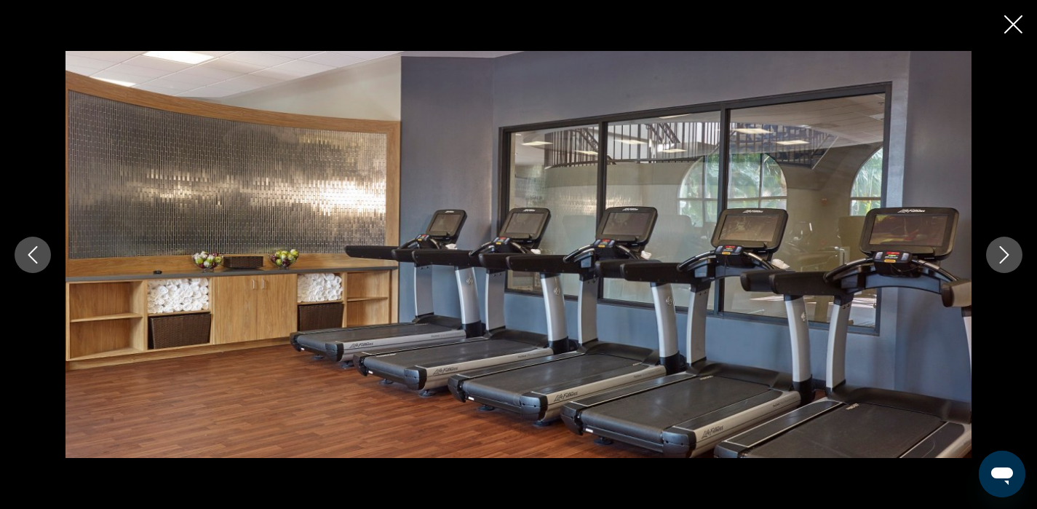
click at [1007, 255] on icon "Next image" at bounding box center [1004, 254] width 9 height 17
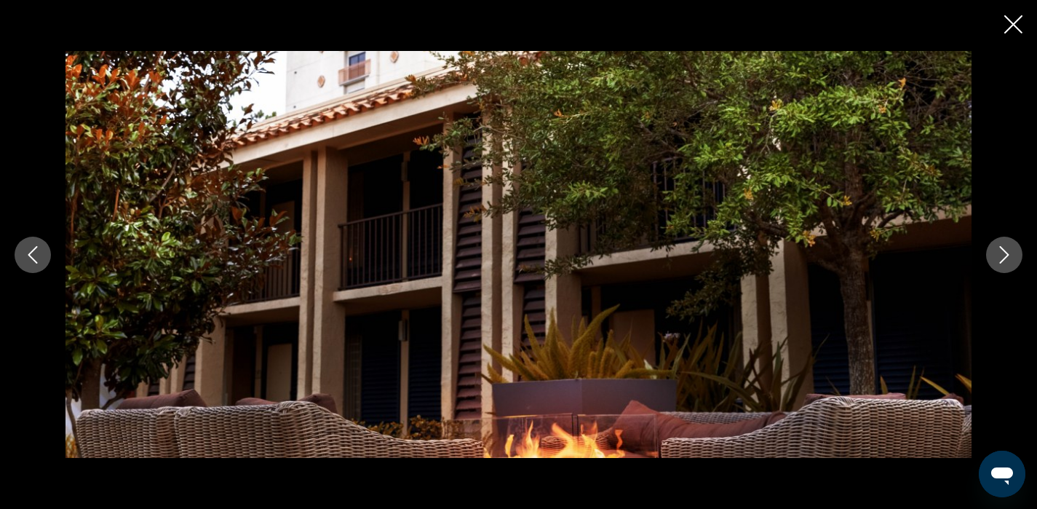
click at [1007, 255] on icon "Next image" at bounding box center [1004, 254] width 9 height 17
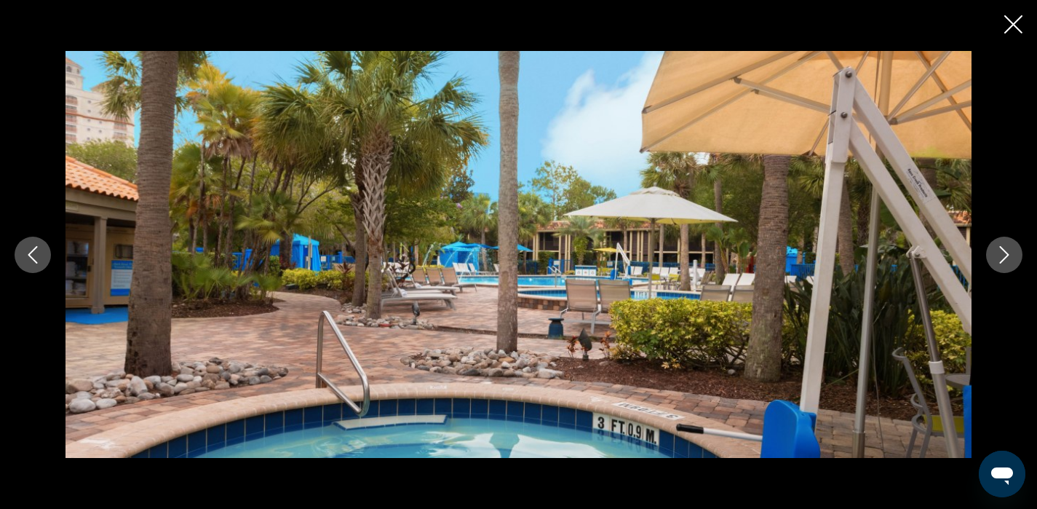
click at [1007, 256] on icon "Next image" at bounding box center [1004, 254] width 9 height 17
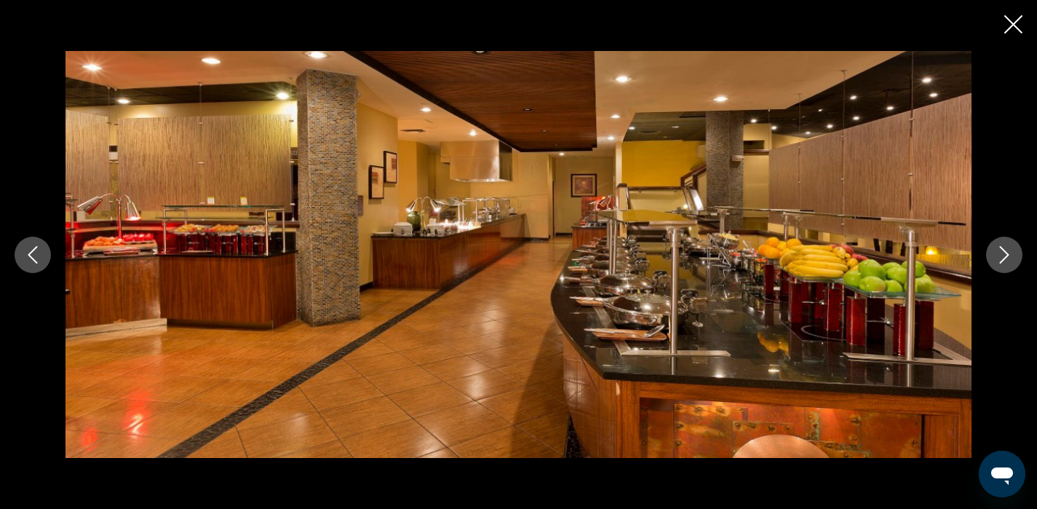
click at [1007, 256] on icon "Next image" at bounding box center [1004, 254] width 9 height 17
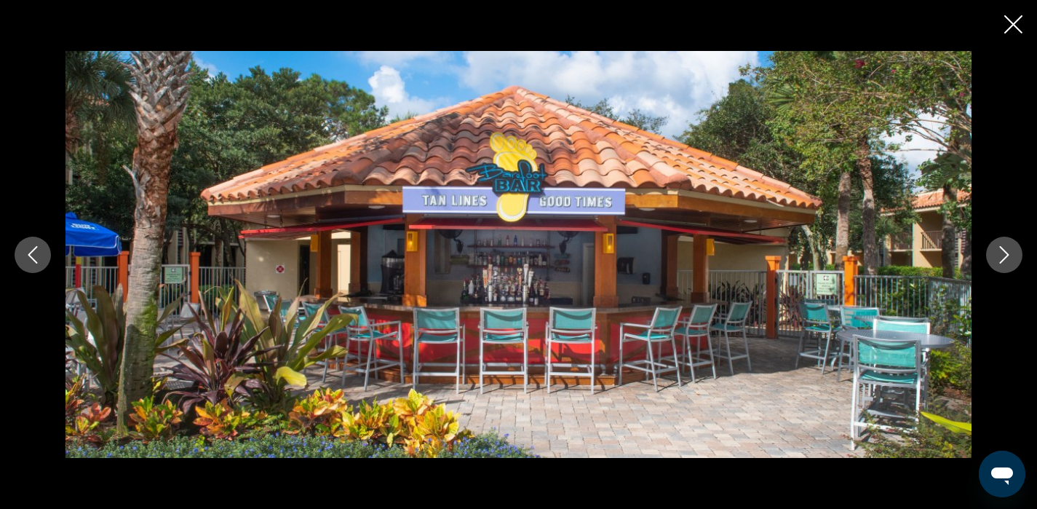
click at [1007, 256] on icon "Next image" at bounding box center [1004, 254] width 9 height 17
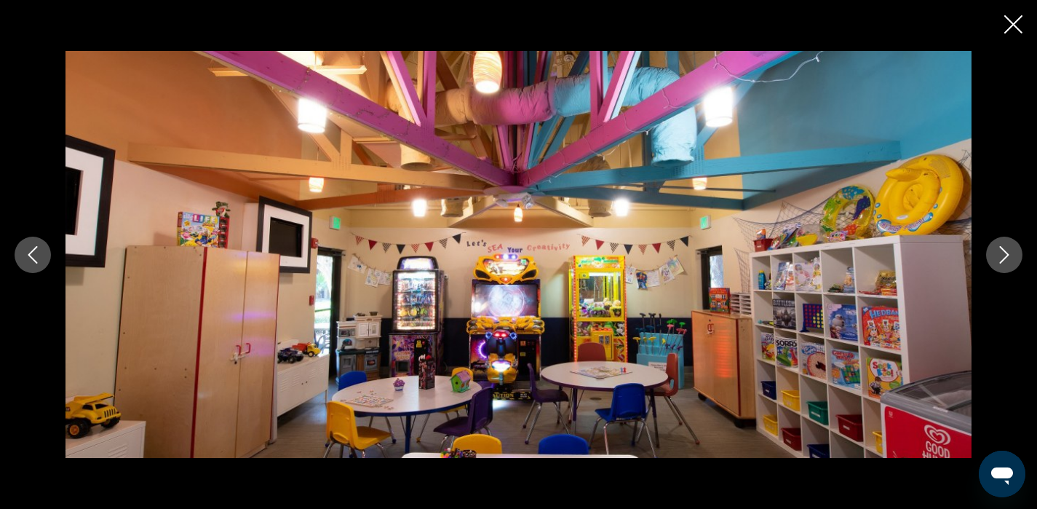
click at [1005, 254] on icon "Next image" at bounding box center [1004, 254] width 17 height 17
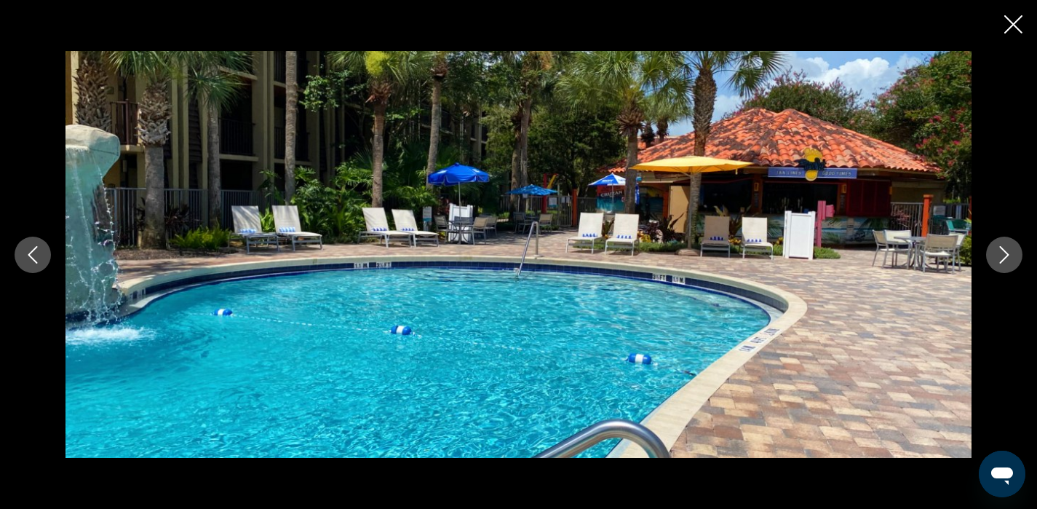
click at [1005, 254] on icon "Next image" at bounding box center [1004, 254] width 17 height 17
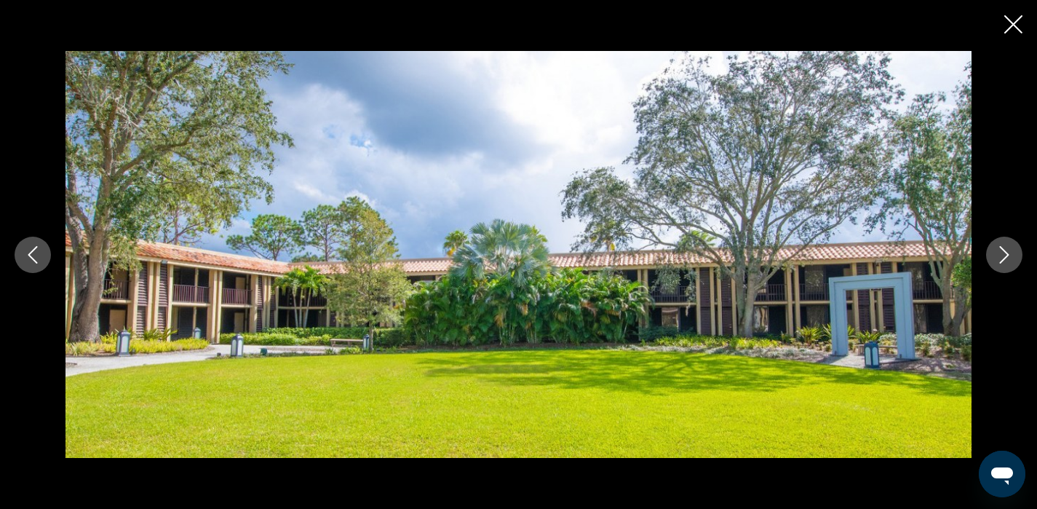
click at [1003, 253] on icon "Next image" at bounding box center [1004, 254] width 17 height 17
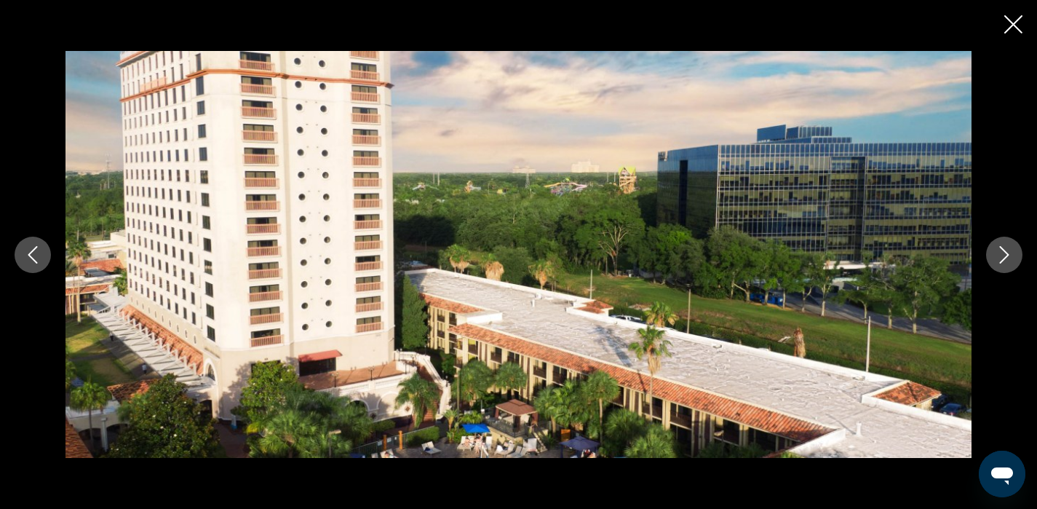
click at [1003, 253] on icon "Next image" at bounding box center [1004, 254] width 17 height 17
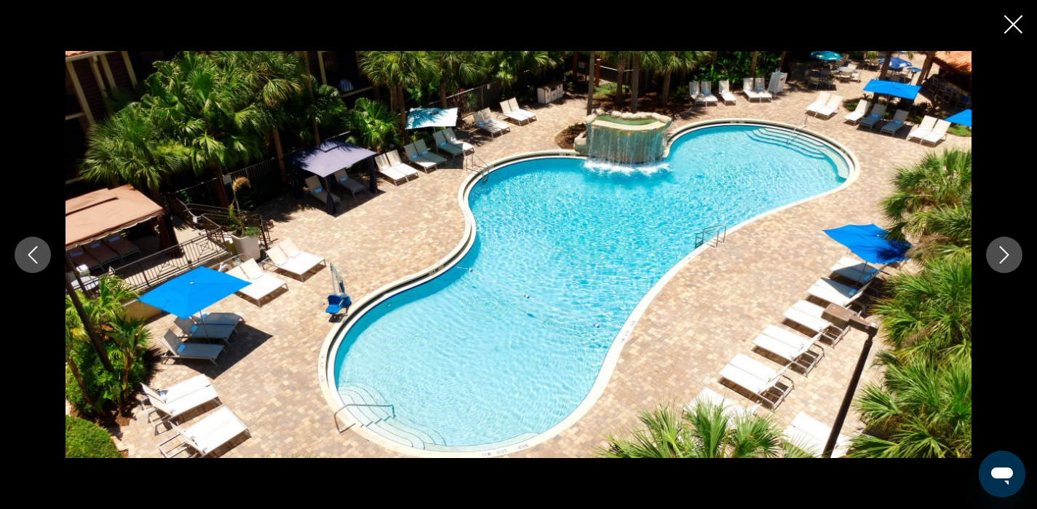
click at [1005, 15] on icon "Close slideshow" at bounding box center [1014, 24] width 18 height 18
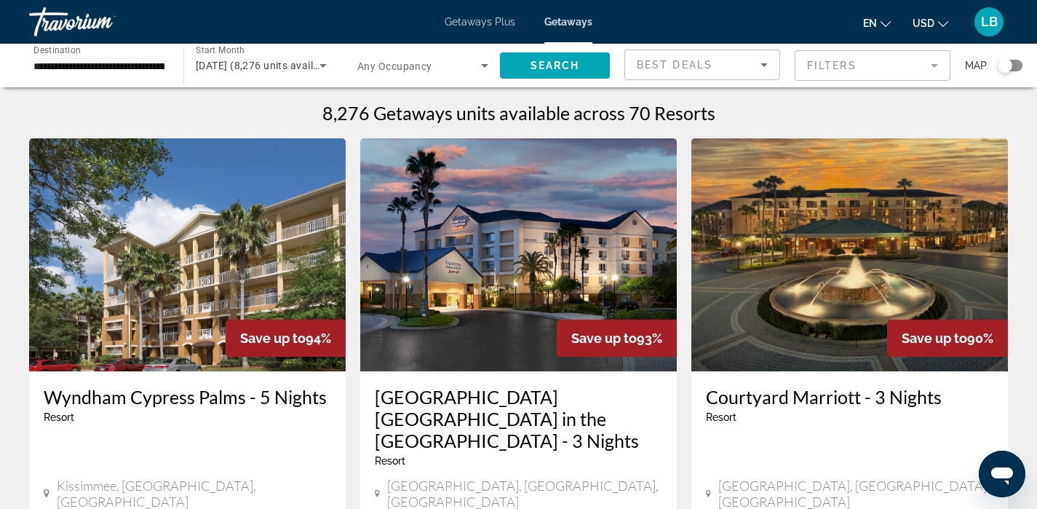
click at [1012, 60] on div "Search widget" at bounding box center [1010, 66] width 25 height 12
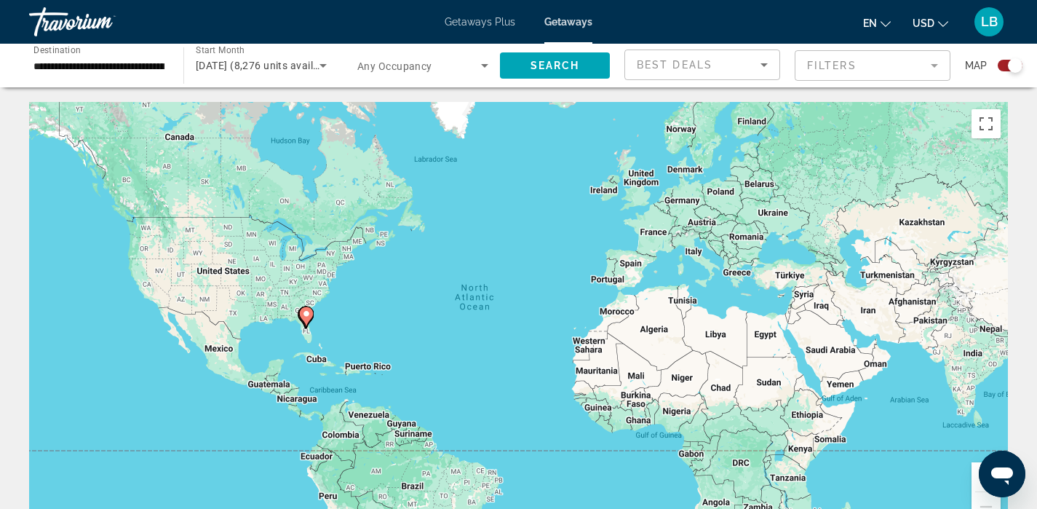
click at [306, 327] on gmp-advanced-marker "Main content" at bounding box center [306, 317] width 15 height 22
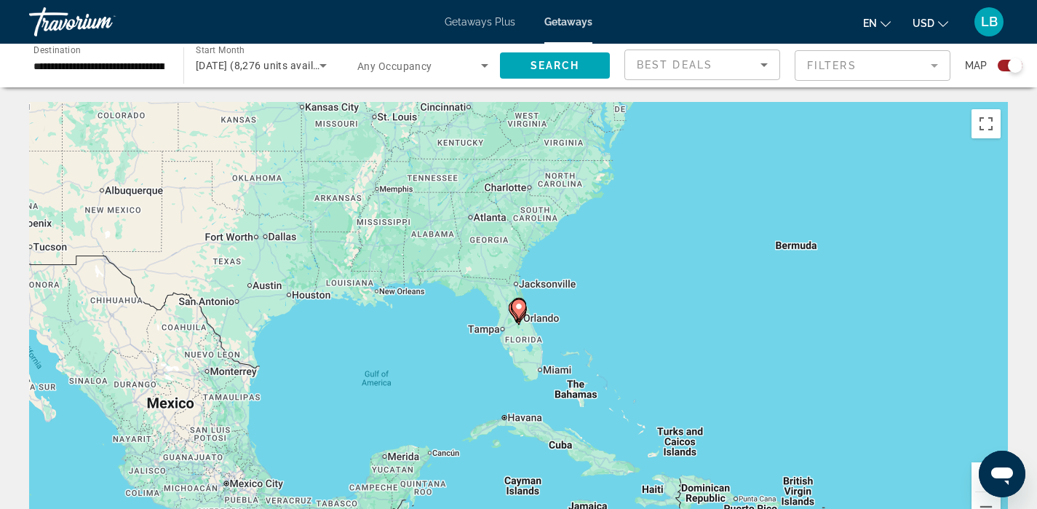
click at [513, 329] on div "To activate drag with keyboard, press Alt + Enter. Once in keyboard drag state,…" at bounding box center [518, 320] width 979 height 437
click at [522, 314] on gmp-advanced-marker "Main content" at bounding box center [519, 309] width 15 height 22
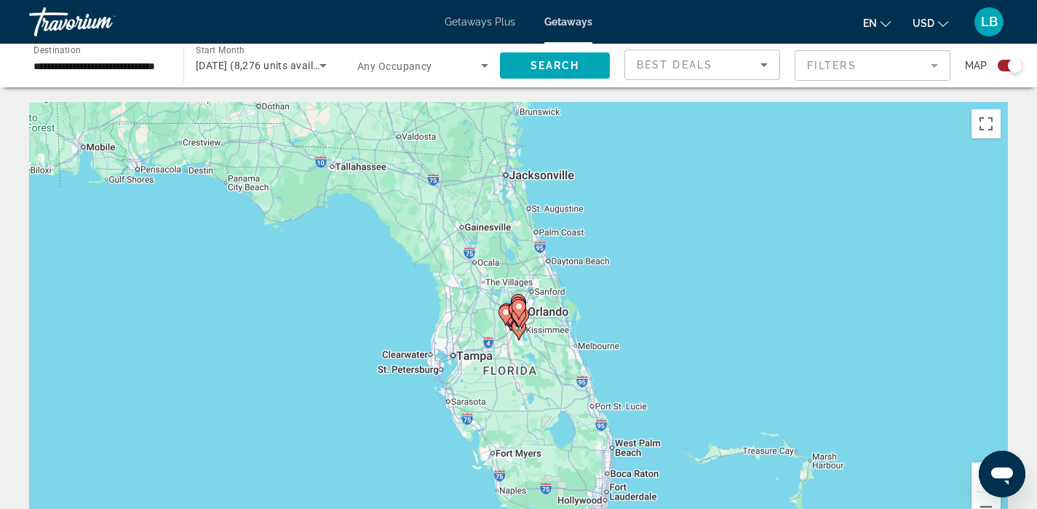
click at [542, 330] on div "To navigate, press the arrow keys. To activate drag with keyboard, press Alt + …" at bounding box center [518, 320] width 979 height 437
click at [533, 325] on div "To activate drag with keyboard, press Alt + Enter. Once in keyboard drag state,…" at bounding box center [518, 320] width 979 height 437
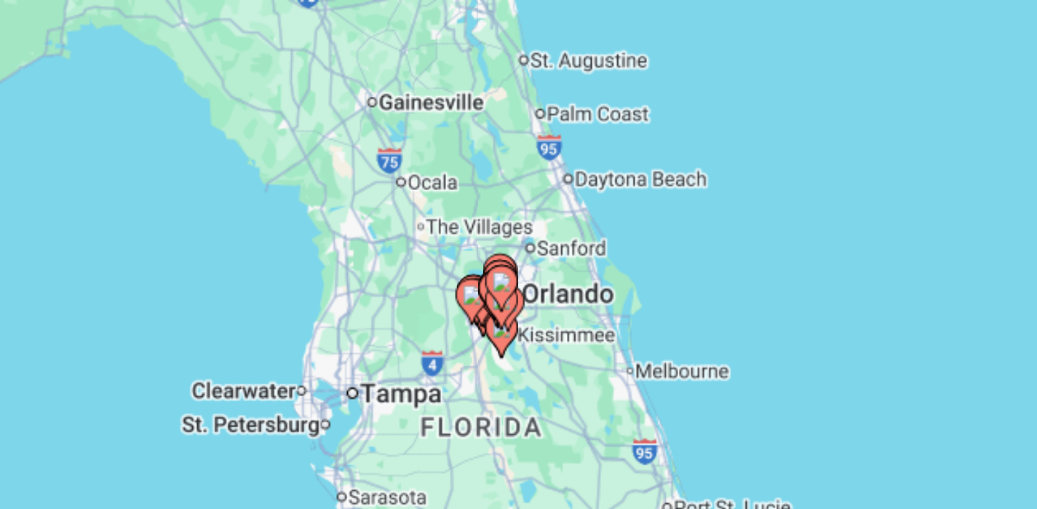
click at [533, 325] on div "To activate drag with keyboard, press Alt + Enter. Once in keyboard drag state,…" at bounding box center [518, 320] width 979 height 437
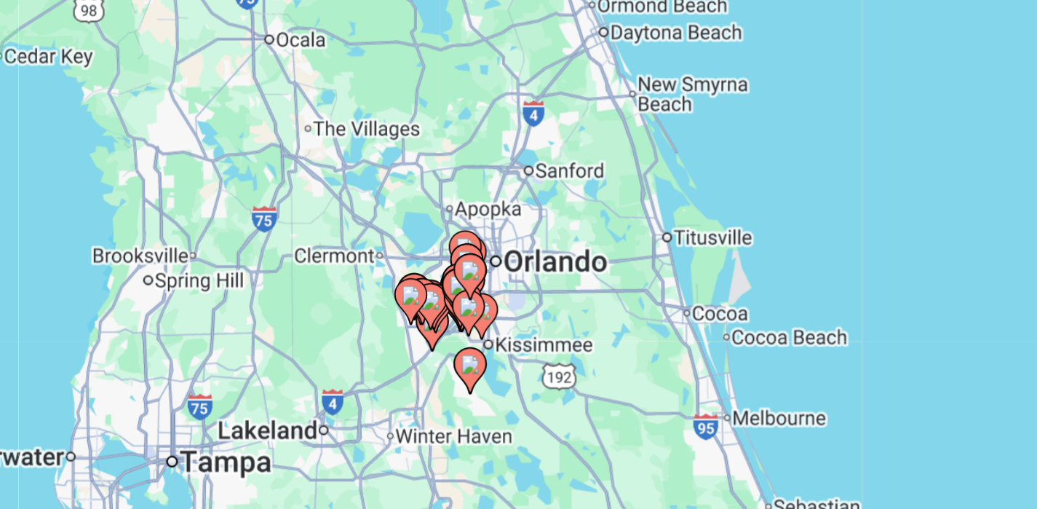
click at [533, 325] on div "To activate drag with keyboard, press Alt + Enter. Once in keyboard drag state,…" at bounding box center [518, 320] width 979 height 437
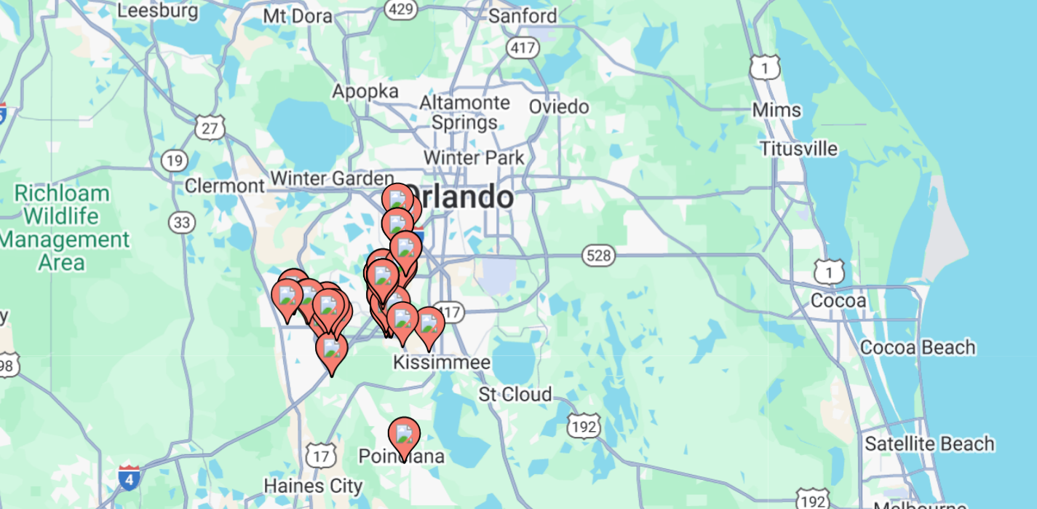
click at [500, 331] on div "To activate drag with keyboard, press Alt + Enter. Once in keyboard drag state,…" at bounding box center [518, 320] width 979 height 437
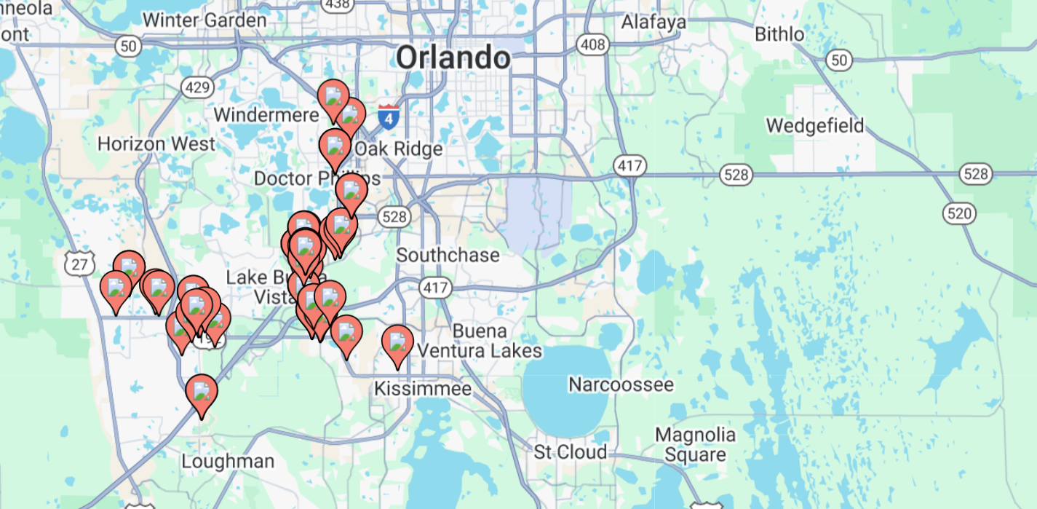
click at [496, 282] on div "To activate drag with keyboard, press Alt + Enter. Once in keyboard drag state,…" at bounding box center [518, 320] width 979 height 437
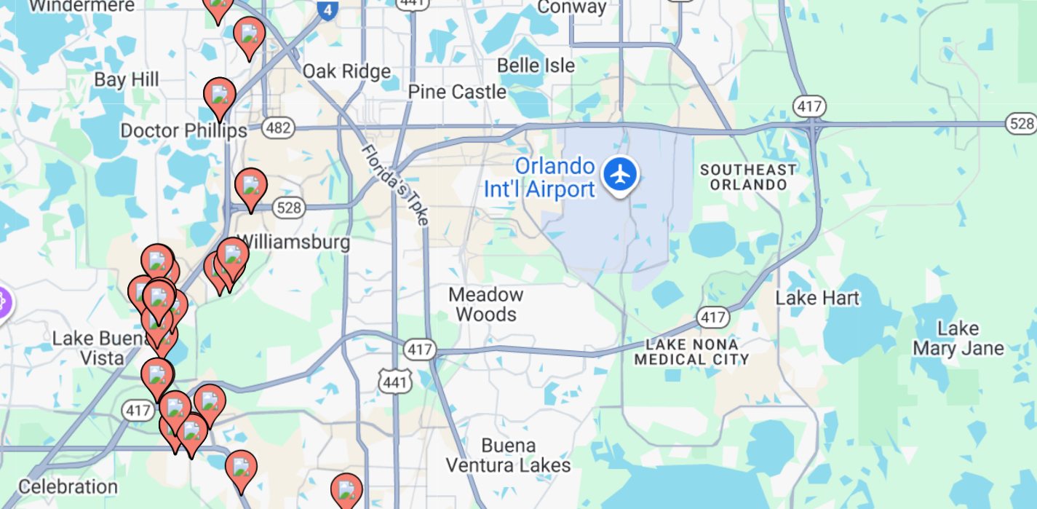
click at [446, 229] on div "To activate drag with keyboard, press Alt + Enter. Once in keyboard drag state,…" at bounding box center [518, 320] width 979 height 437
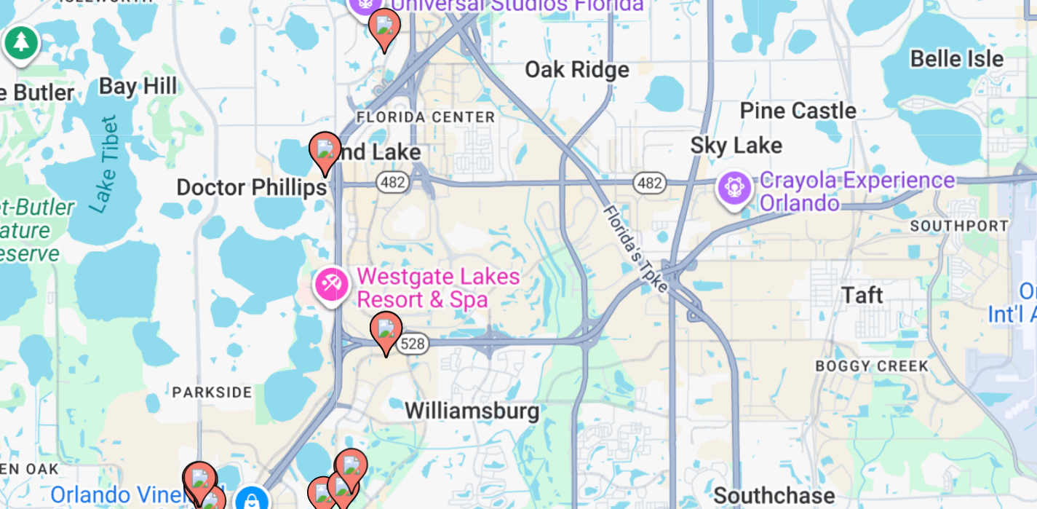
drag, startPoint x: 426, startPoint y: 261, endPoint x: 524, endPoint y: 276, distance: 99.3
click at [524, 276] on div "To activate drag with keyboard, press Alt + Enter. Once in keyboard drag state,…" at bounding box center [518, 320] width 979 height 437
click at [502, 269] on div "To activate drag with keyboard, press Alt + Enter. Once in keyboard drag state,…" at bounding box center [518, 320] width 979 height 437
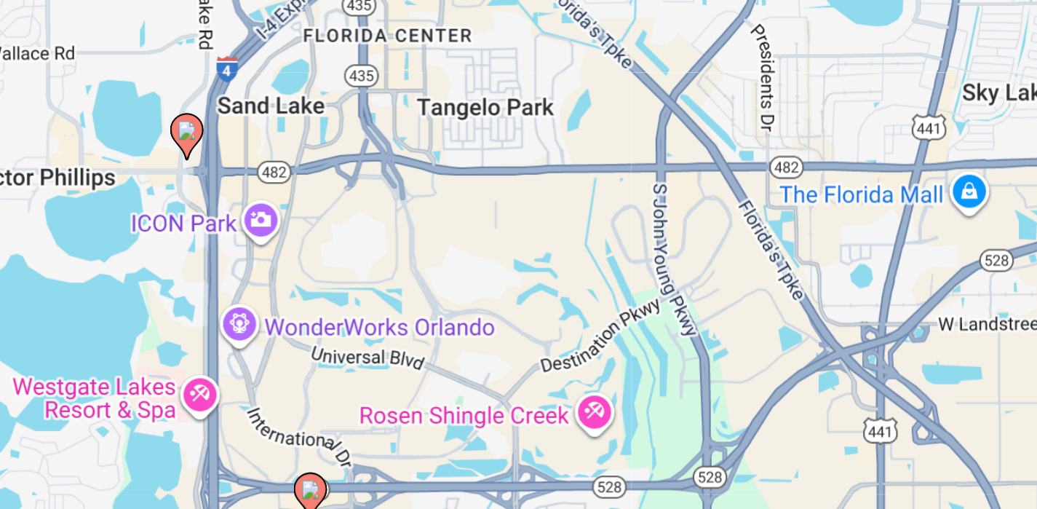
click at [460, 304] on div "To activate drag with keyboard, press Alt + Enter. Once in keyboard drag state,…" at bounding box center [518, 320] width 979 height 437
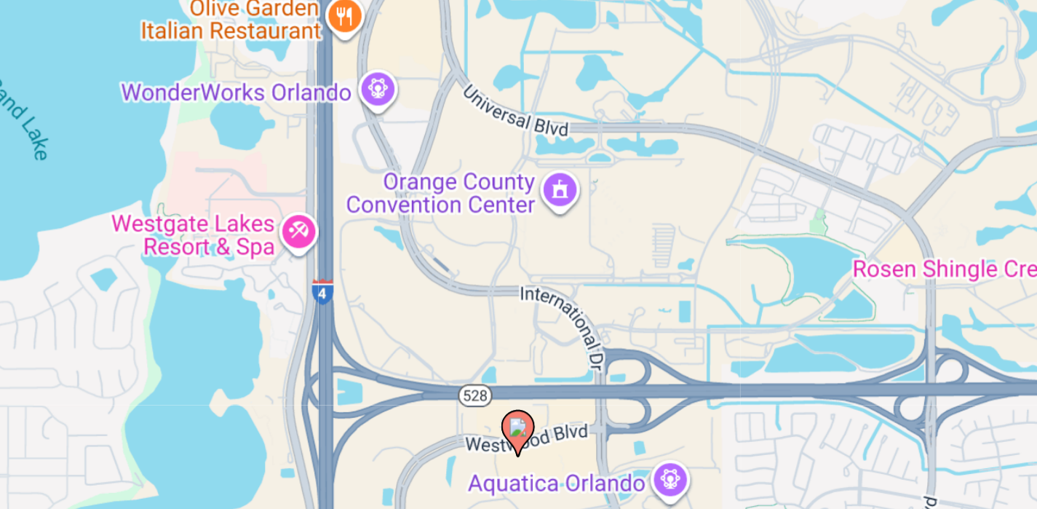
drag, startPoint x: 422, startPoint y: 336, endPoint x: 540, endPoint y: 199, distance: 180.7
click at [540, 199] on div "To activate drag with keyboard, press Alt + Enter. Once in keyboard drag state,…" at bounding box center [518, 320] width 979 height 437
click at [527, 370] on image "Main content" at bounding box center [526, 370] width 9 height 9
type input "**********"
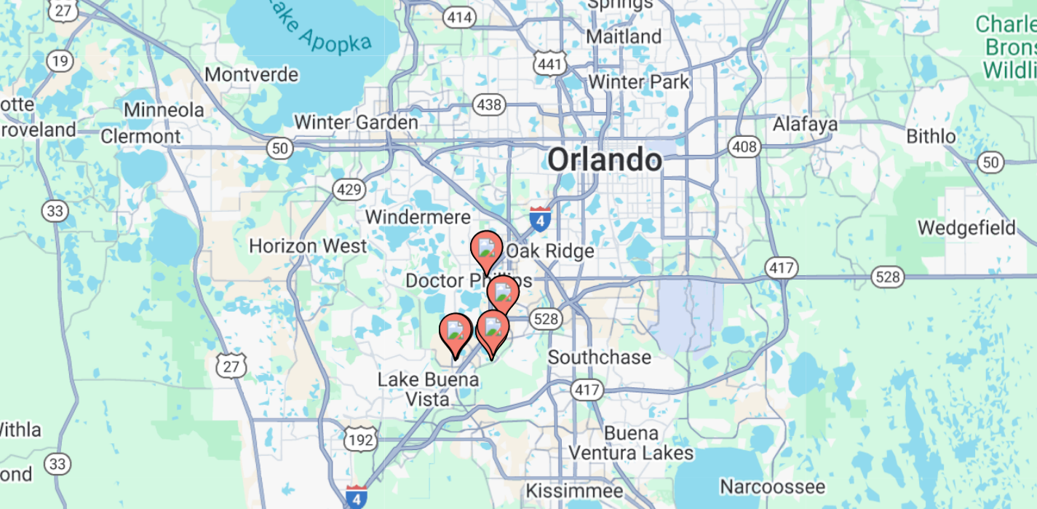
click at [521, 320] on gmp-advanced-marker "Main content" at bounding box center [515, 329] width 15 height 22
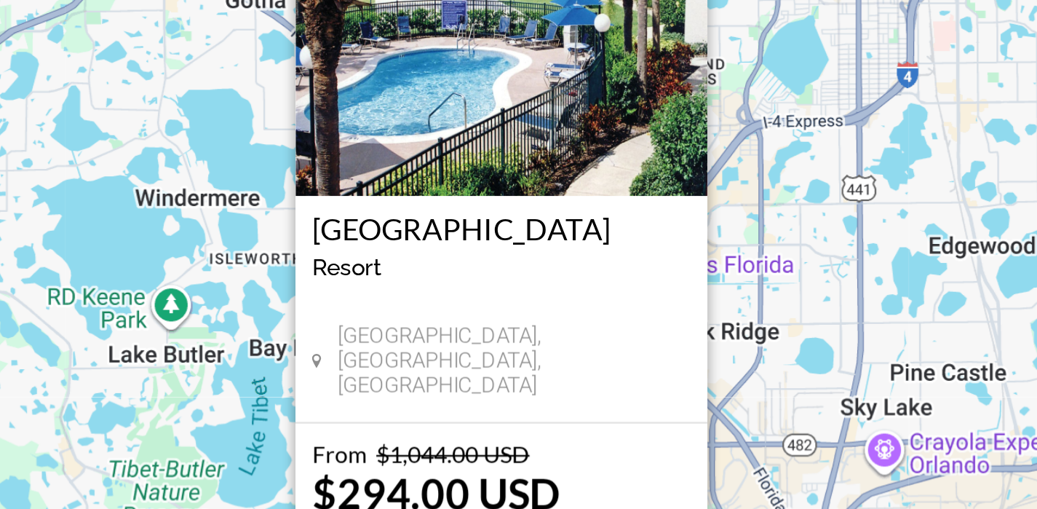
click at [620, 314] on div "To activate drag with keyboard, press Alt + Enter. Once in keyboard drag state,…" at bounding box center [518, 320] width 979 height 437
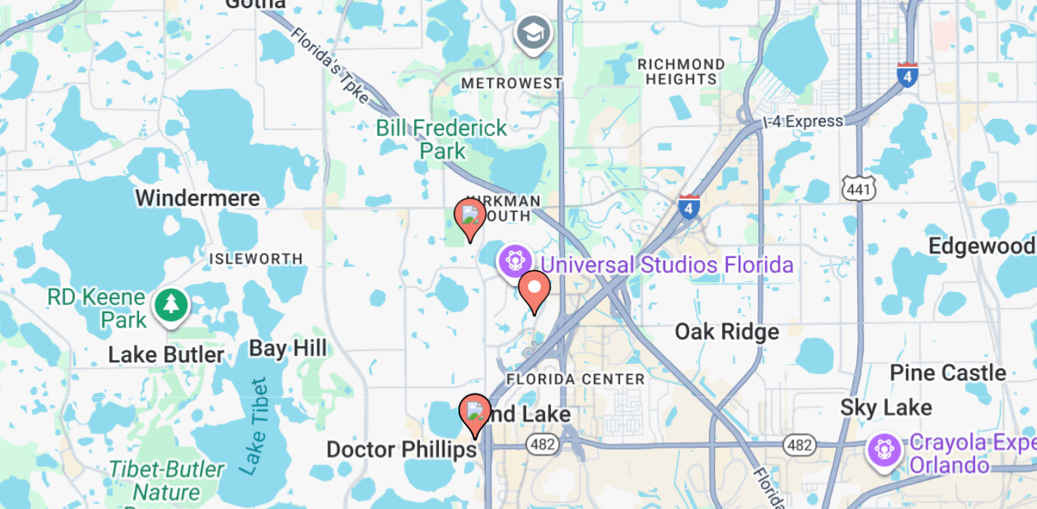
click at [510, 364] on image "Main content" at bounding box center [507, 363] width 9 height 9
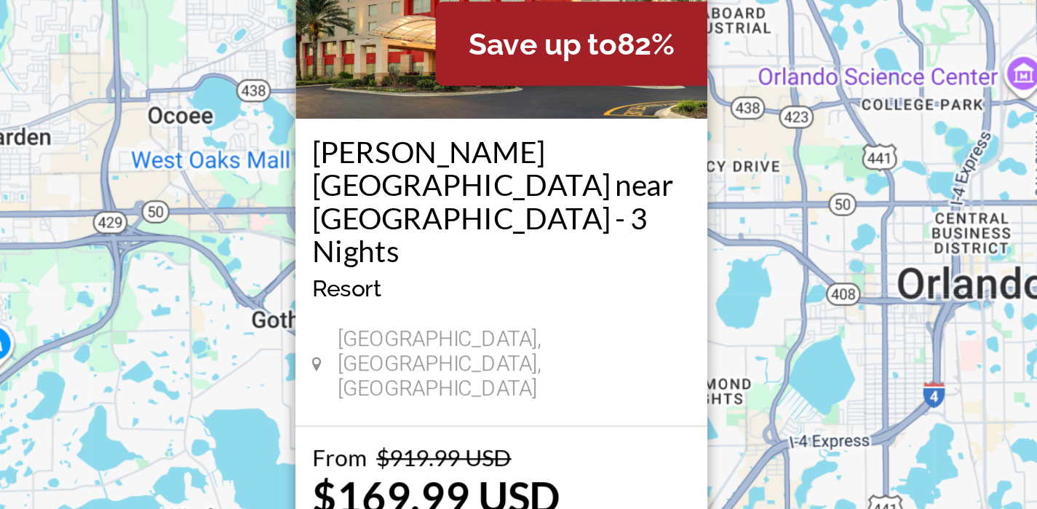
click at [646, 364] on div "To activate drag with keyboard, press Alt + Enter. Once in keyboard drag state,…" at bounding box center [518, 320] width 979 height 437
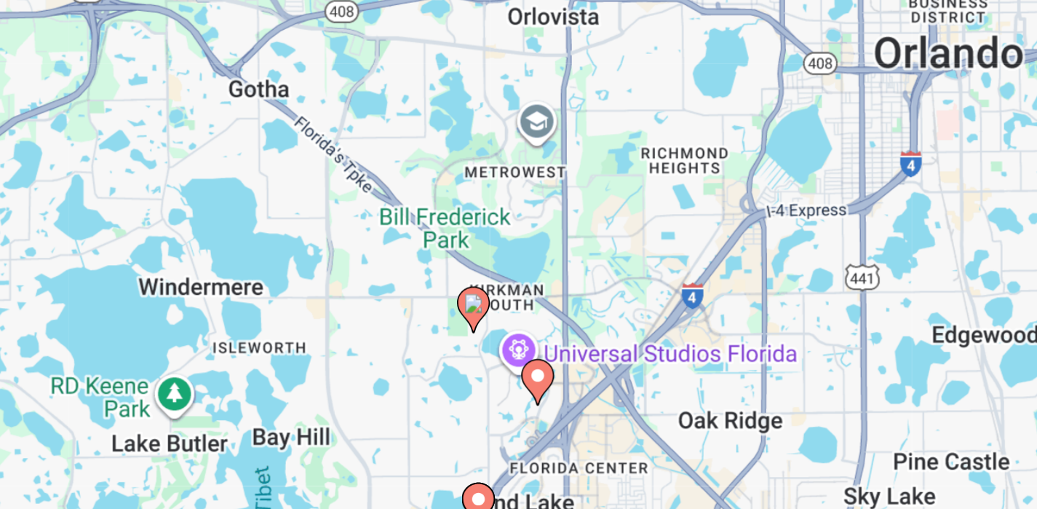
drag, startPoint x: 586, startPoint y: 380, endPoint x: 575, endPoint y: 275, distance: 105.4
click at [575, 274] on div "To activate drag with keyboard, press Alt + Enter. Once in keyboard drag state,…" at bounding box center [518, 320] width 979 height 437
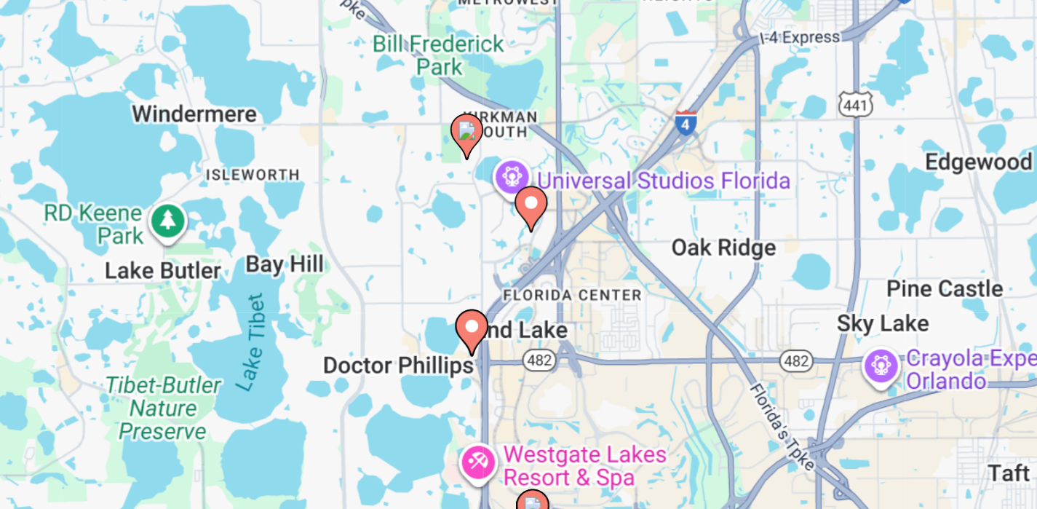
drag, startPoint x: 575, startPoint y: 275, endPoint x: 570, endPoint y: 196, distance: 79.5
click at [570, 196] on div "To activate drag with keyboard, press Alt + Enter. Once in keyboard drag state,…" at bounding box center [518, 320] width 979 height 437
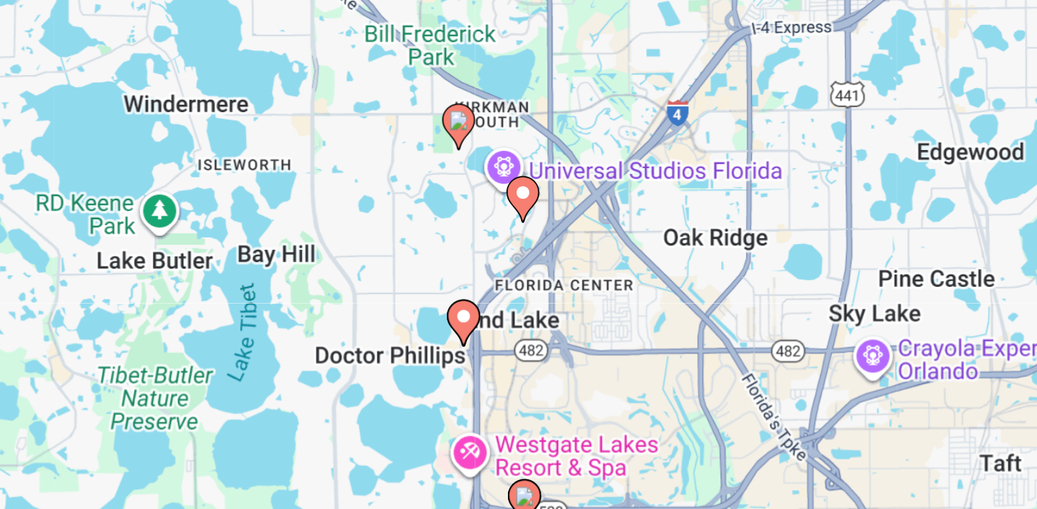
click at [503, 322] on image "Main content" at bounding box center [502, 321] width 9 height 9
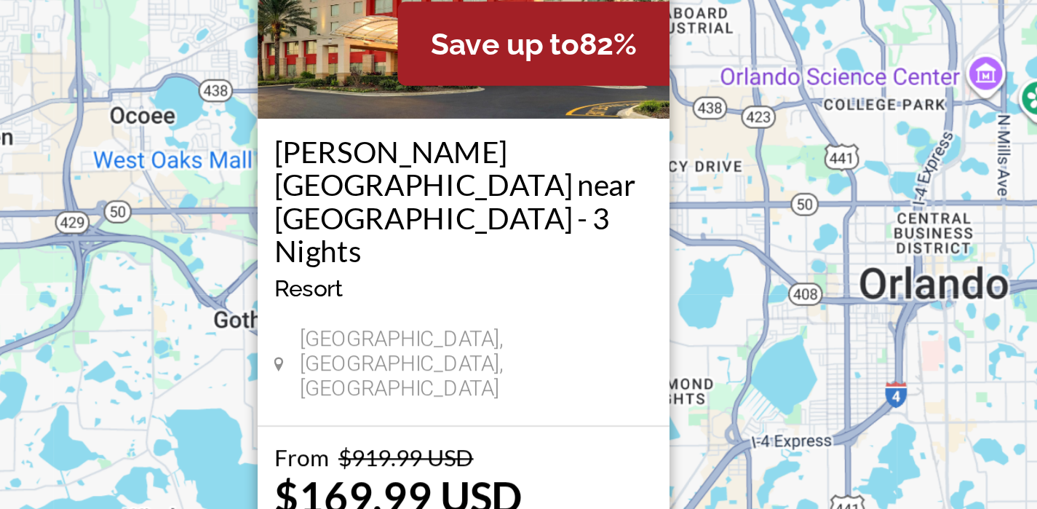
click at [614, 328] on div "To activate drag with keyboard, press Alt + Enter. Once in keyboard drag state,…" at bounding box center [518, 320] width 979 height 437
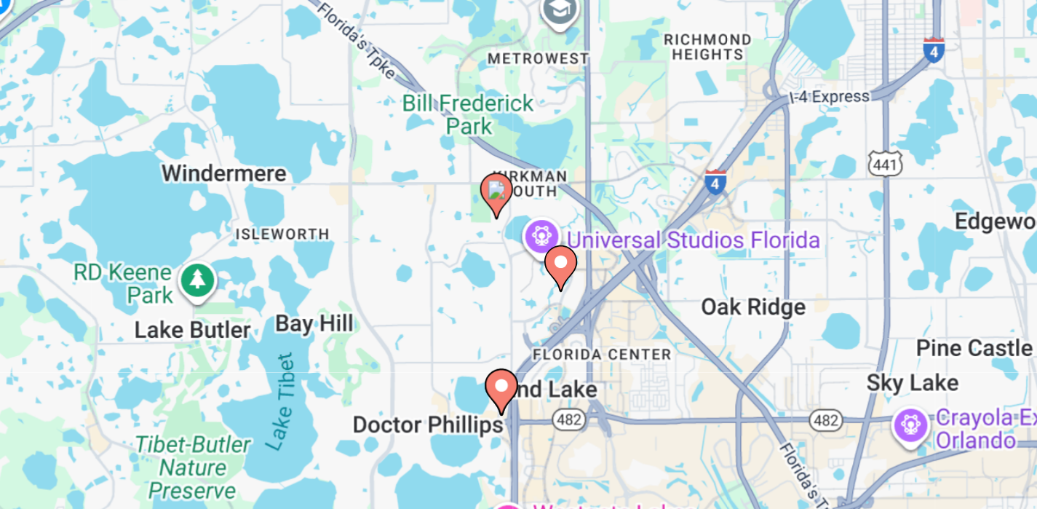
drag, startPoint x: 579, startPoint y: 355, endPoint x: 596, endPoint y: 197, distance: 158.2
click at [596, 197] on div "To activate drag with keyboard, press Alt + Enter. Once in keyboard drag state,…" at bounding box center [518, 320] width 979 height 437
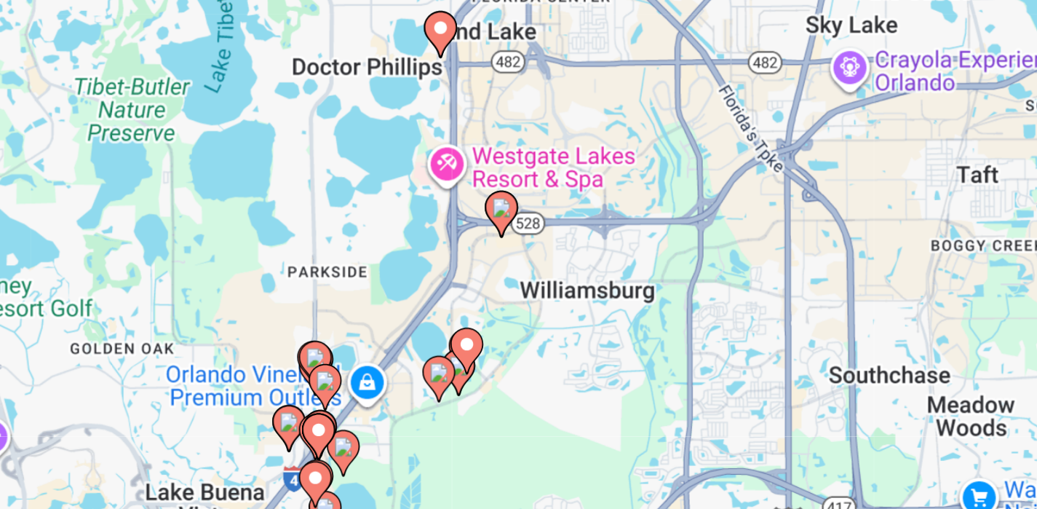
drag, startPoint x: 606, startPoint y: 342, endPoint x: 579, endPoint y: 186, distance: 158.9
click at [579, 186] on div "To activate drag with keyboard, press Alt + Enter. Once in keyboard drag state,…" at bounding box center [518, 320] width 979 height 437
click at [521, 272] on image "Main content" at bounding box center [519, 273] width 9 height 9
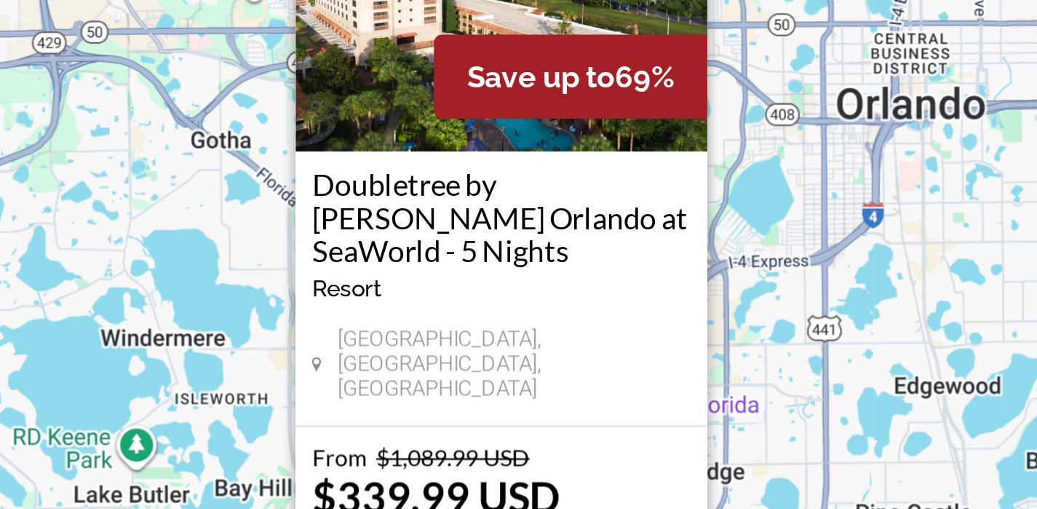
click at [640, 322] on div "To activate drag with keyboard, press Alt + Enter. Once in keyboard drag state,…" at bounding box center [518, 320] width 979 height 437
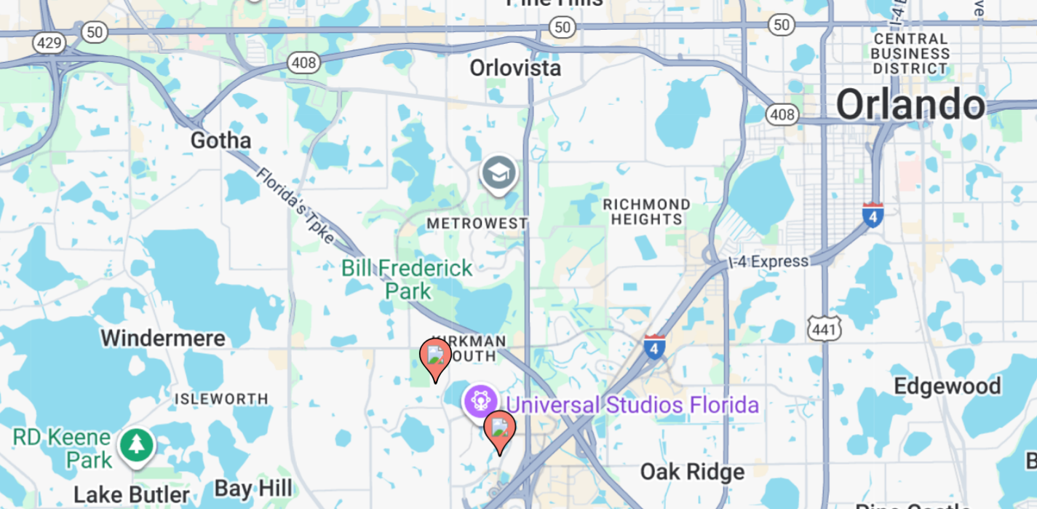
click at [518, 370] on image "Main content" at bounding box center [518, 370] width 9 height 9
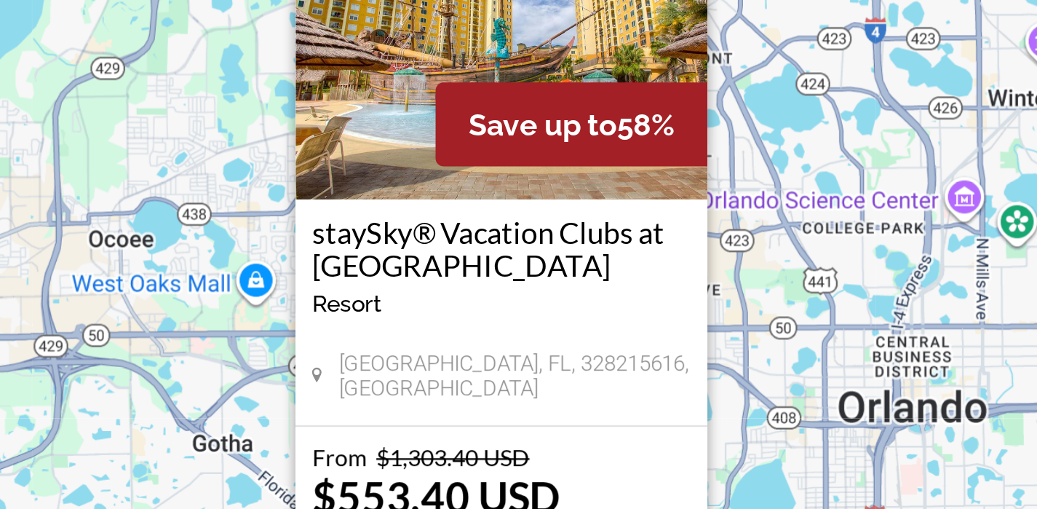
click at [630, 354] on div "To activate drag with keyboard, press Alt + Enter. Once in keyboard drag state,…" at bounding box center [518, 320] width 979 height 437
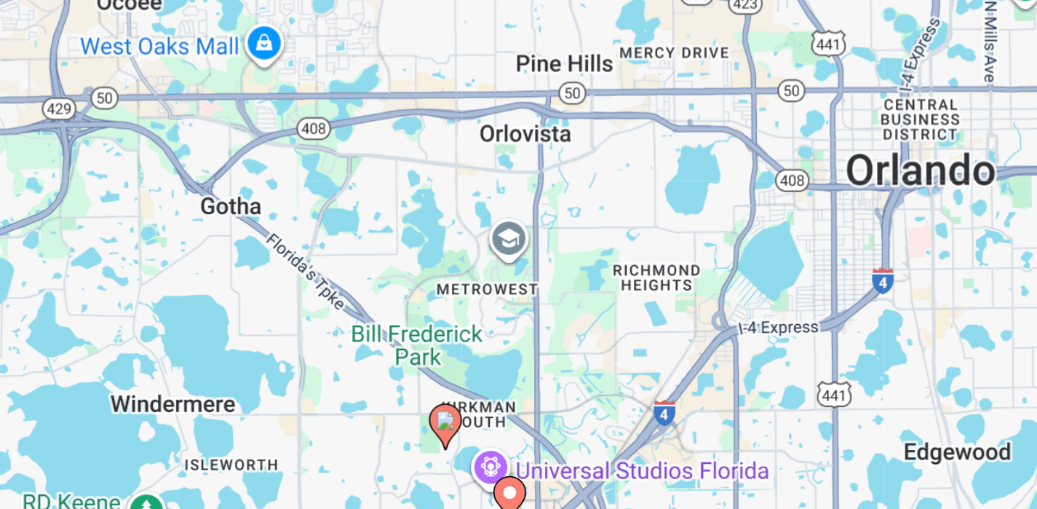
drag, startPoint x: 630, startPoint y: 354, endPoint x: 633, endPoint y: 248, distance: 106.3
click at [633, 248] on div "To activate drag with keyboard, press Alt + Enter. Once in keyboard drag state,…" at bounding box center [518, 320] width 979 height 437
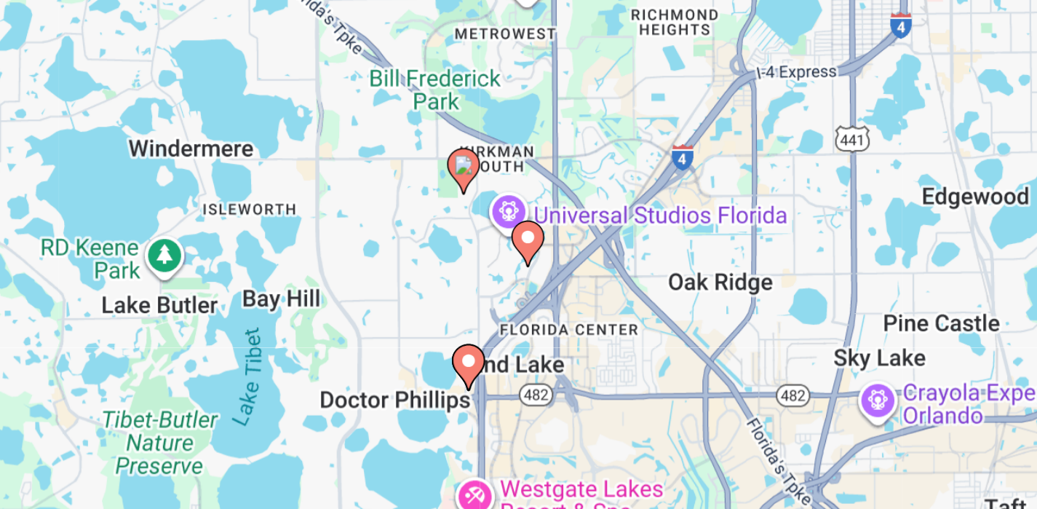
drag, startPoint x: 633, startPoint y: 248, endPoint x: 641, endPoint y: 132, distance: 116.0
click at [641, 132] on div "To activate drag with keyboard, press Alt + Enter. Once in keyboard drag state,…" at bounding box center [518, 320] width 979 height 437
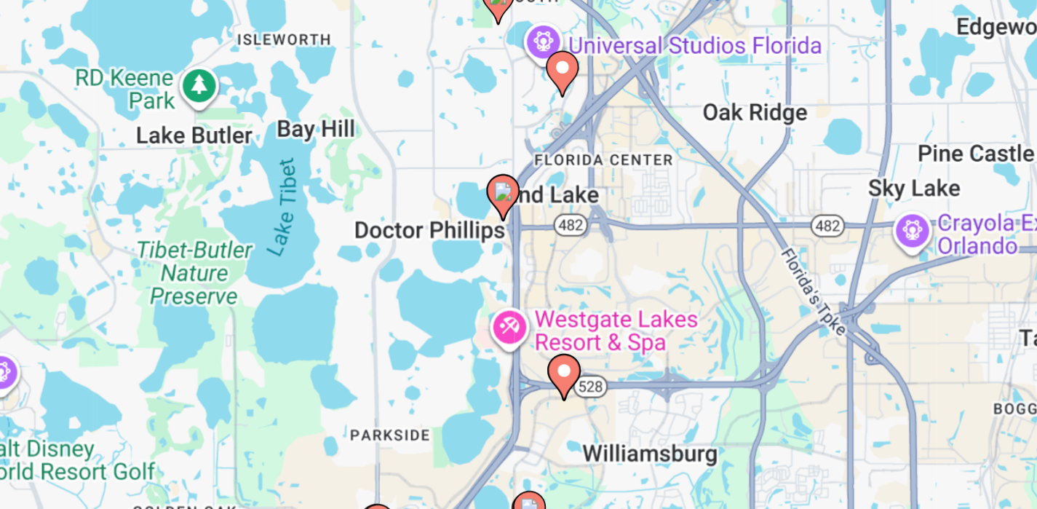
drag, startPoint x: 566, startPoint y: 314, endPoint x: 581, endPoint y: 237, distance: 79.4
click at [581, 237] on div "To activate drag with keyboard, press Alt + Enter. Once in keyboard drag state,…" at bounding box center [518, 320] width 979 height 437
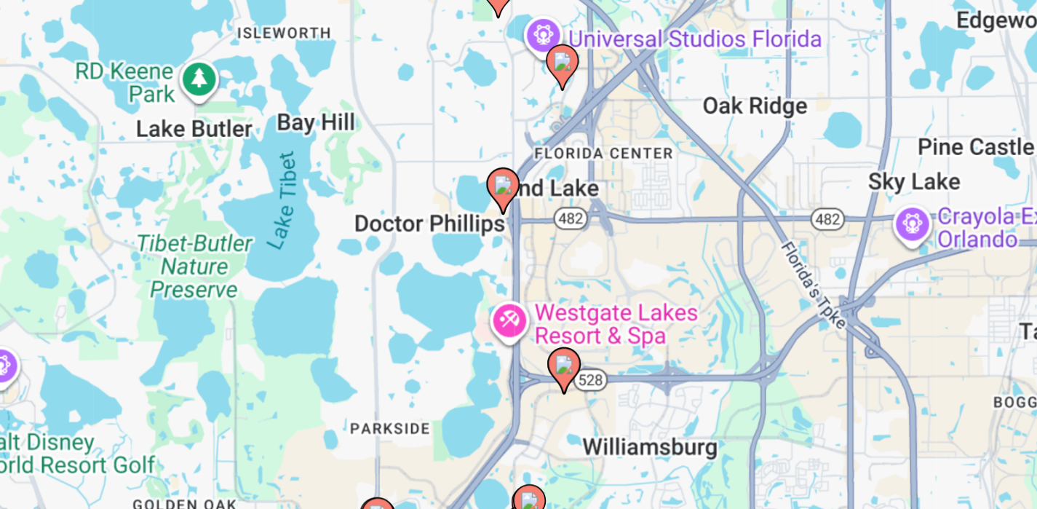
click at [551, 317] on div "To activate drag with keyboard, press Alt + Enter. Once in keyboard drag state,…" at bounding box center [518, 320] width 979 height 437
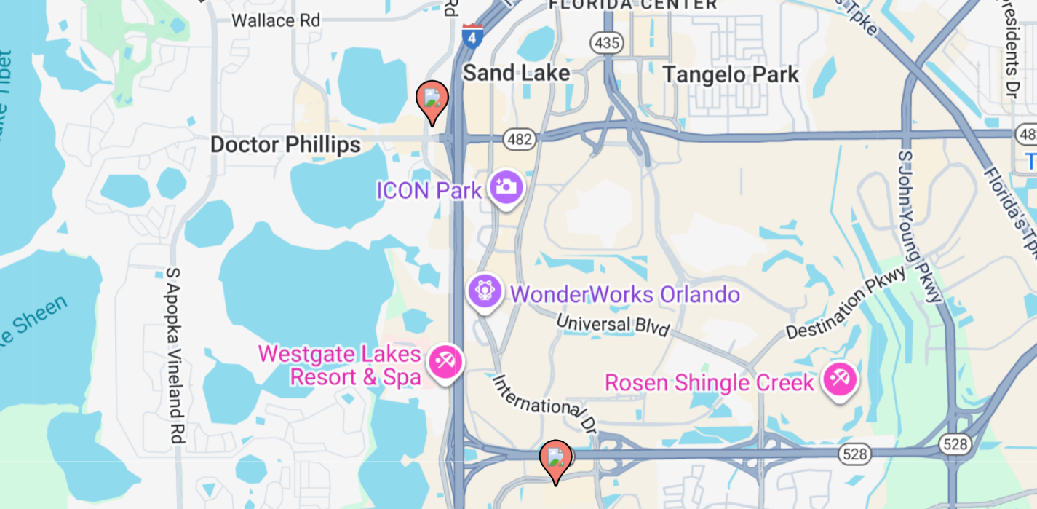
click at [543, 330] on div "To activate drag with keyboard, press Alt + Enter. Once in keyboard drag state,…" at bounding box center [518, 320] width 979 height 437
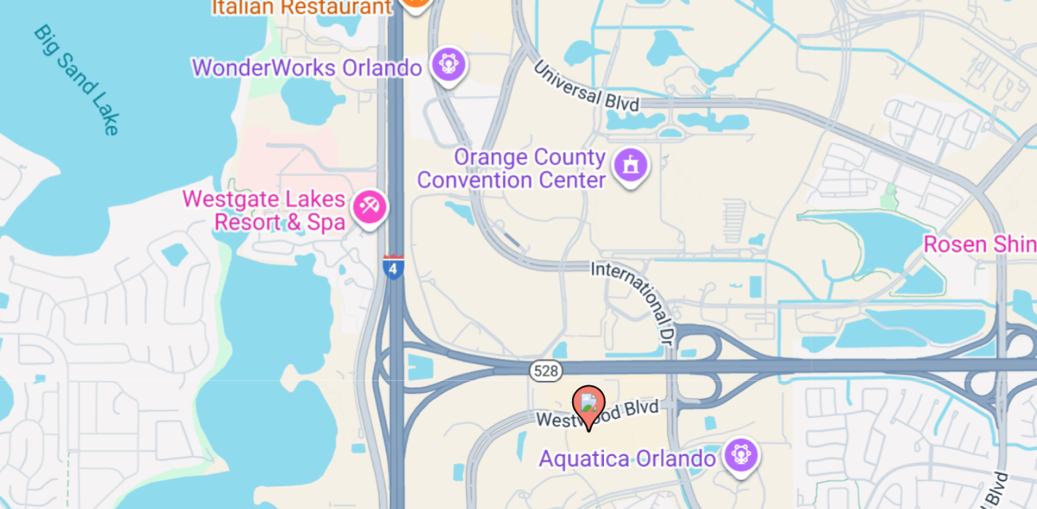
drag, startPoint x: 539, startPoint y: 323, endPoint x: 555, endPoint y: 230, distance: 94.4
click at [555, 230] on div "To activate drag with keyboard, press Alt + Enter. Once in keyboard drag state,…" at bounding box center [518, 320] width 979 height 437
click at [559, 361] on image "Main content" at bounding box center [557, 359] width 9 height 9
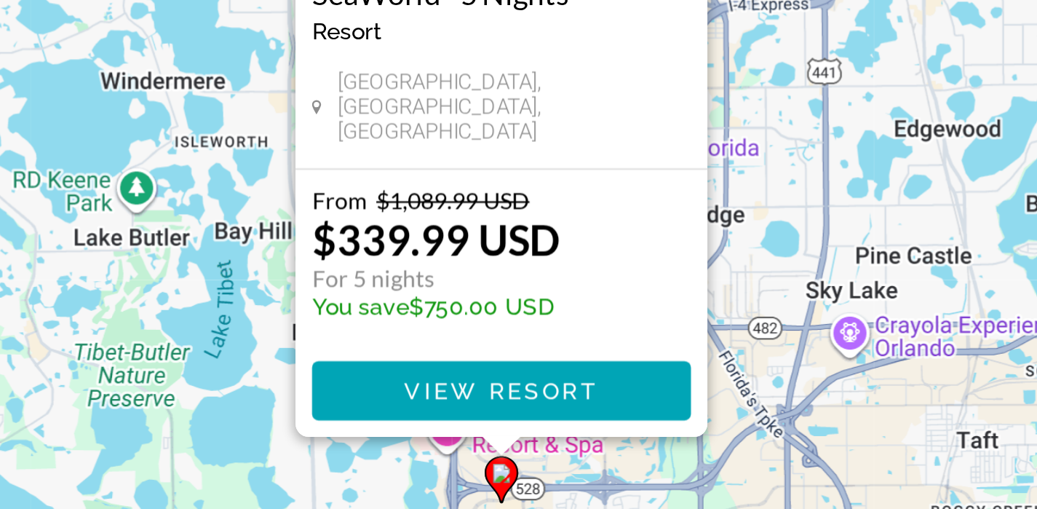
scroll to position [12, 0]
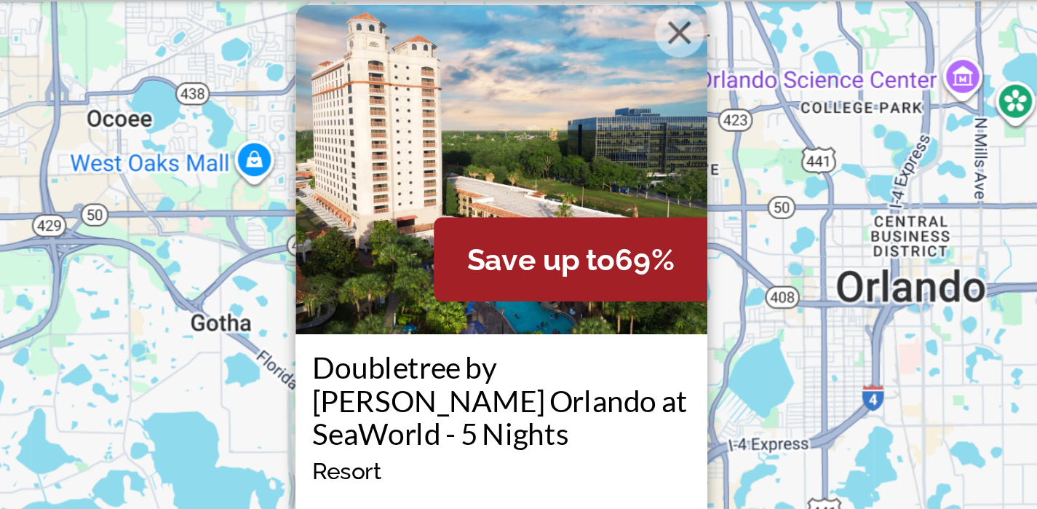
click at [599, 114] on button "Close" at bounding box center [598, 103] width 22 height 22
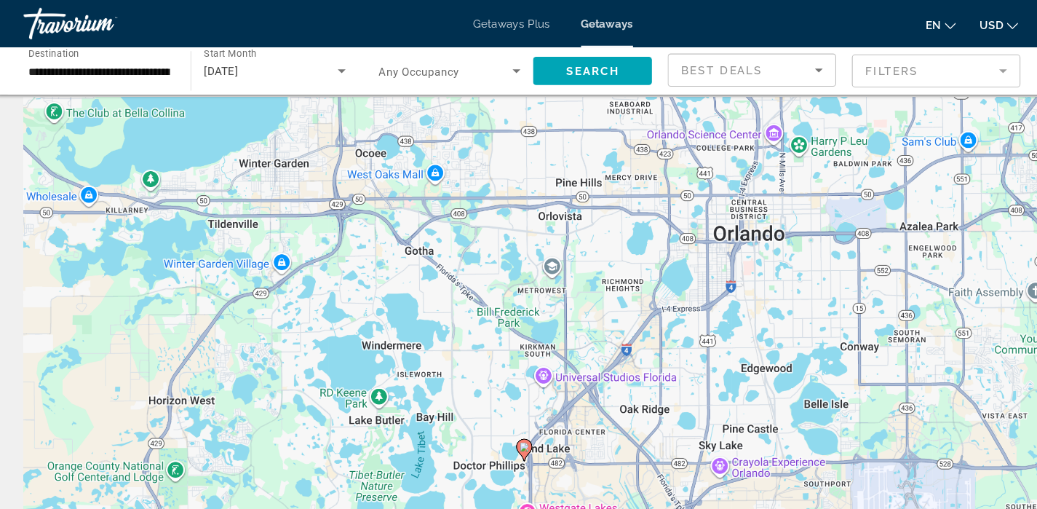
click at [563, 298] on div "To navigate, press the arrow keys. To activate drag with keyboard, press Alt + …" at bounding box center [518, 308] width 979 height 437
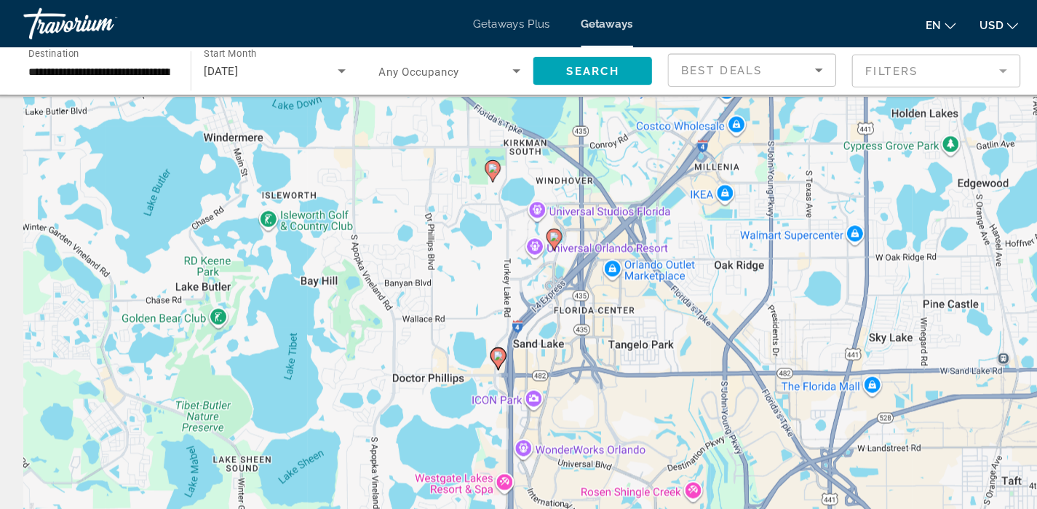
drag, startPoint x: 563, startPoint y: 231, endPoint x: 610, endPoint y: 82, distance: 155.9
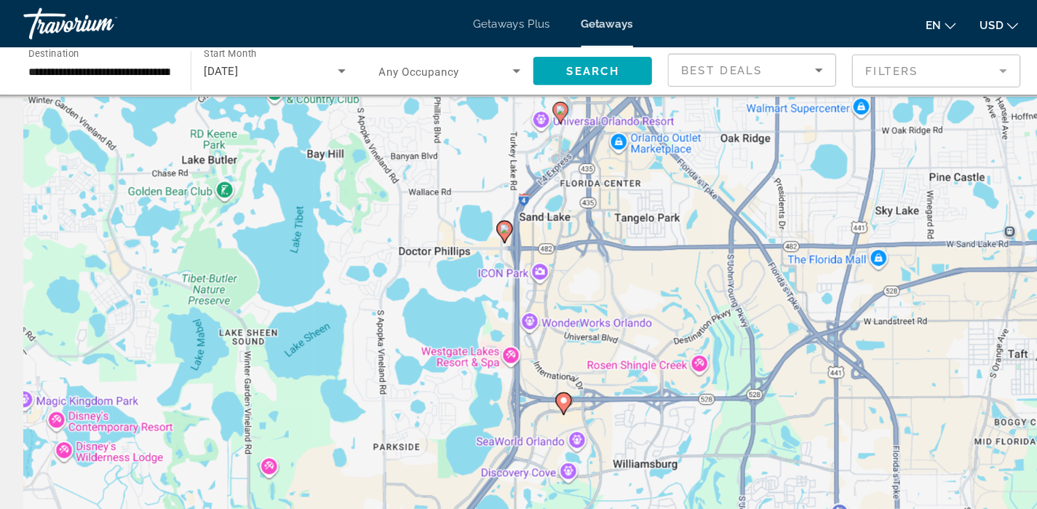
drag, startPoint x: 545, startPoint y: 329, endPoint x: 550, endPoint y: 210, distance: 119.5
click at [550, 210] on div "To activate drag with keyboard, press Alt + Enter. Once in keyboard drag state,…" at bounding box center [518, 308] width 979 height 437
